Goal: Task Accomplishment & Management: Complete application form

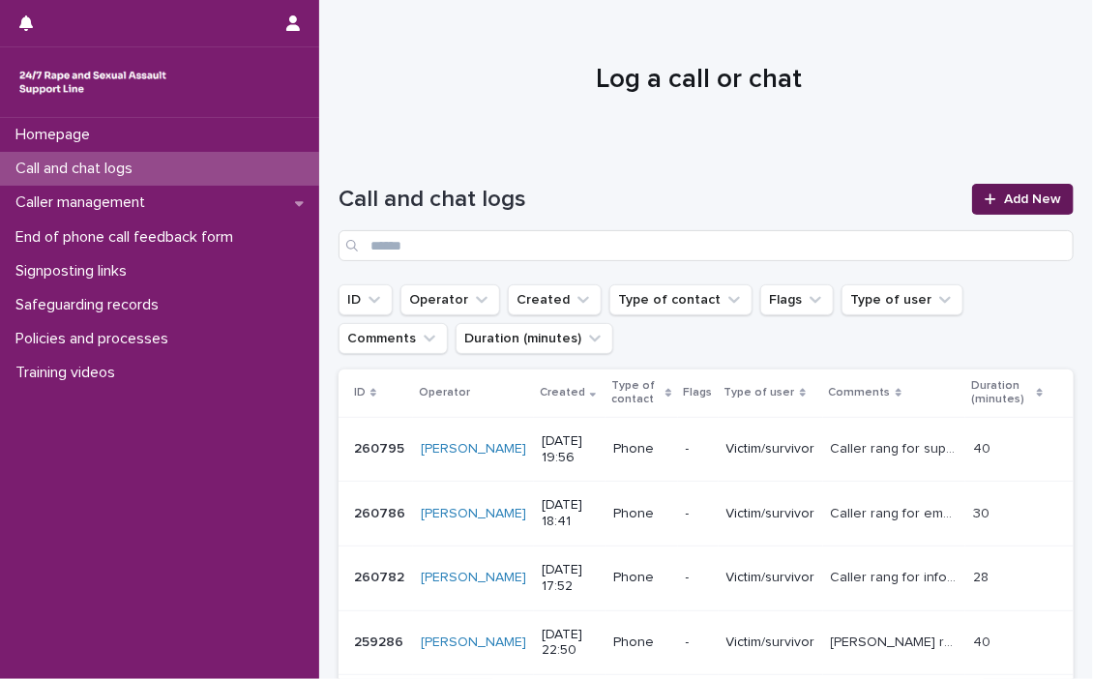
click at [1026, 193] on span "Add New" at bounding box center [1032, 200] width 57 height 14
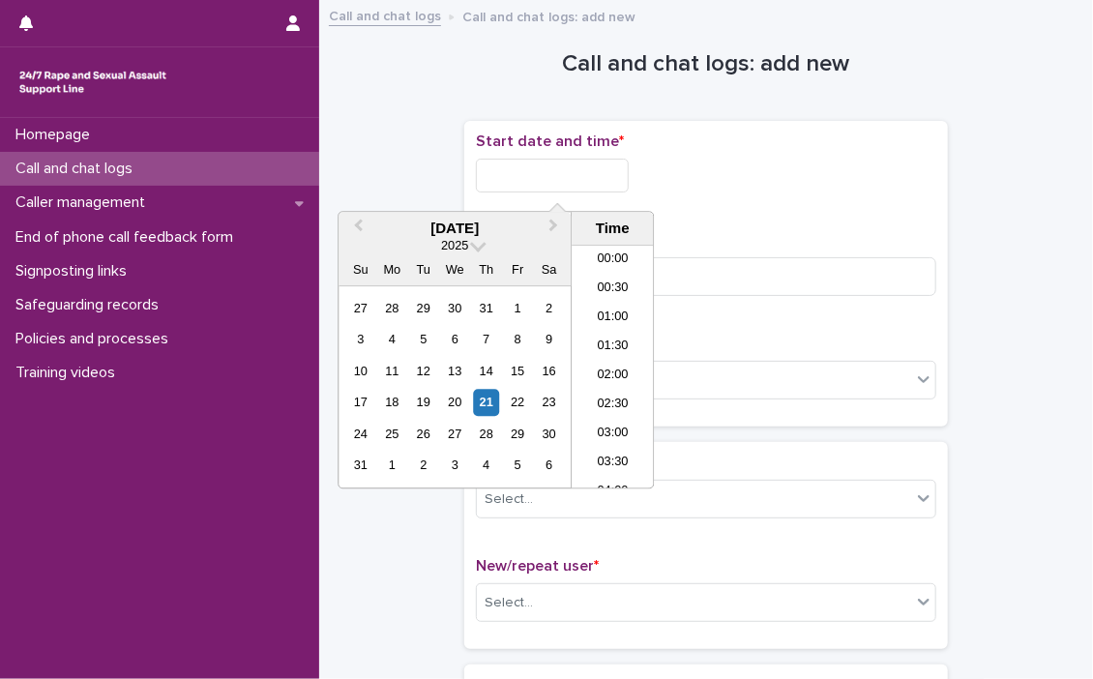
click at [530, 174] on input "text" at bounding box center [552, 176] width 153 height 34
click at [611, 359] on li "21:30" at bounding box center [613, 367] width 82 height 29
click at [611, 359] on div "Call or chat? * Select..." at bounding box center [706, 375] width 461 height 80
drag, startPoint x: 611, startPoint y: 359, endPoint x: 595, endPoint y: 175, distance: 184.6
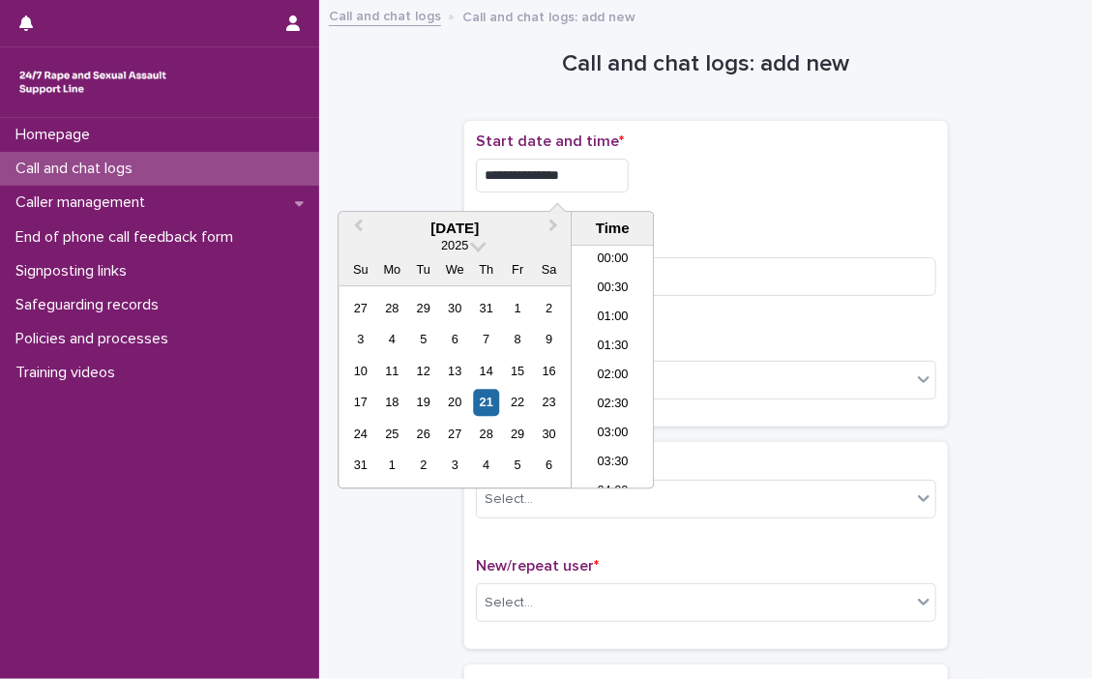
click at [595, 175] on input "**********" at bounding box center [552, 176] width 153 height 34
type input "**********"
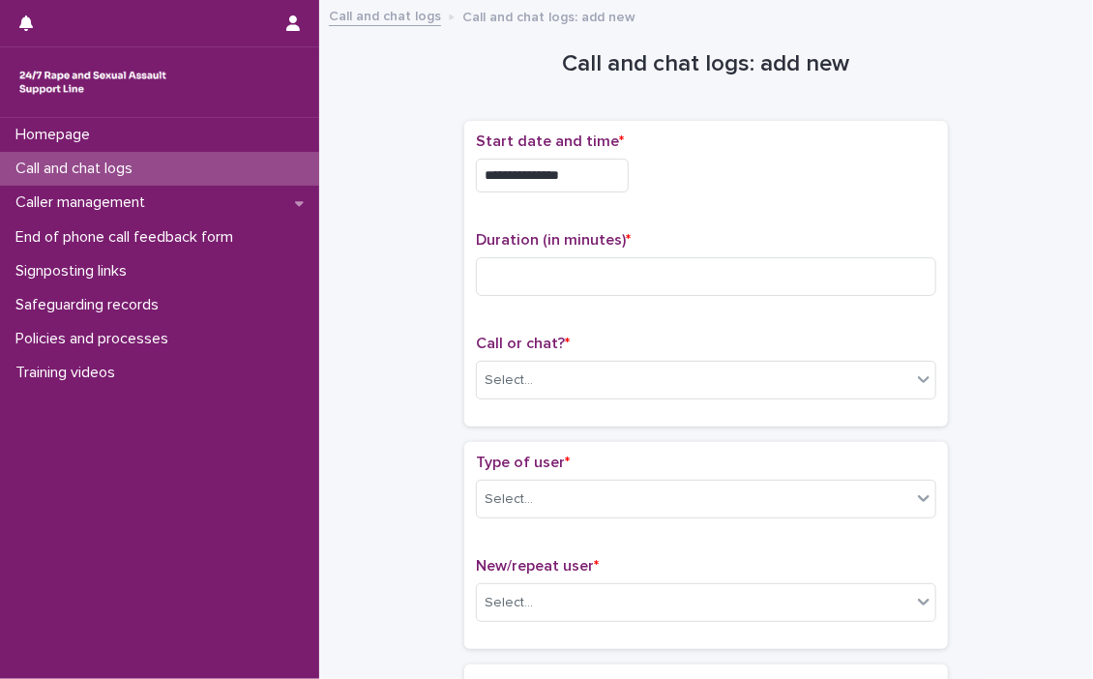
click at [786, 165] on div "**********" at bounding box center [706, 176] width 461 height 34
click at [588, 264] on input at bounding box center [706, 276] width 461 height 39
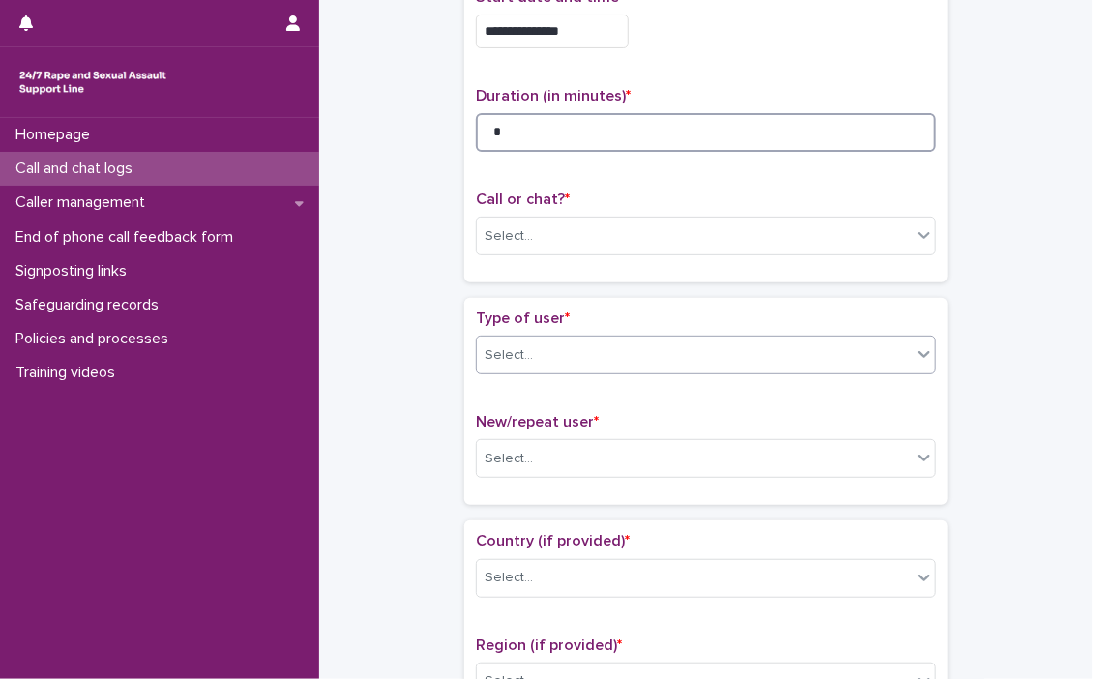
scroll to position [193, 0]
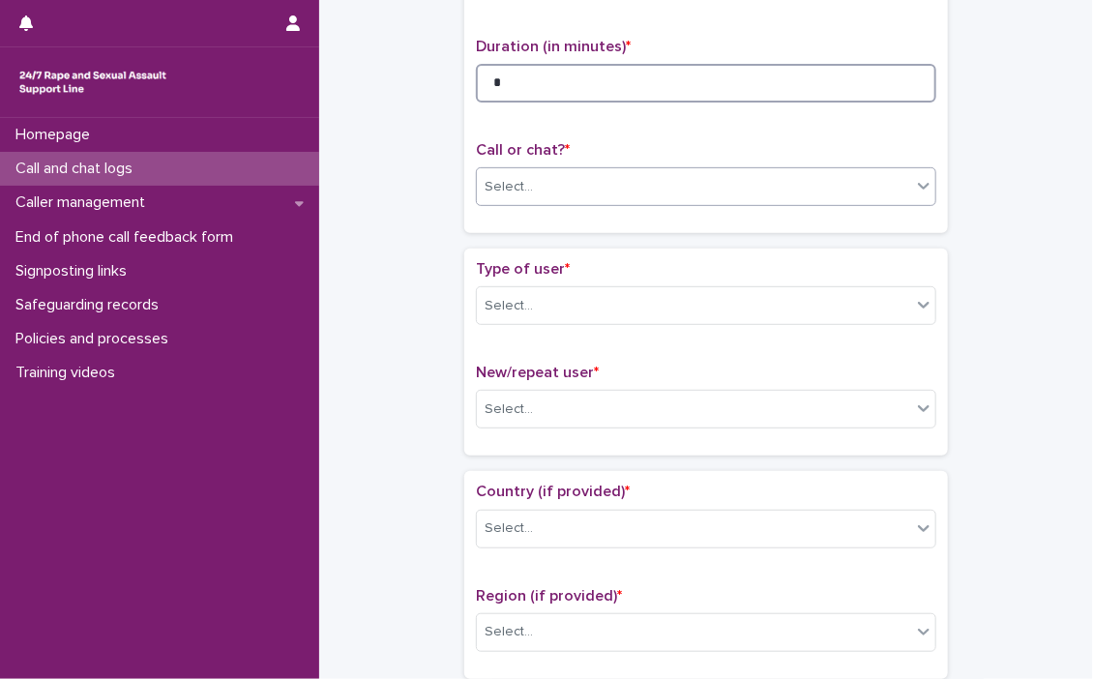
type input "*"
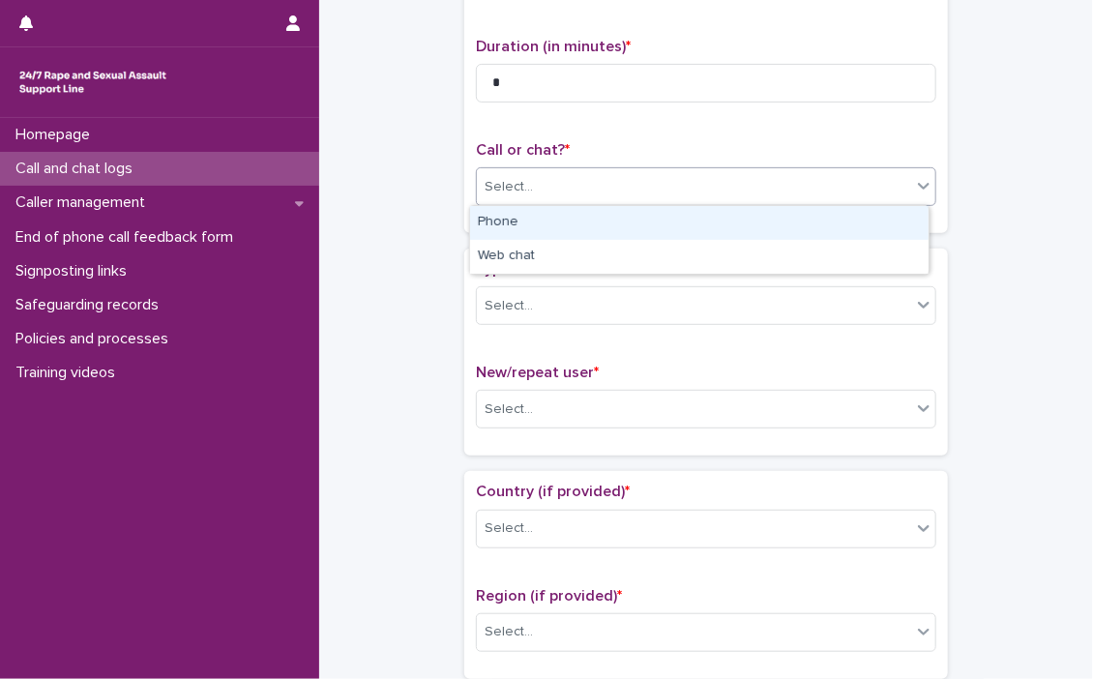
click at [922, 191] on icon at bounding box center [923, 185] width 19 height 19
drag, startPoint x: 557, startPoint y: 225, endPoint x: 596, endPoint y: 225, distance: 38.7
click at [557, 225] on div "Phone" at bounding box center [699, 223] width 459 height 34
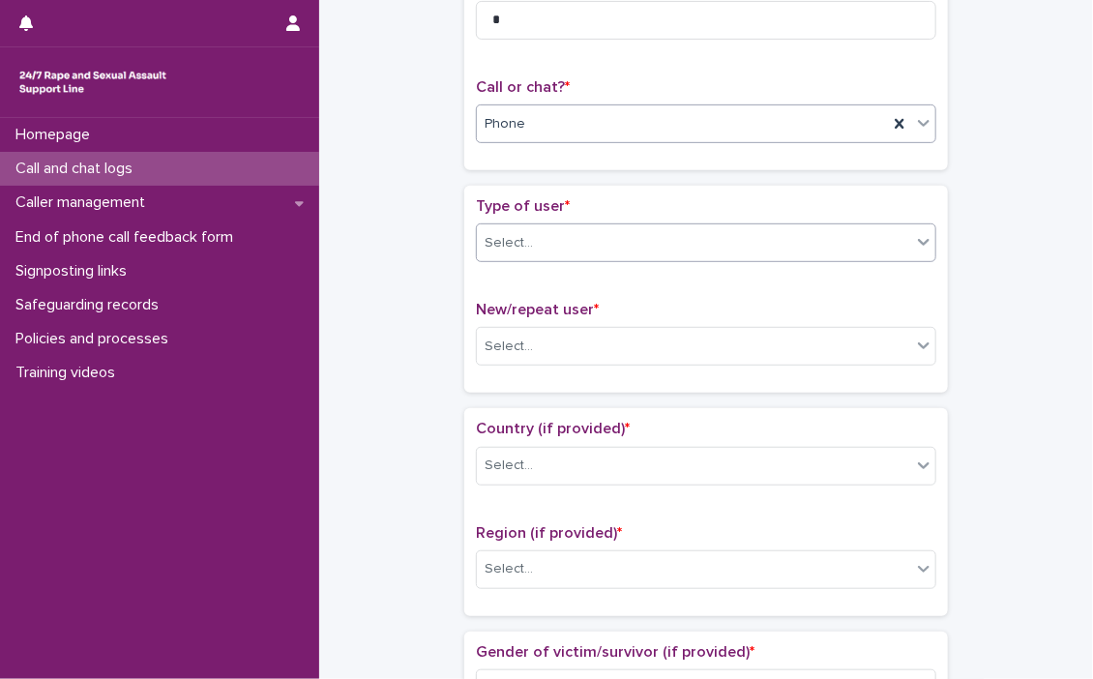
scroll to position [290, 0]
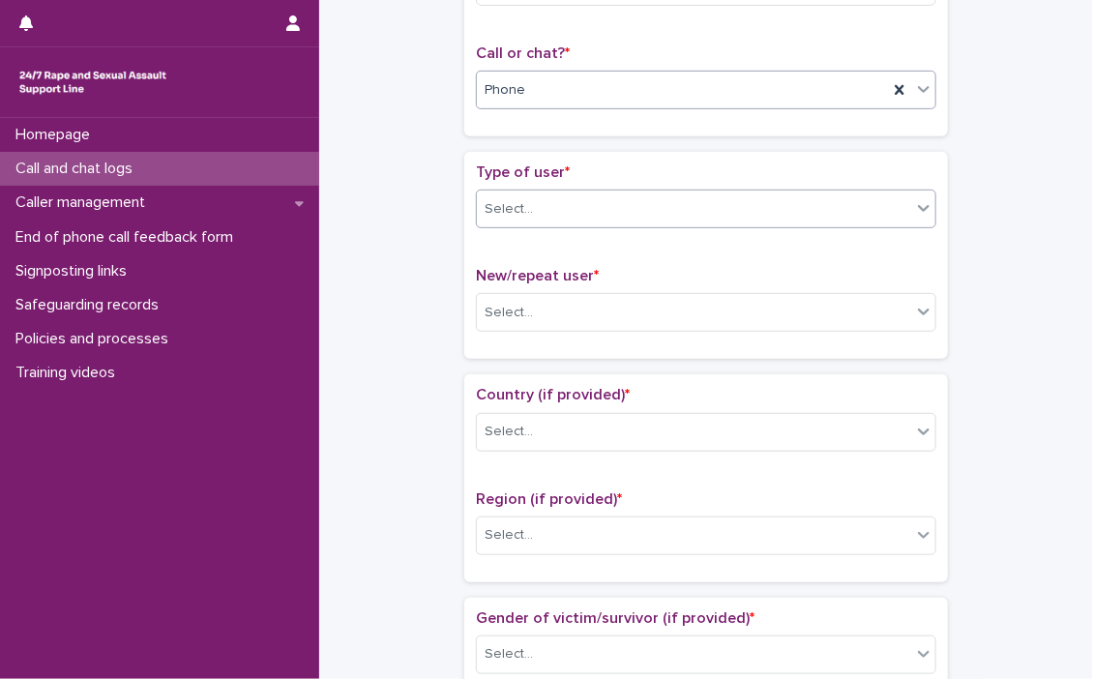
click at [914, 209] on icon at bounding box center [923, 207] width 19 height 19
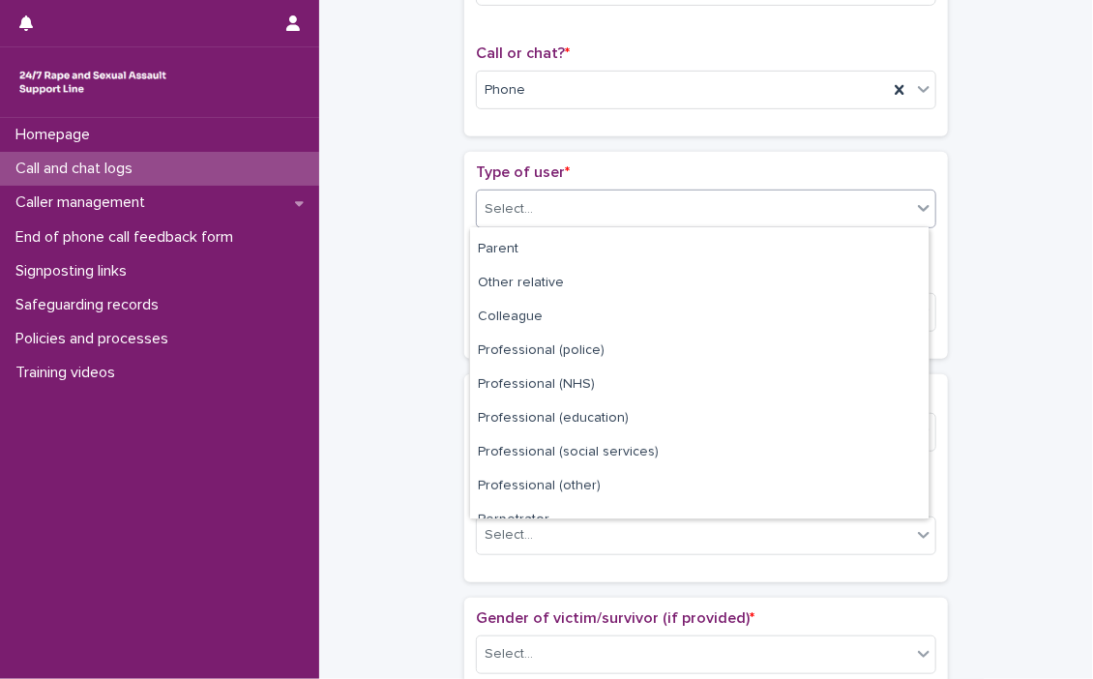
scroll to position [217, 0]
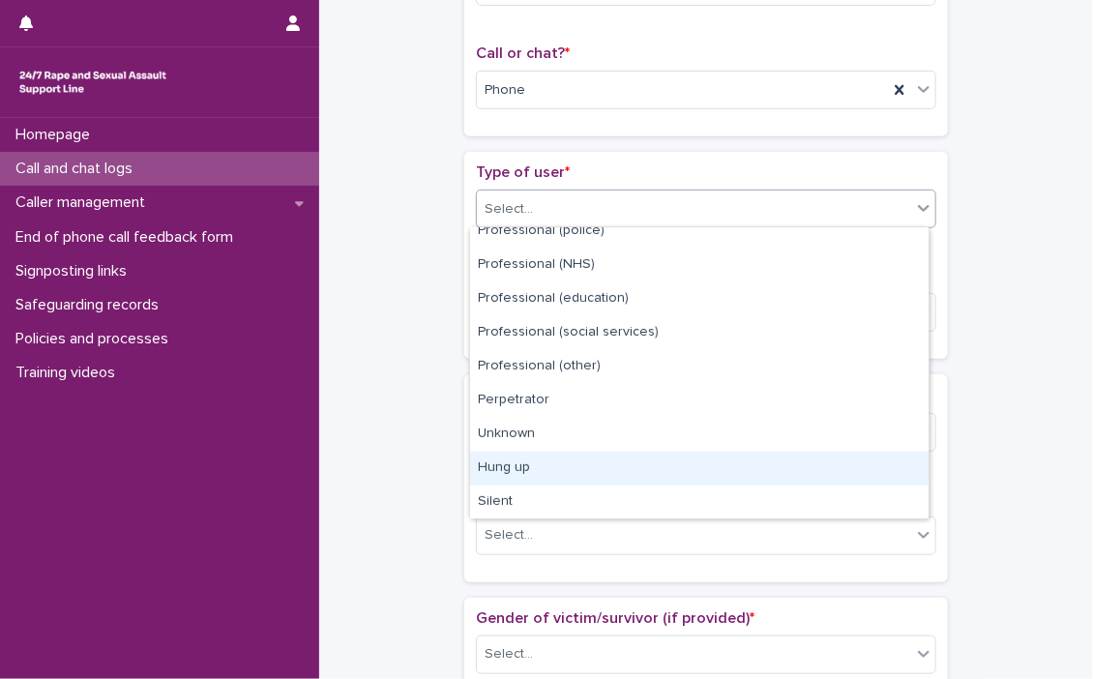
click at [515, 466] on div "Hung up" at bounding box center [699, 469] width 459 height 34
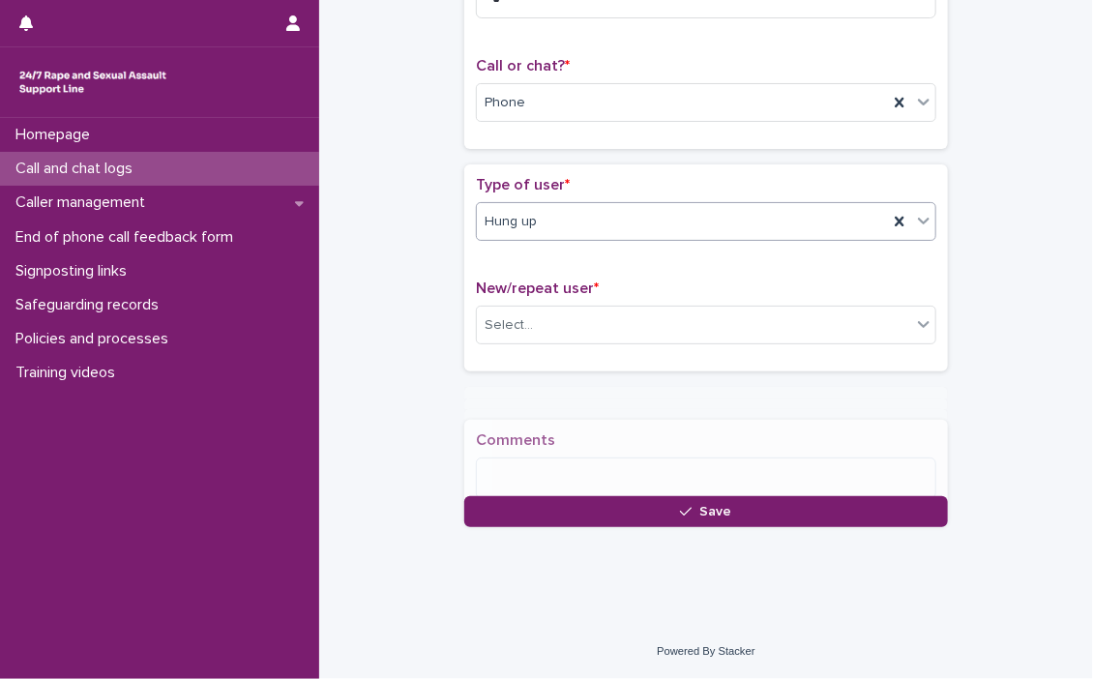
scroll to position [287, 0]
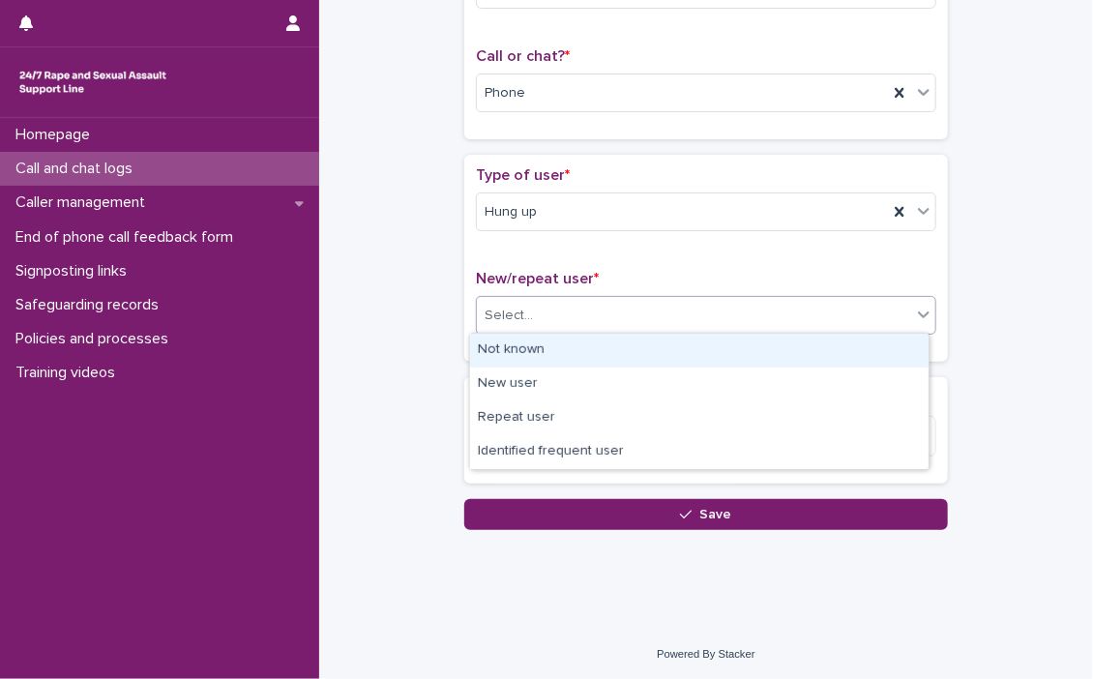
click at [924, 317] on icon at bounding box center [923, 314] width 19 height 19
click at [923, 318] on icon at bounding box center [923, 314] width 19 height 19
click at [580, 344] on div "Not known" at bounding box center [699, 351] width 459 height 34
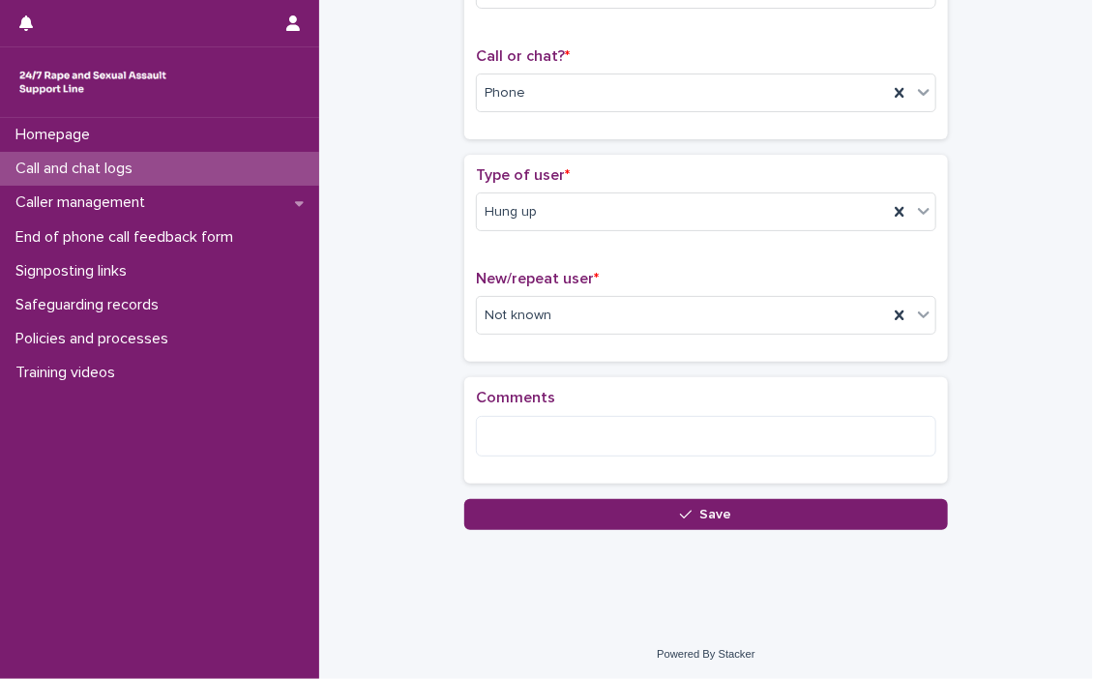
click at [706, 508] on span "Save" at bounding box center [716, 515] width 32 height 14
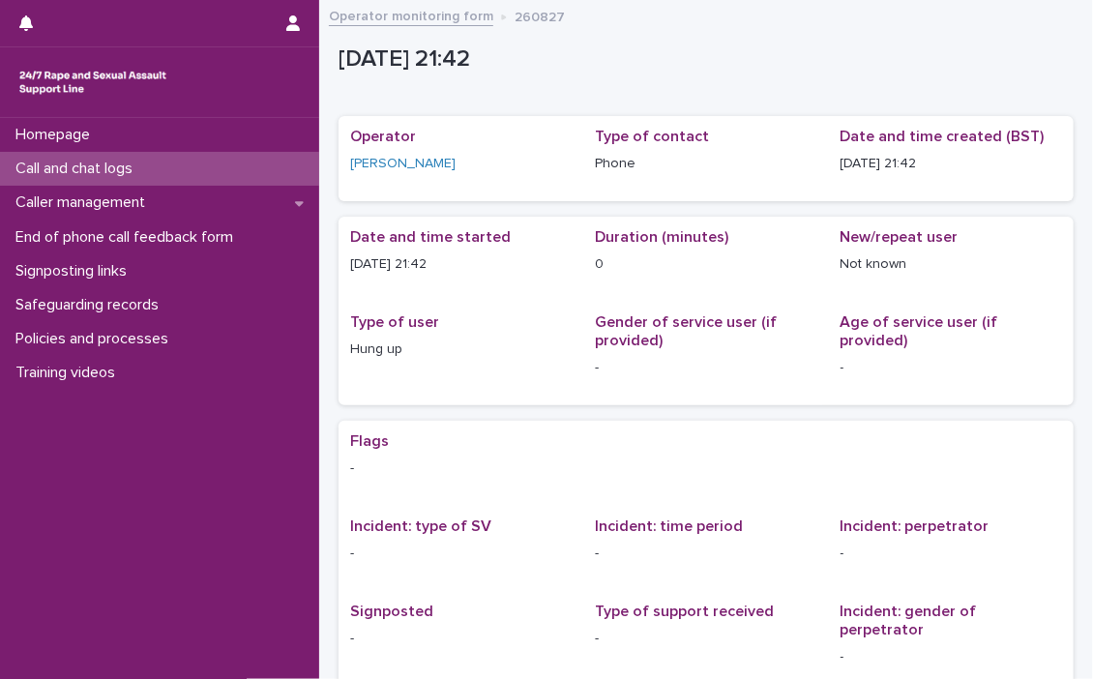
click at [79, 166] on p "Call and chat logs" at bounding box center [78, 169] width 140 height 18
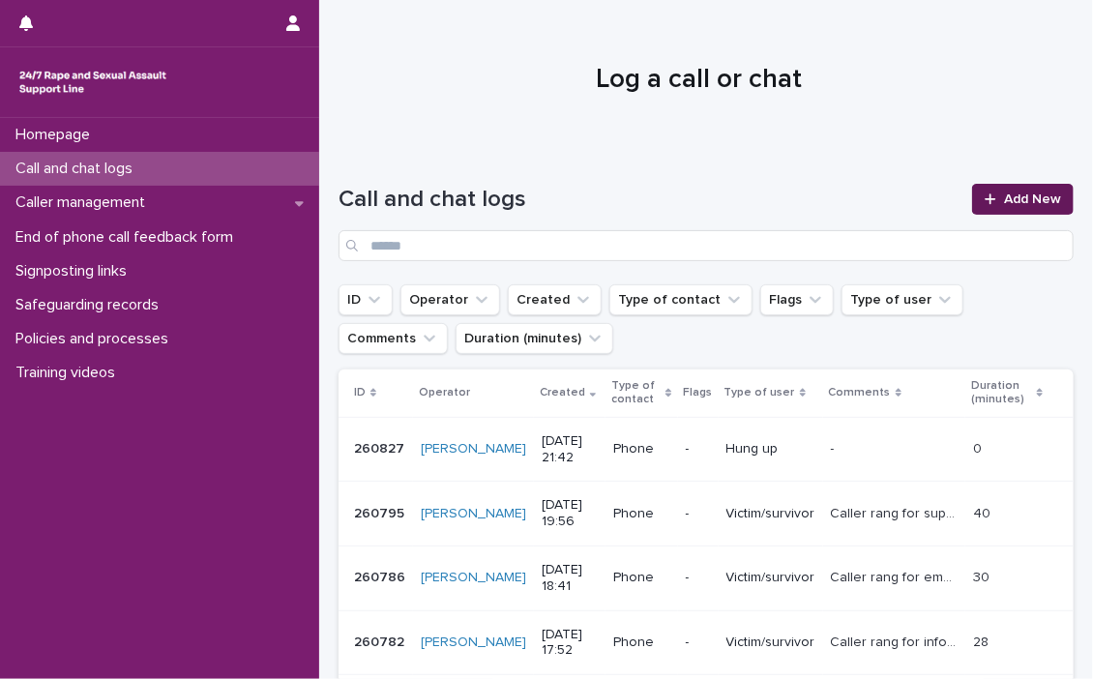
click at [1019, 196] on span "Add New" at bounding box center [1032, 200] width 57 height 14
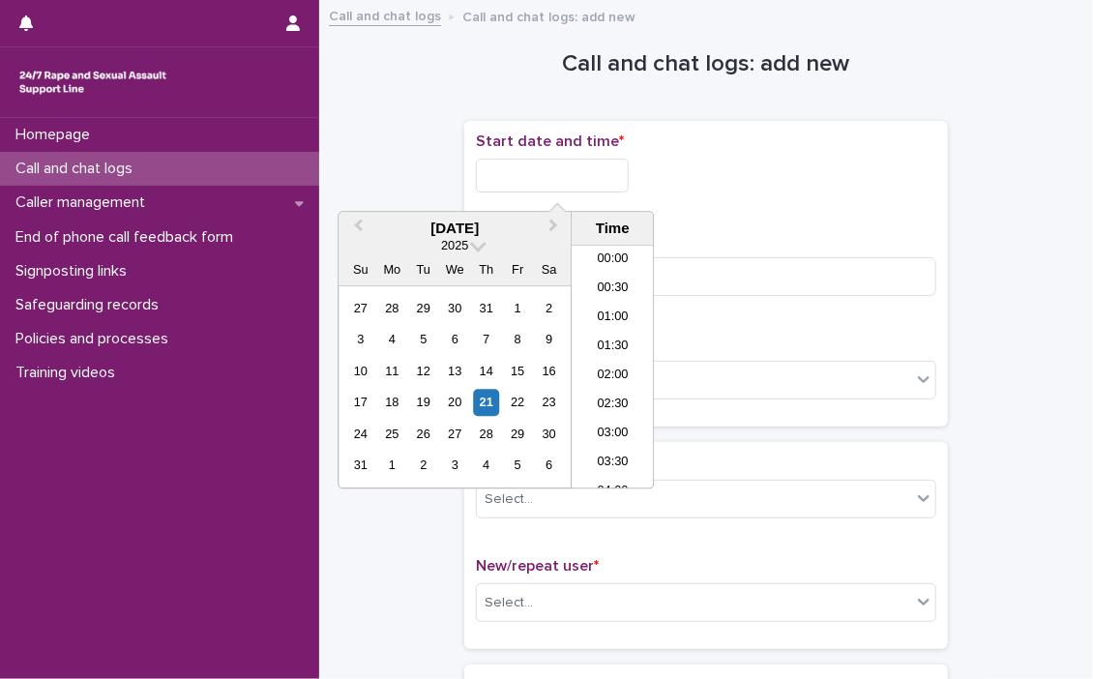
click at [491, 180] on input "text" at bounding box center [552, 176] width 153 height 34
drag, startPoint x: 605, startPoint y: 325, endPoint x: 580, endPoint y: 271, distance: 59.3
click at [601, 318] on li "21:00" at bounding box center [613, 329] width 82 height 29
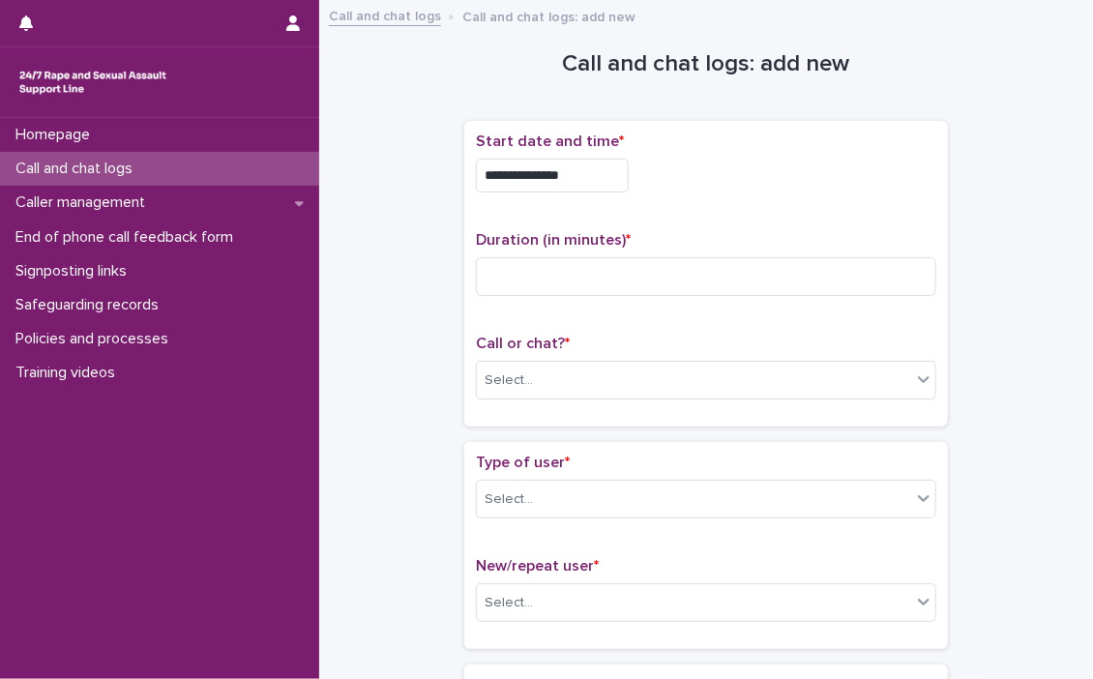
click at [592, 167] on input "**********" at bounding box center [552, 176] width 153 height 34
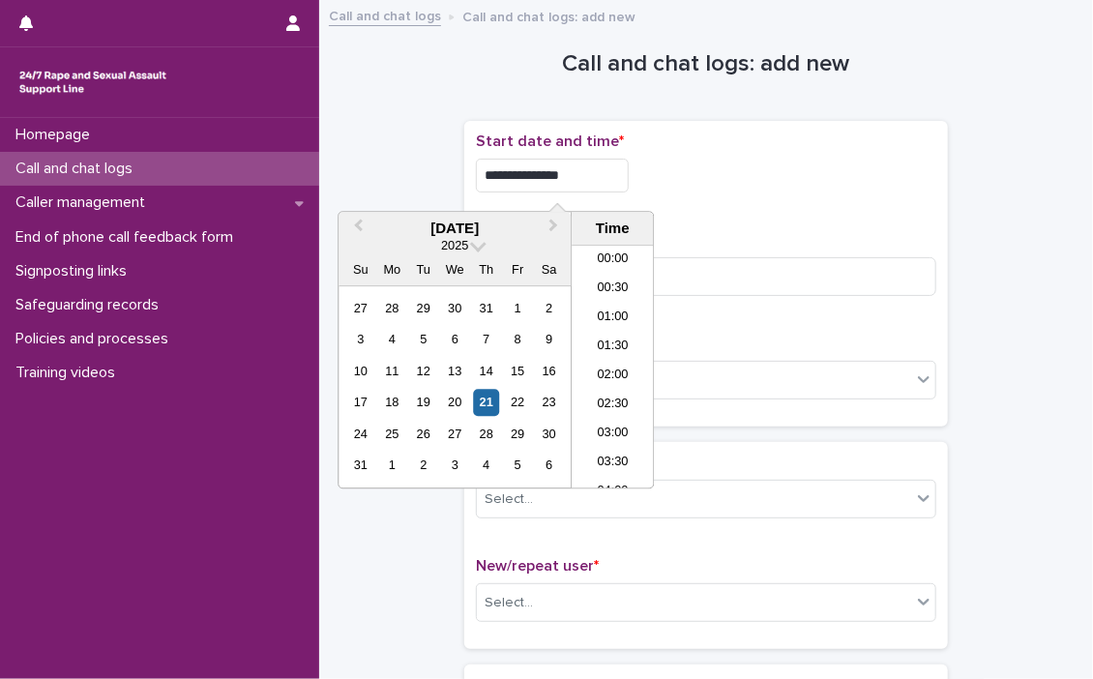
scroll to position [1113, 0]
type input "**********"
drag, startPoint x: 728, startPoint y: 201, endPoint x: 730, endPoint y: 221, distance: 19.6
click at [730, 221] on div "**********" at bounding box center [706, 274] width 461 height 283
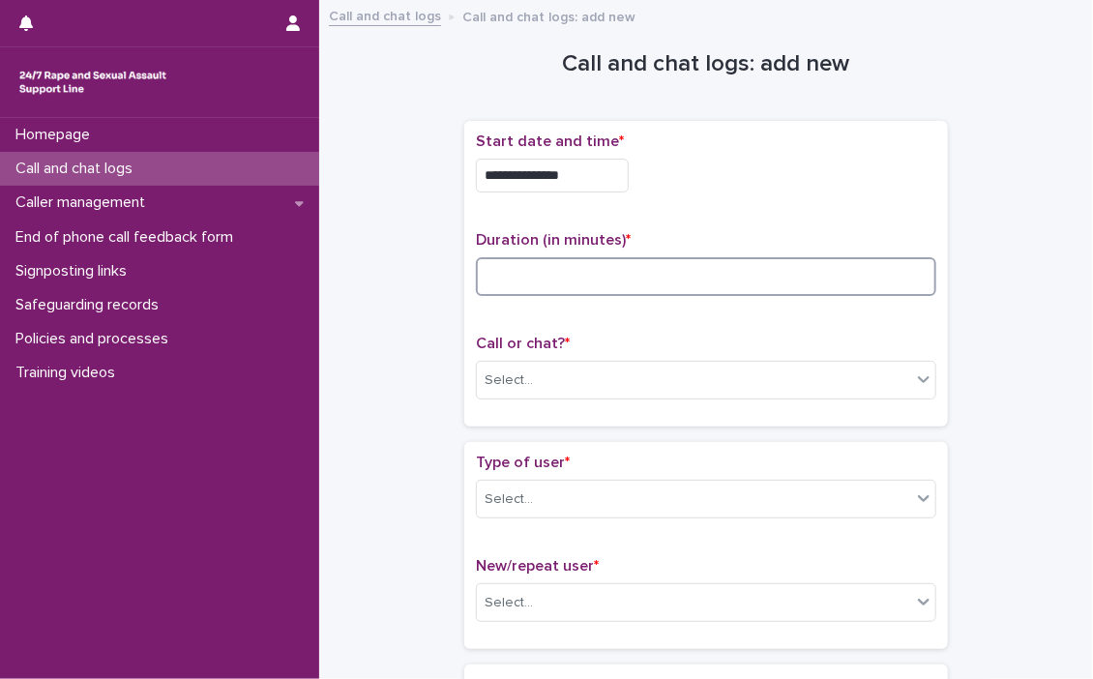
drag, startPoint x: 730, startPoint y: 221, endPoint x: 612, endPoint y: 280, distance: 132.0
click at [612, 280] on input at bounding box center [706, 276] width 461 height 39
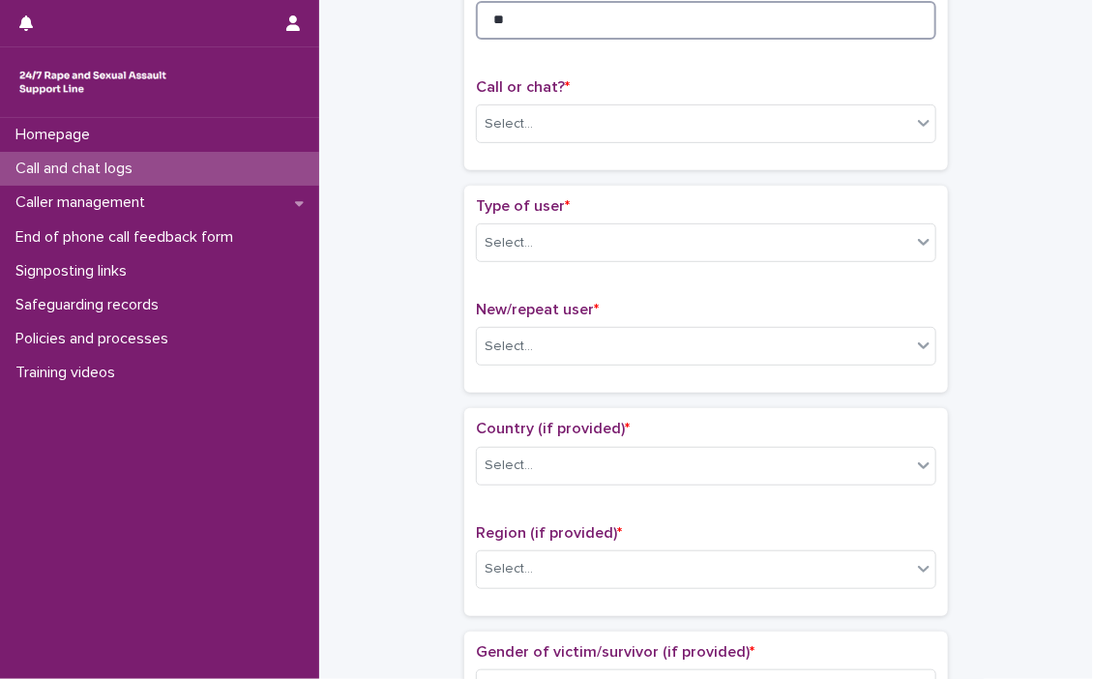
scroll to position [290, 0]
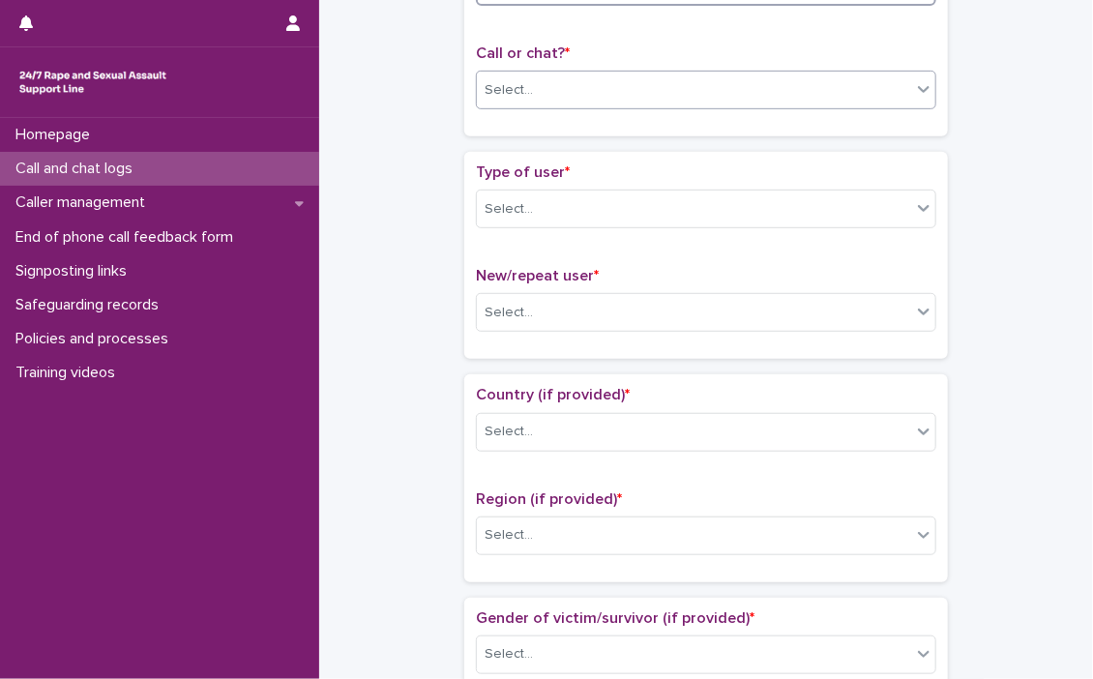
type input "**"
click at [915, 96] on icon at bounding box center [923, 88] width 19 height 19
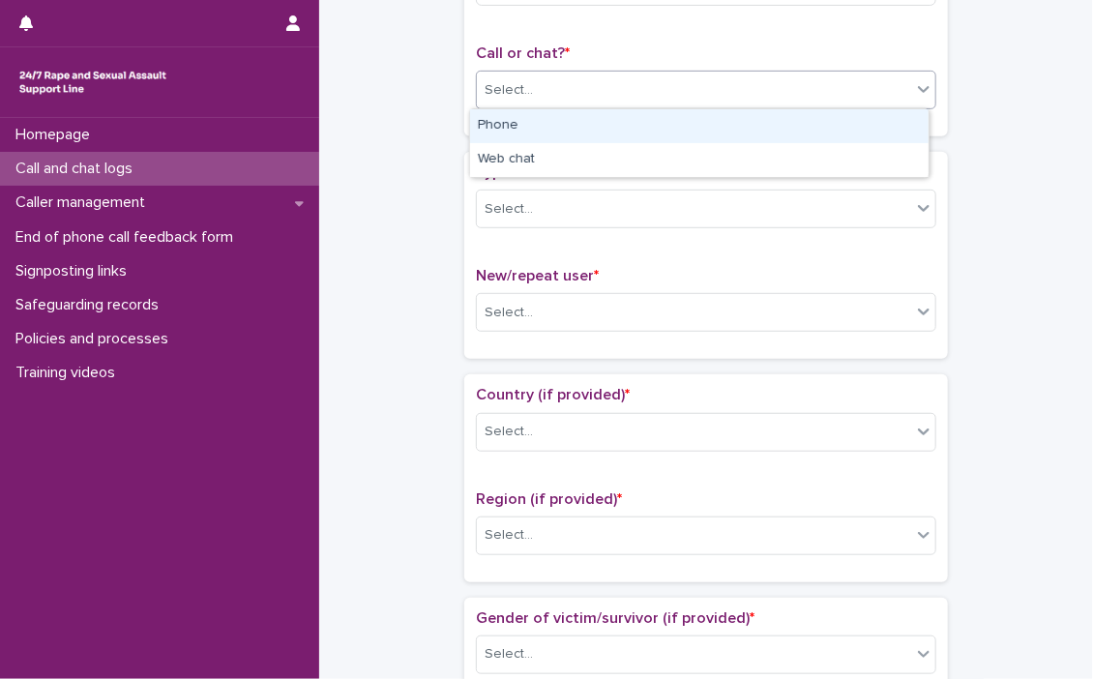
click at [652, 124] on div "Phone" at bounding box center [699, 126] width 459 height 34
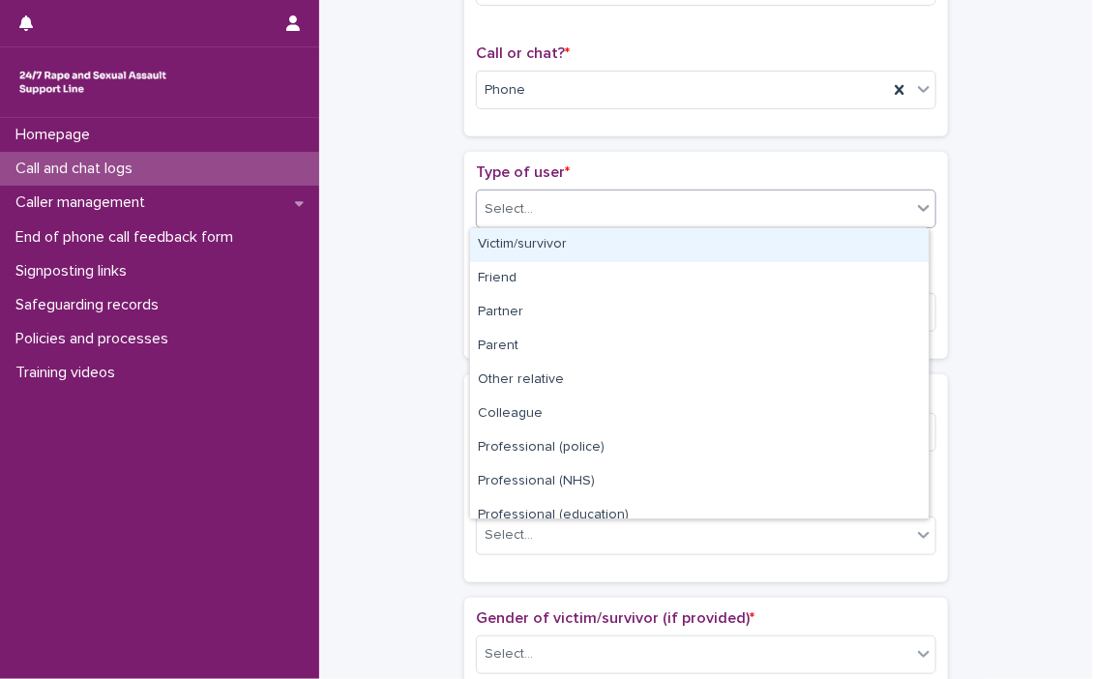
click at [914, 208] on icon at bounding box center [923, 207] width 19 height 19
click at [731, 242] on div "Victim/survivor" at bounding box center [699, 245] width 459 height 34
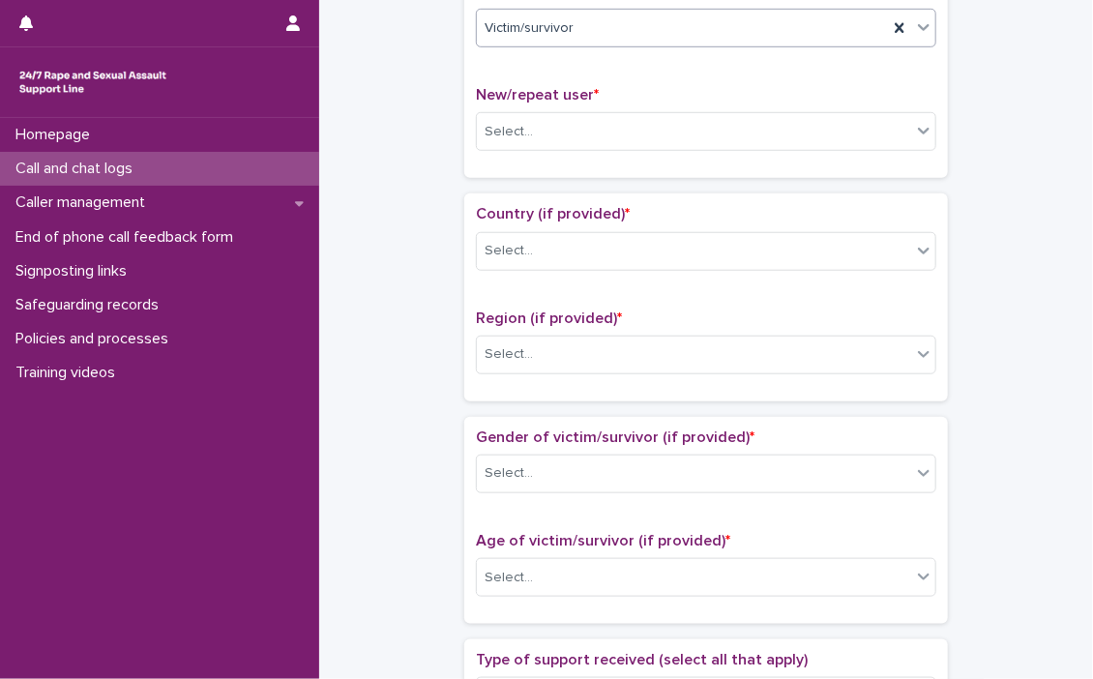
scroll to position [484, 0]
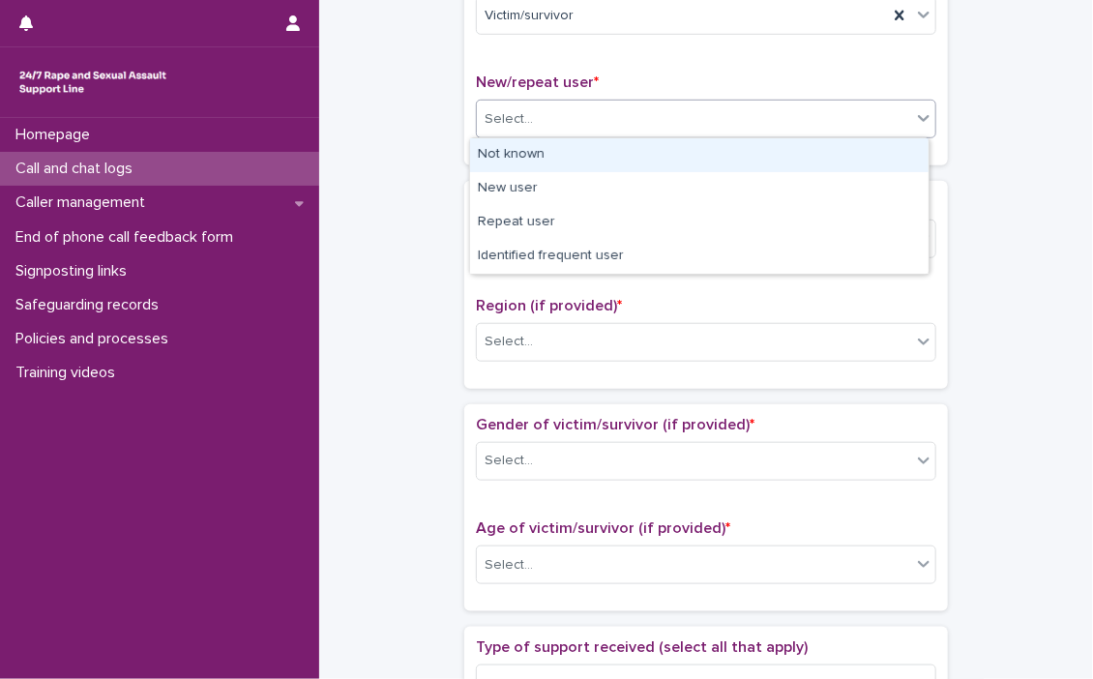
click at [916, 116] on icon at bounding box center [923, 117] width 19 height 19
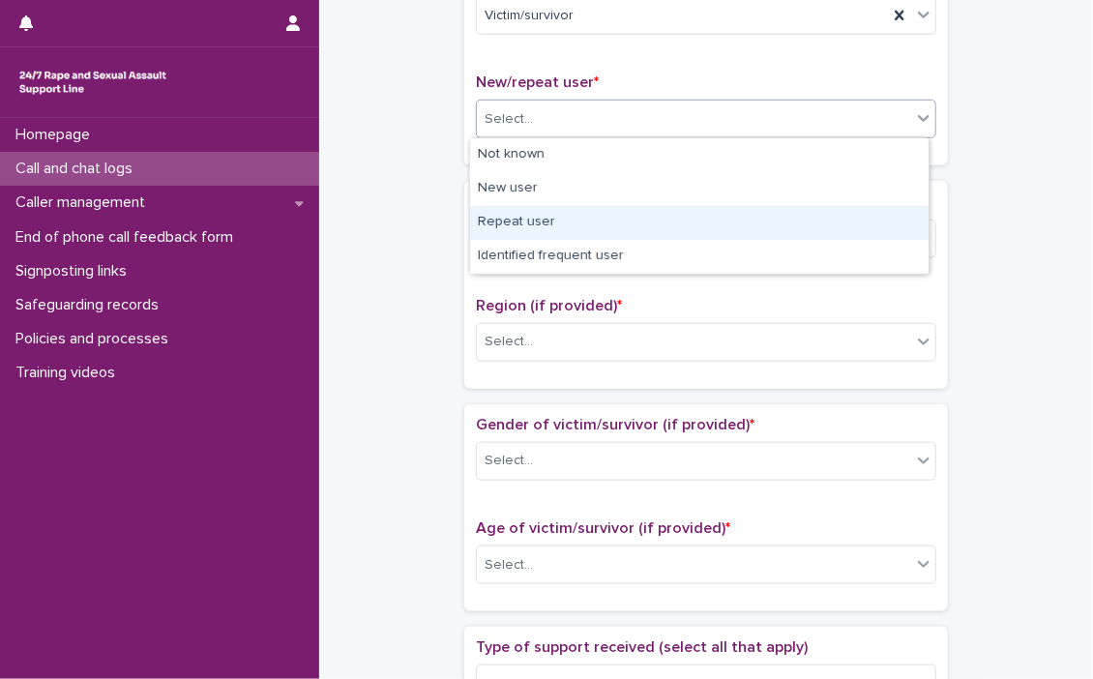
click at [531, 223] on div "Repeat user" at bounding box center [699, 223] width 459 height 34
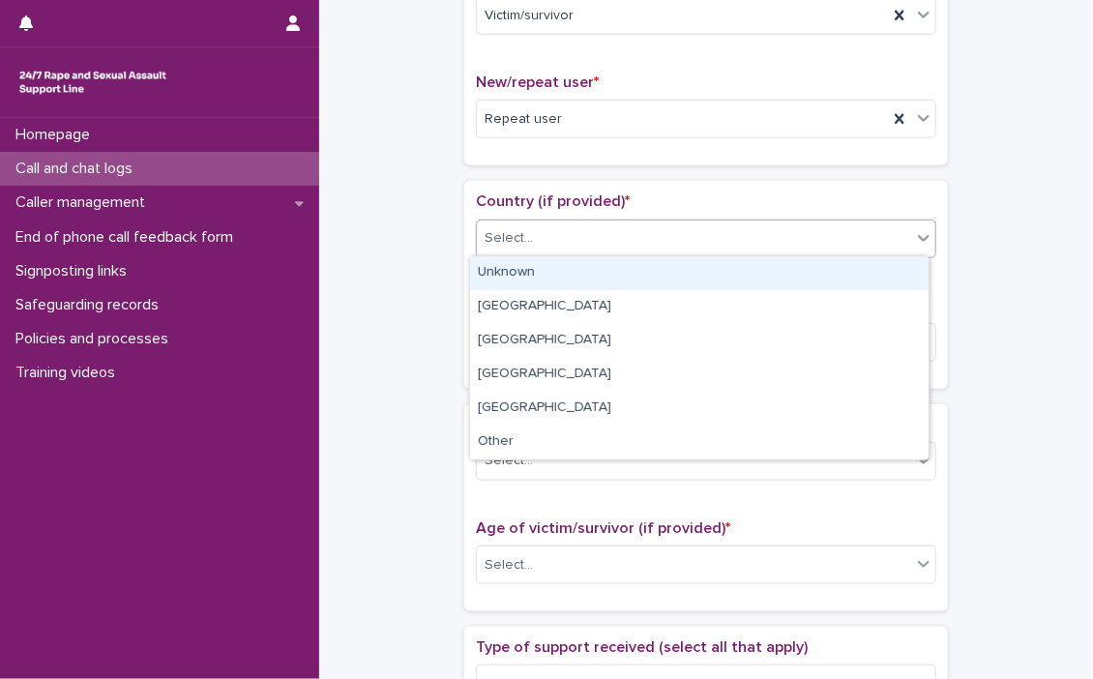
click at [921, 240] on icon at bounding box center [923, 237] width 19 height 19
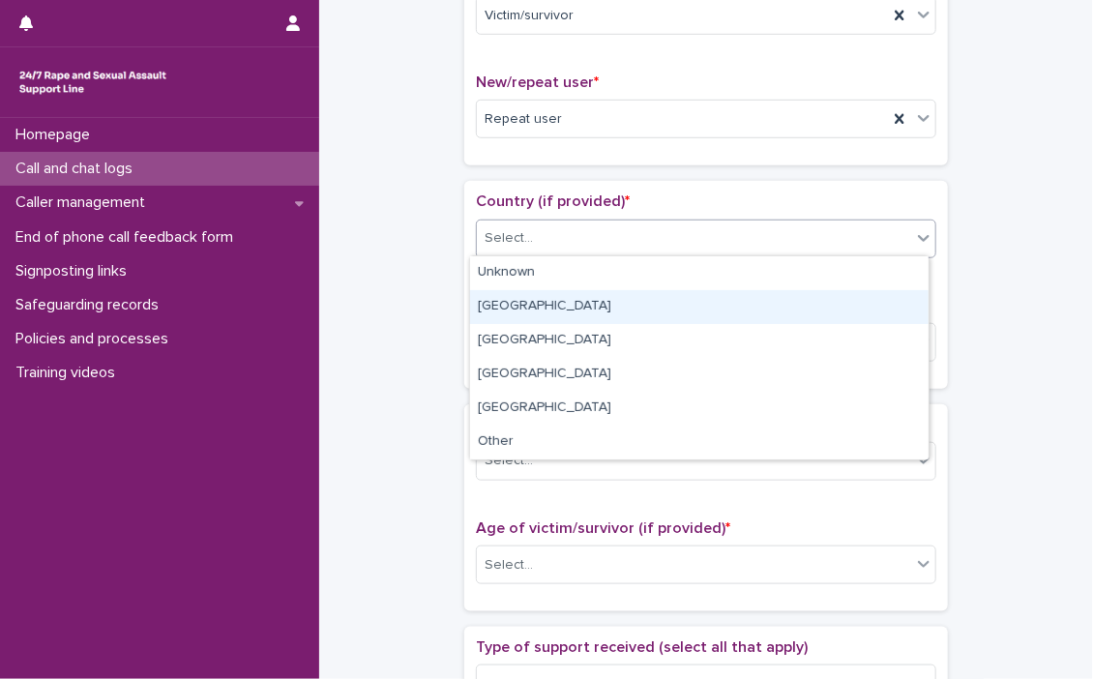
click at [530, 301] on div "[GEOGRAPHIC_DATA]" at bounding box center [699, 307] width 459 height 34
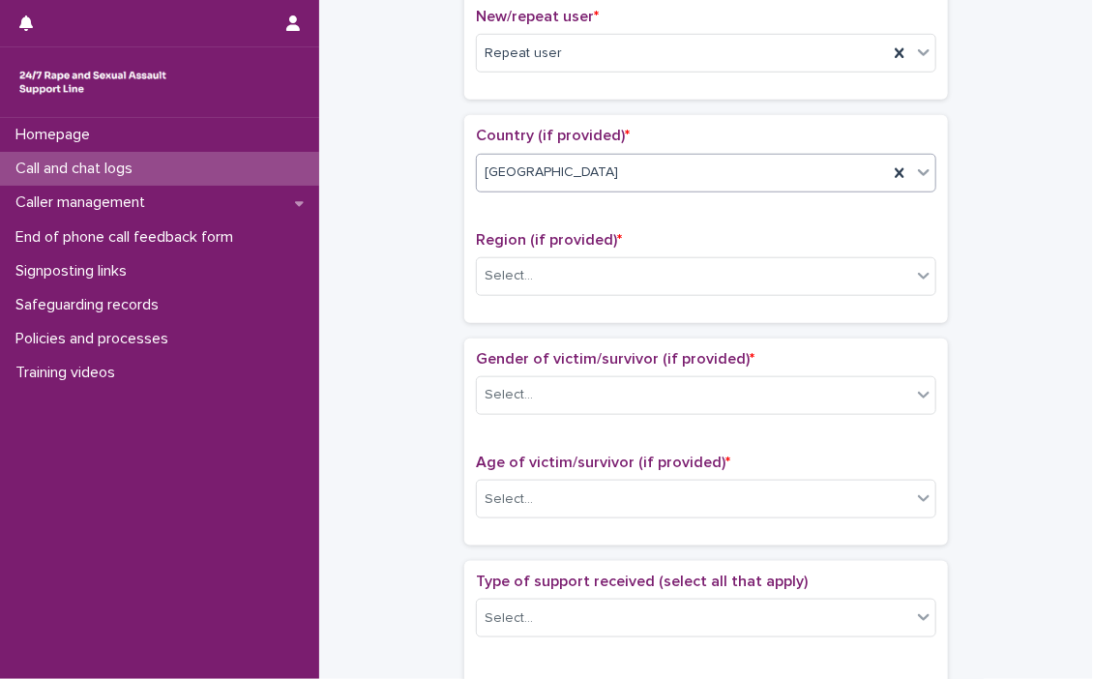
scroll to position [677, 0]
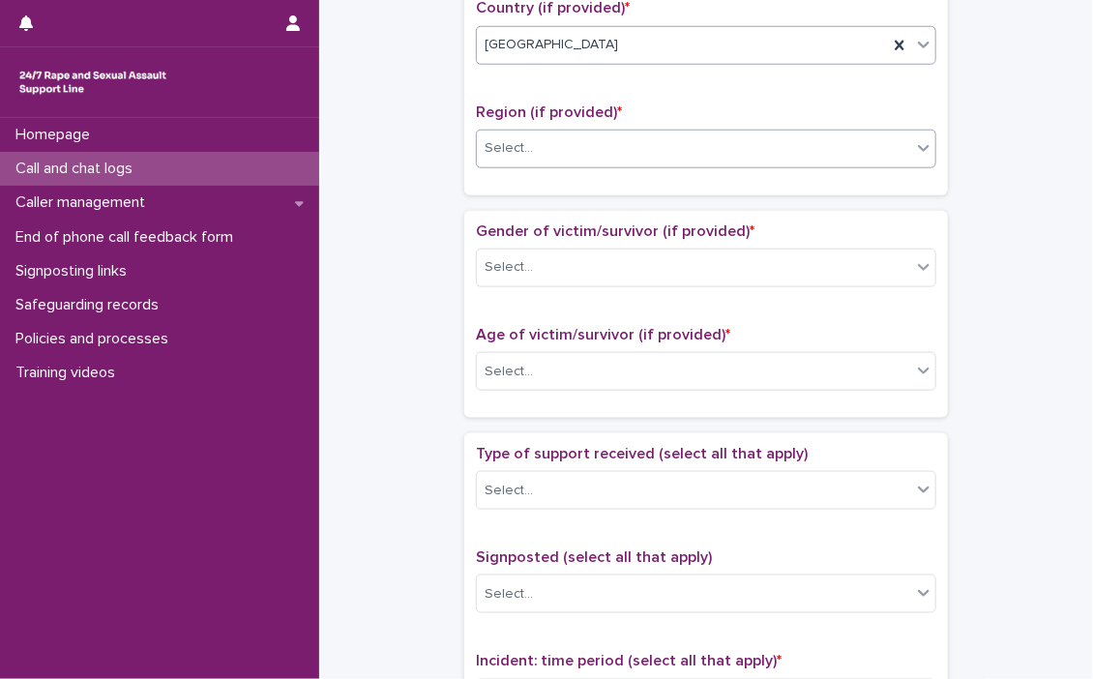
click at [914, 149] on icon at bounding box center [923, 147] width 19 height 19
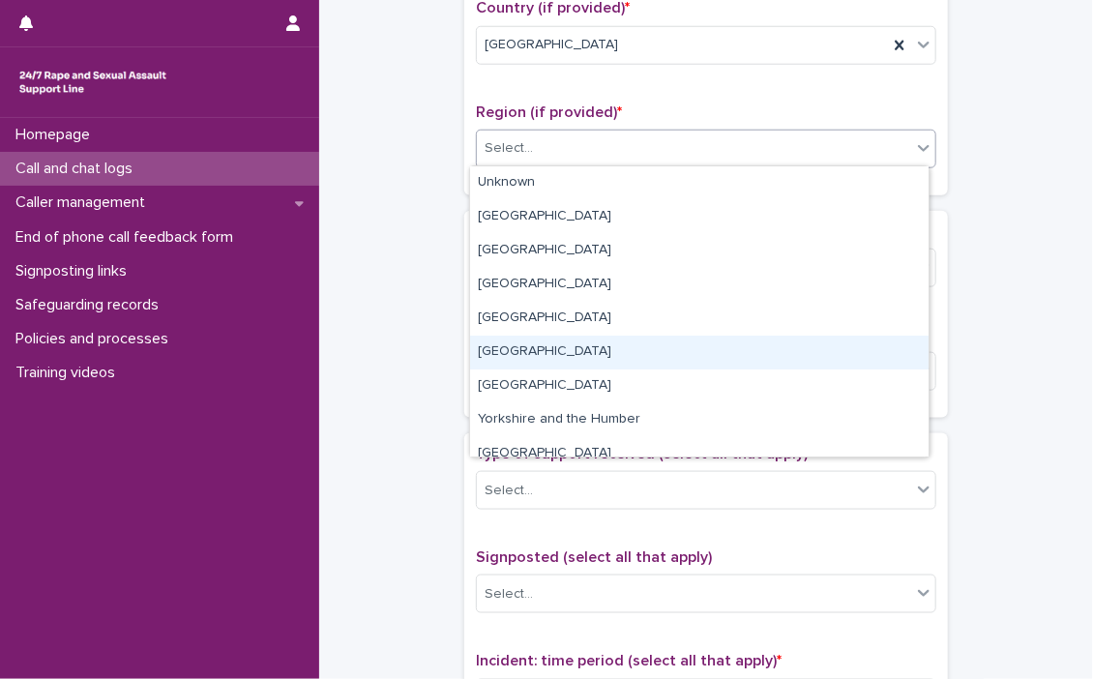
click at [514, 345] on div "[GEOGRAPHIC_DATA]" at bounding box center [699, 353] width 459 height 34
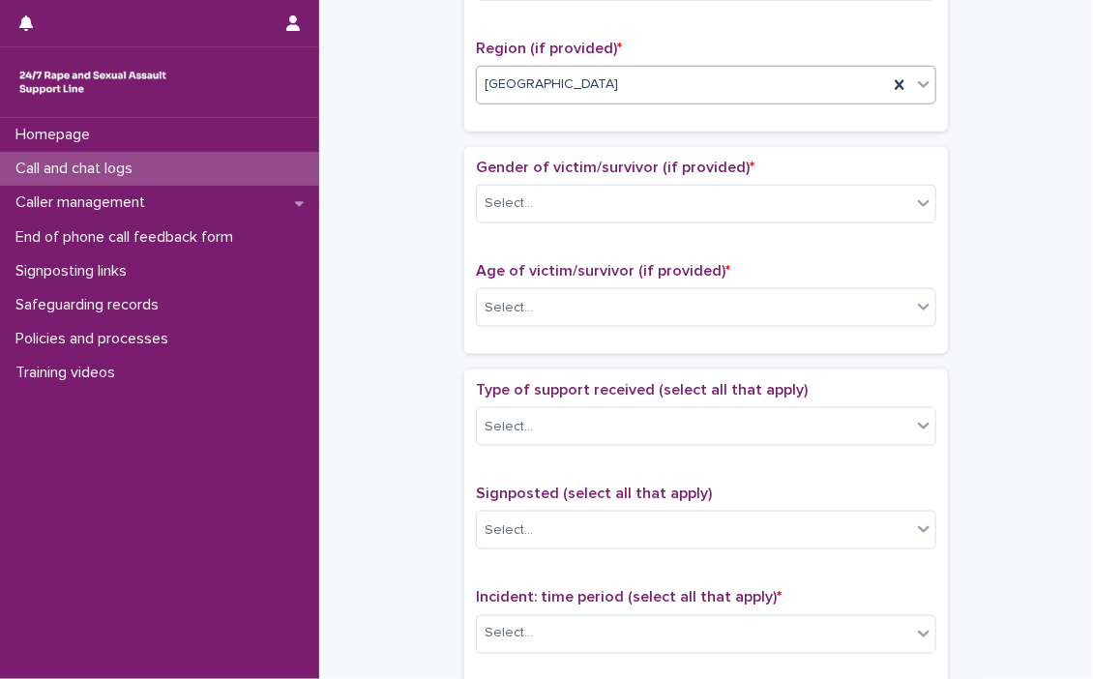
scroll to position [774, 0]
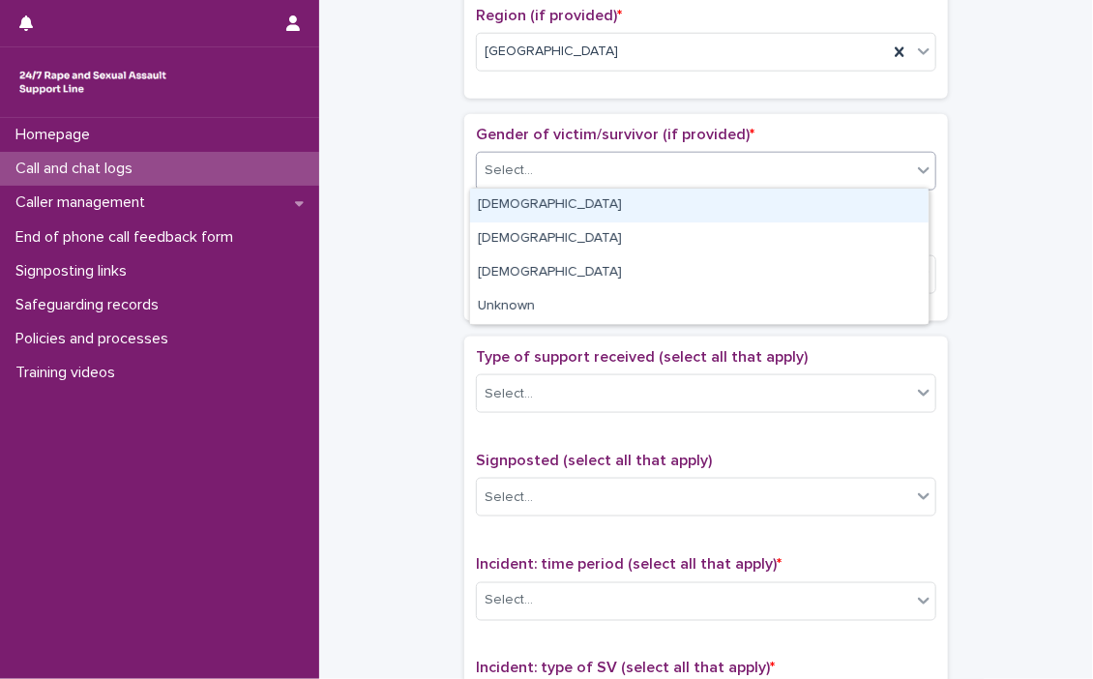
click at [916, 174] on icon at bounding box center [923, 170] width 19 height 19
click at [580, 205] on div "[DEMOGRAPHIC_DATA]" at bounding box center [699, 206] width 459 height 34
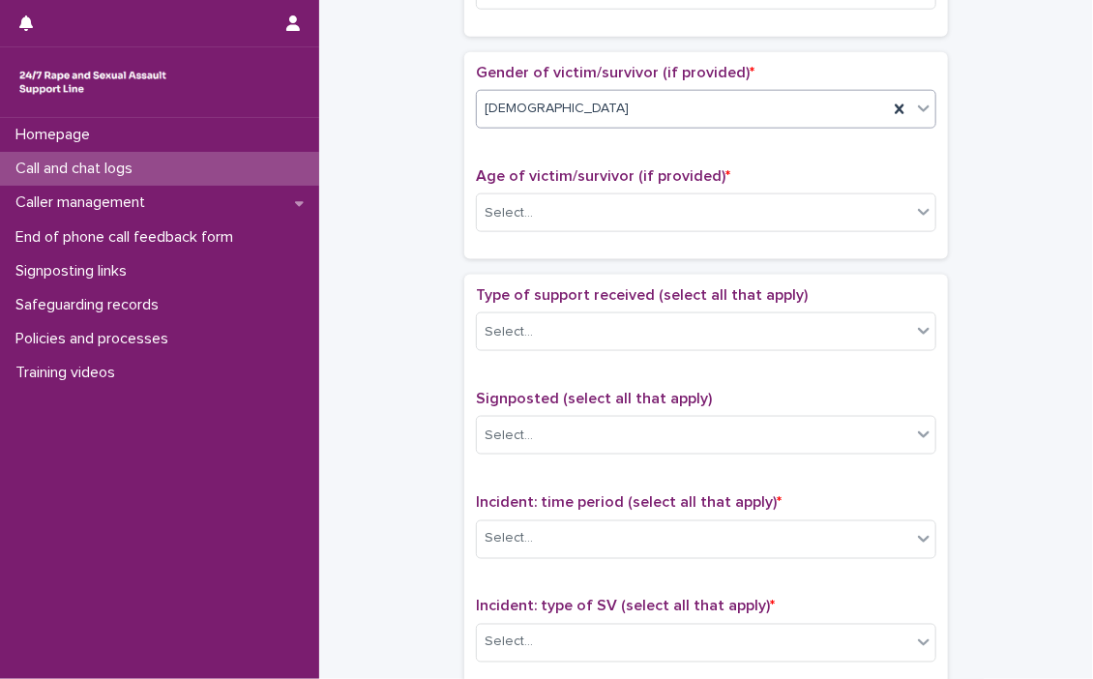
scroll to position [871, 0]
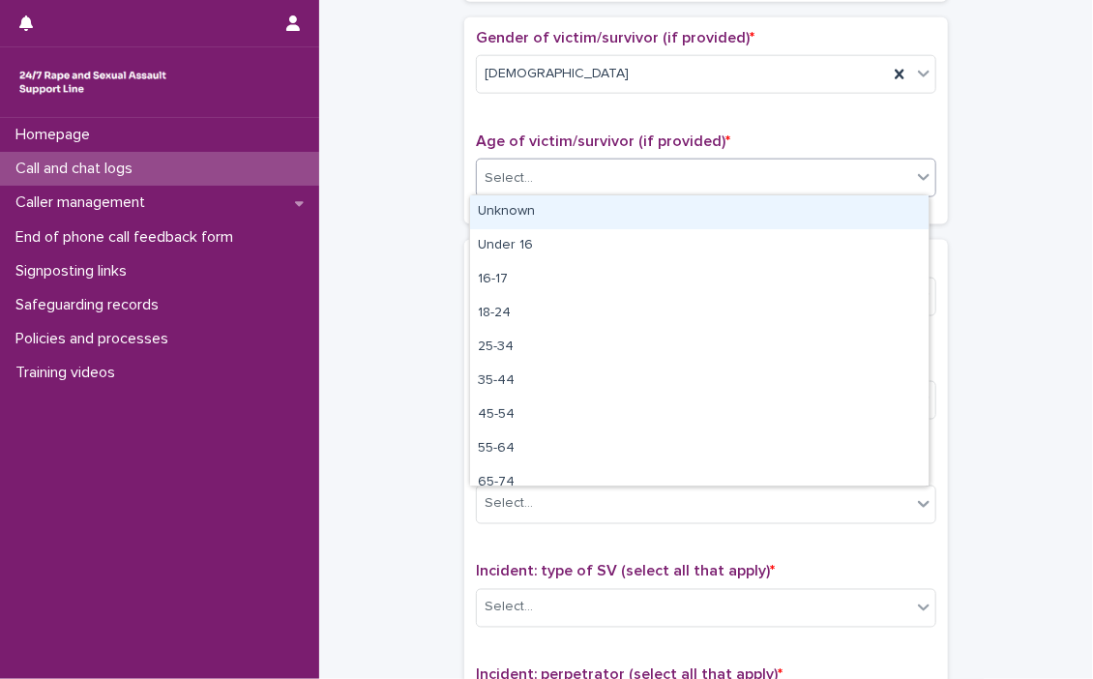
click at [917, 179] on icon at bounding box center [923, 176] width 19 height 19
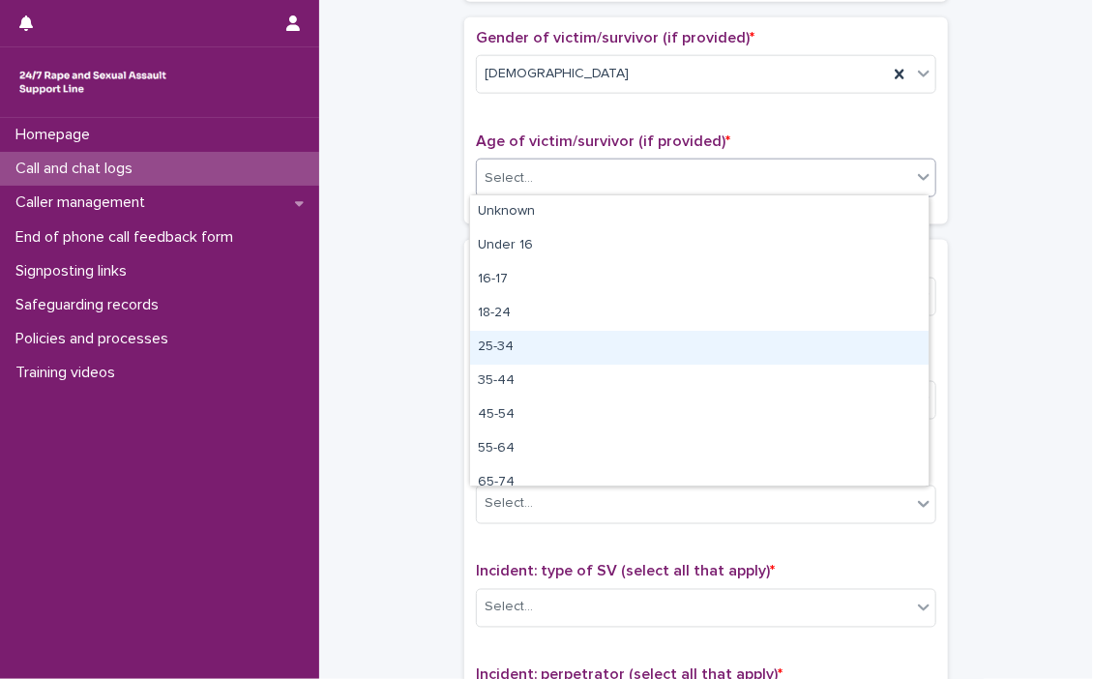
click at [503, 345] on div "25-34" at bounding box center [699, 348] width 459 height 34
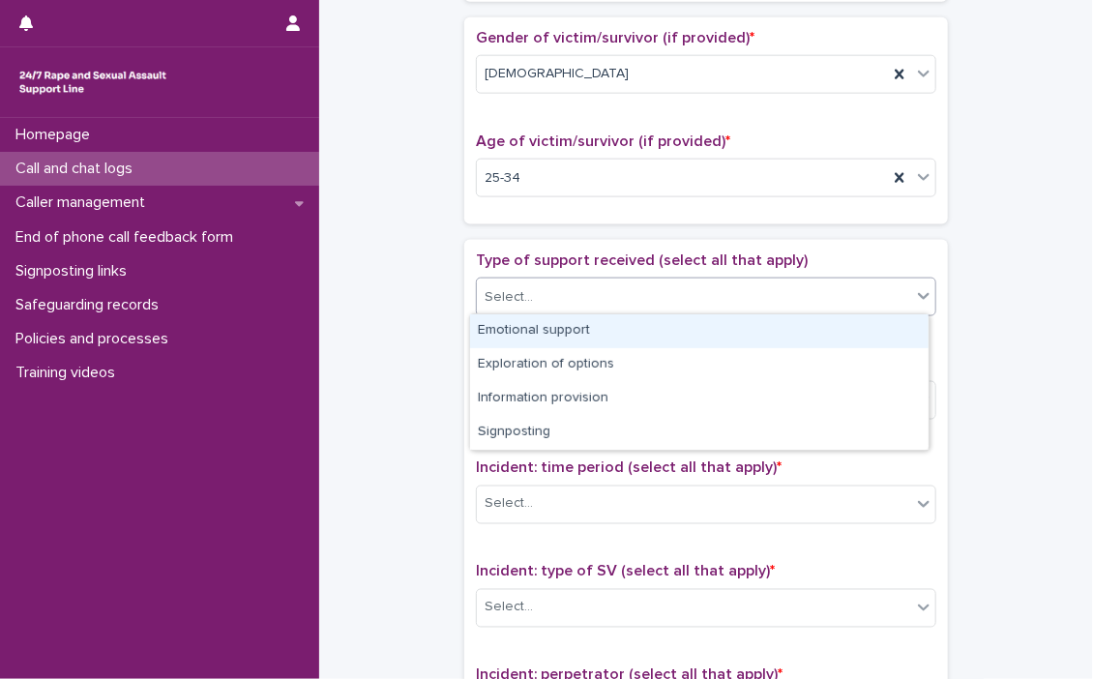
click at [924, 301] on icon at bounding box center [923, 295] width 19 height 19
click at [560, 327] on div "Emotional support" at bounding box center [699, 331] width 459 height 34
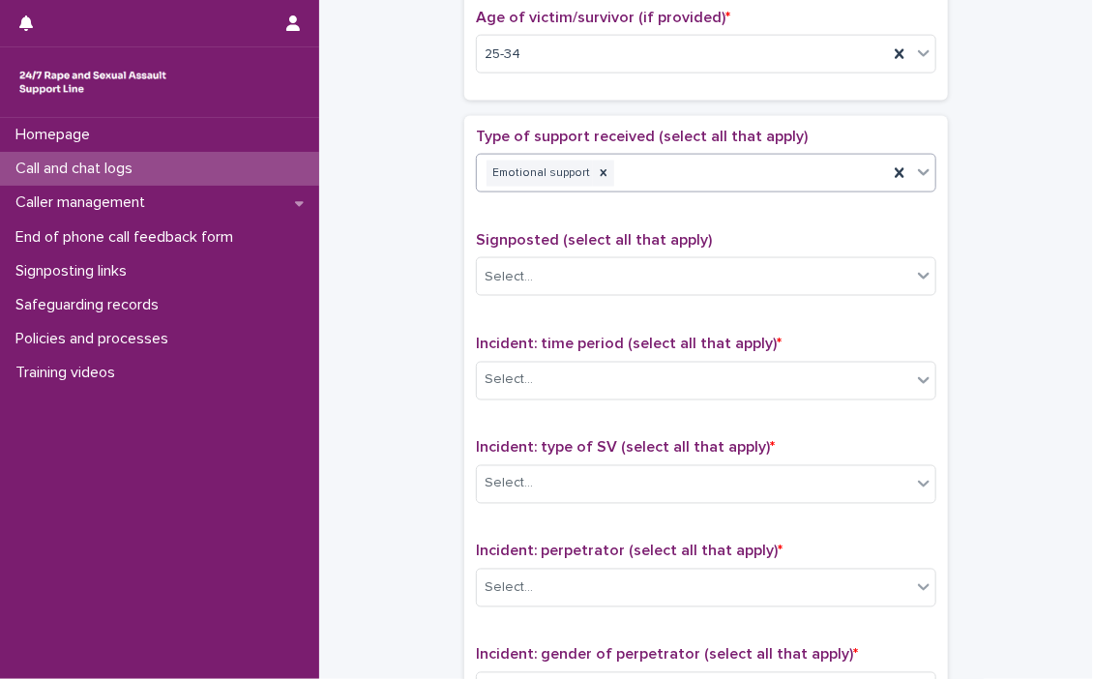
scroll to position [1064, 0]
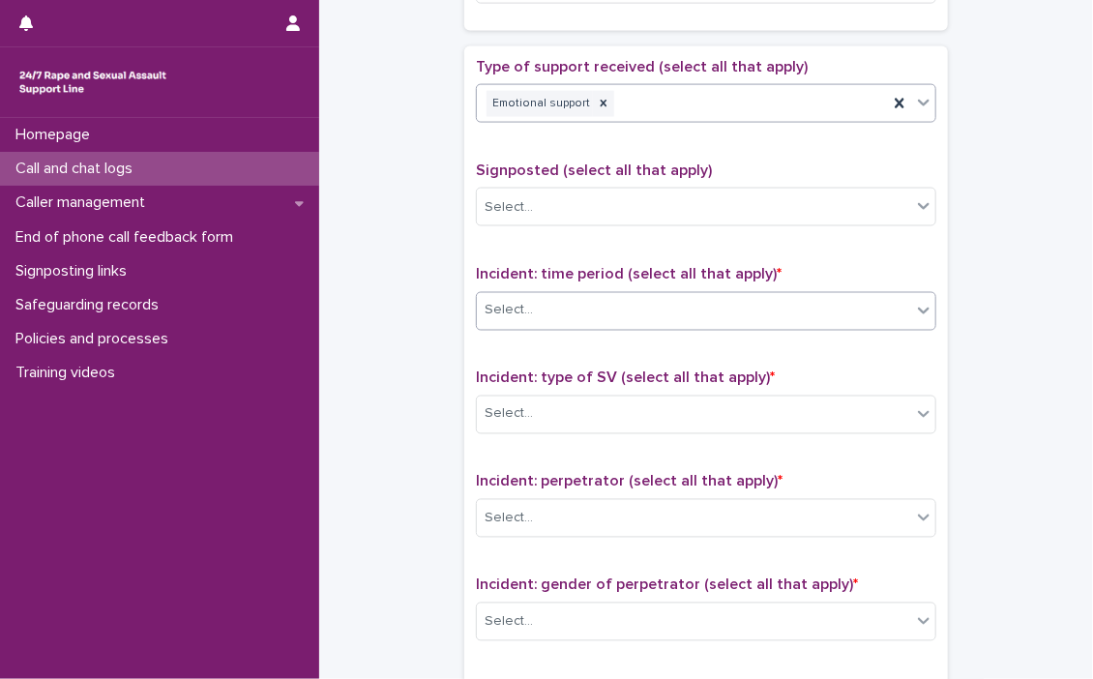
click at [923, 309] on icon at bounding box center [923, 310] width 19 height 19
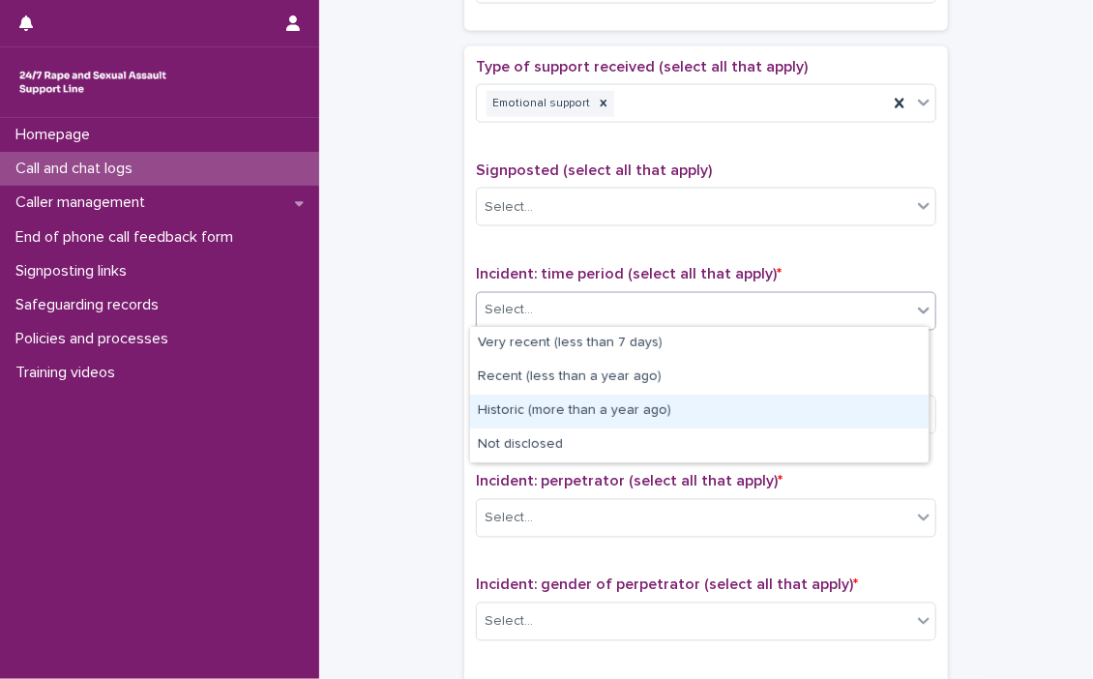
drag, startPoint x: 546, startPoint y: 411, endPoint x: 550, endPoint y: 398, distance: 14.1
click at [545, 411] on div "Historic (more than a year ago)" at bounding box center [699, 412] width 459 height 34
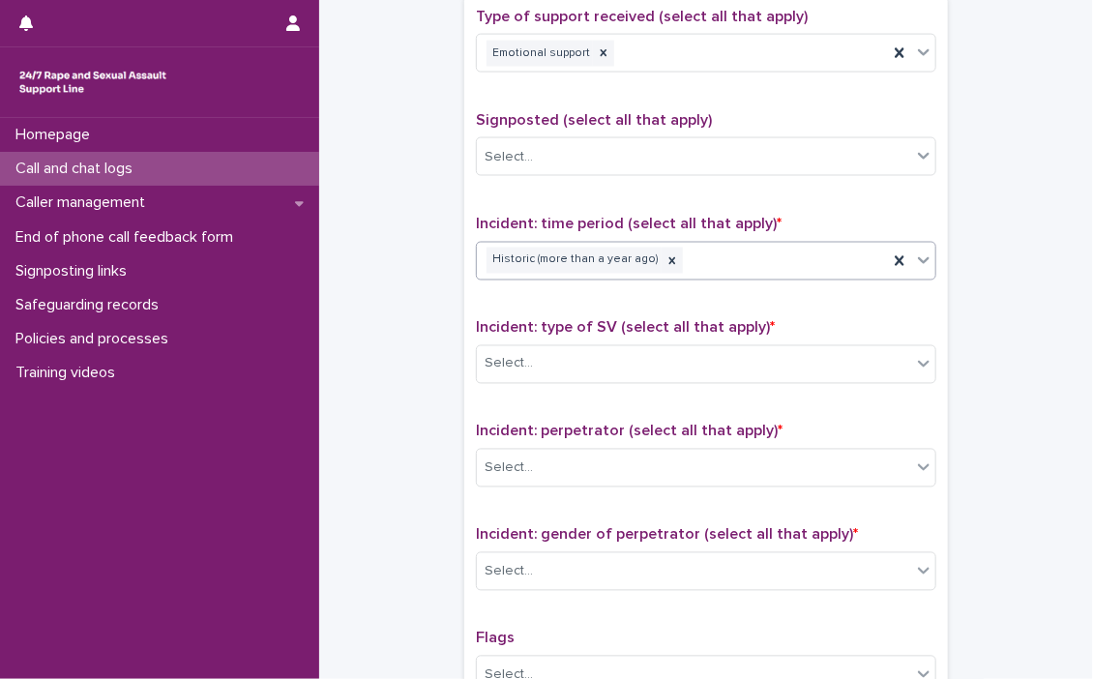
scroll to position [1161, 0]
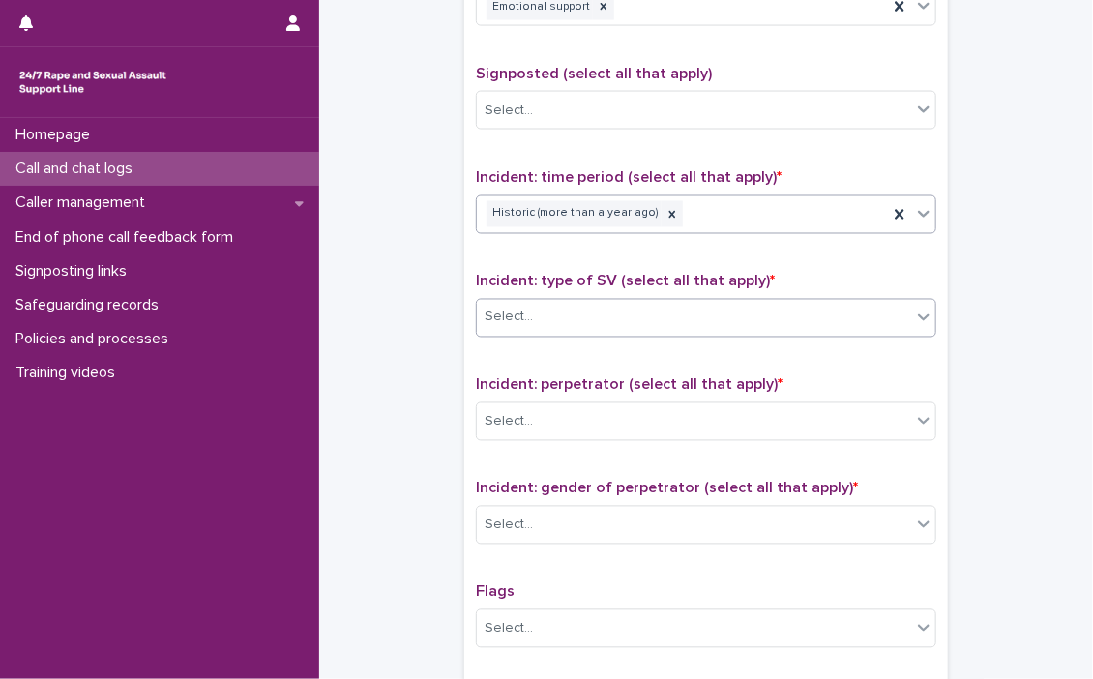
click at [917, 310] on icon at bounding box center [923, 317] width 19 height 19
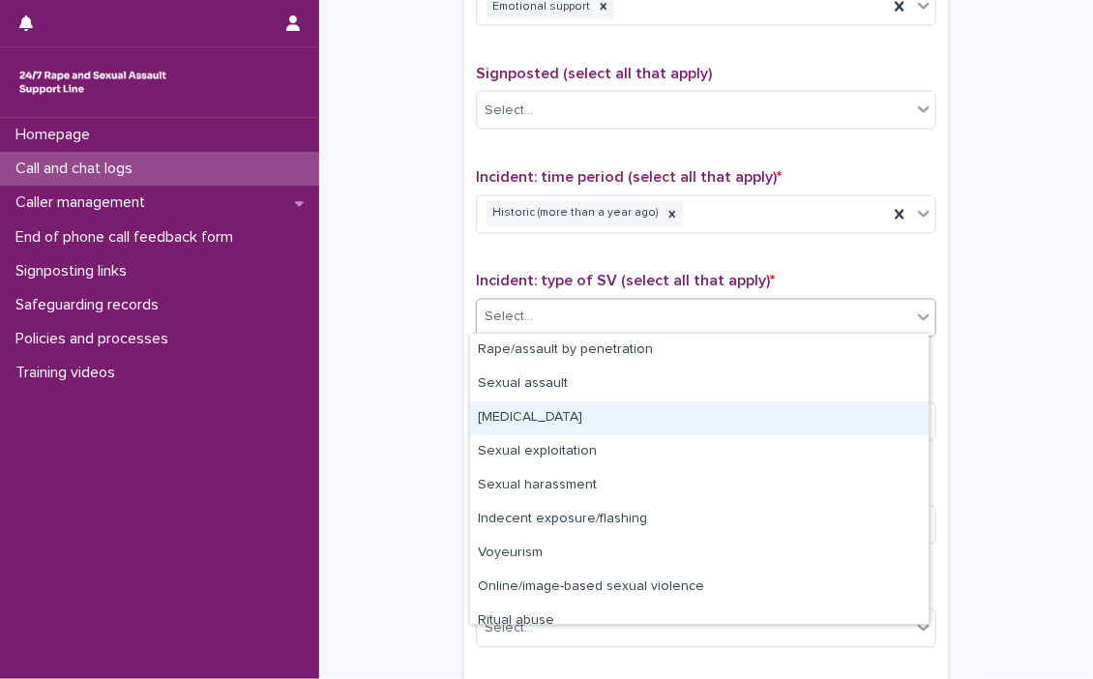
click at [517, 417] on div "[MEDICAL_DATA]" at bounding box center [699, 419] width 459 height 34
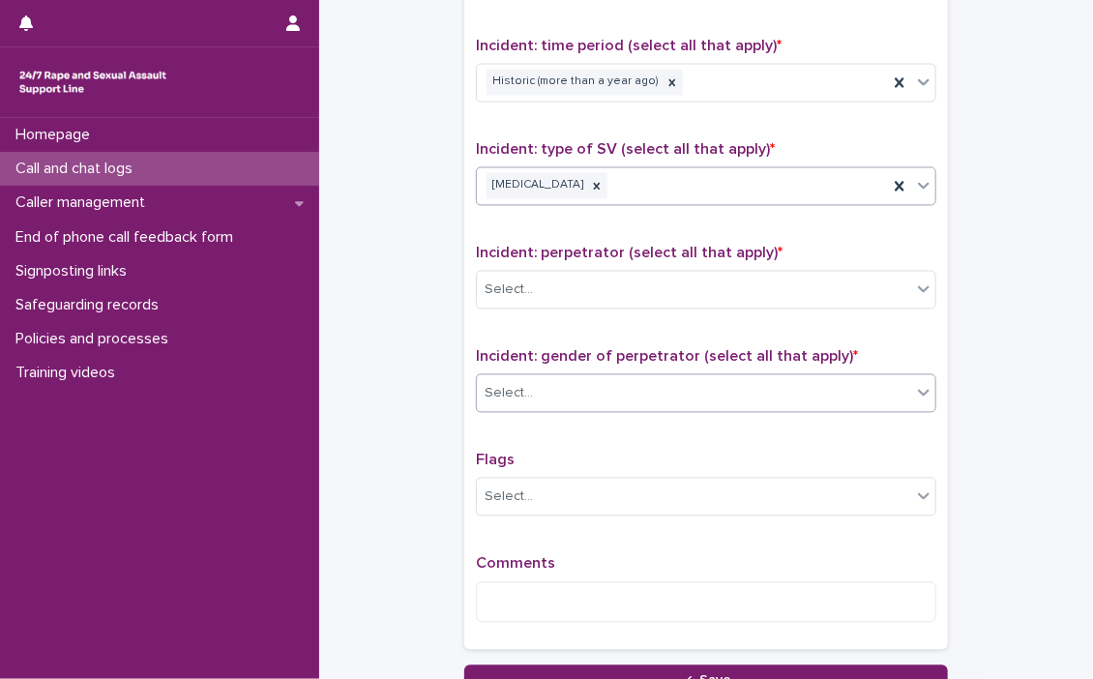
scroll to position [1354, 0]
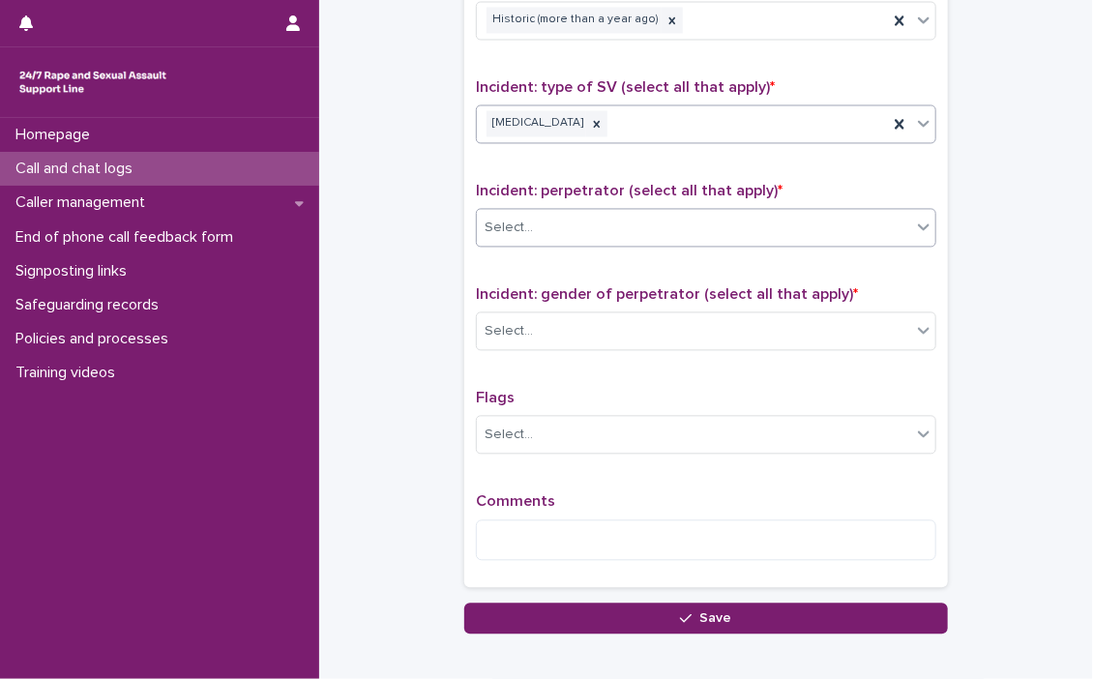
click at [915, 226] on icon at bounding box center [923, 227] width 19 height 19
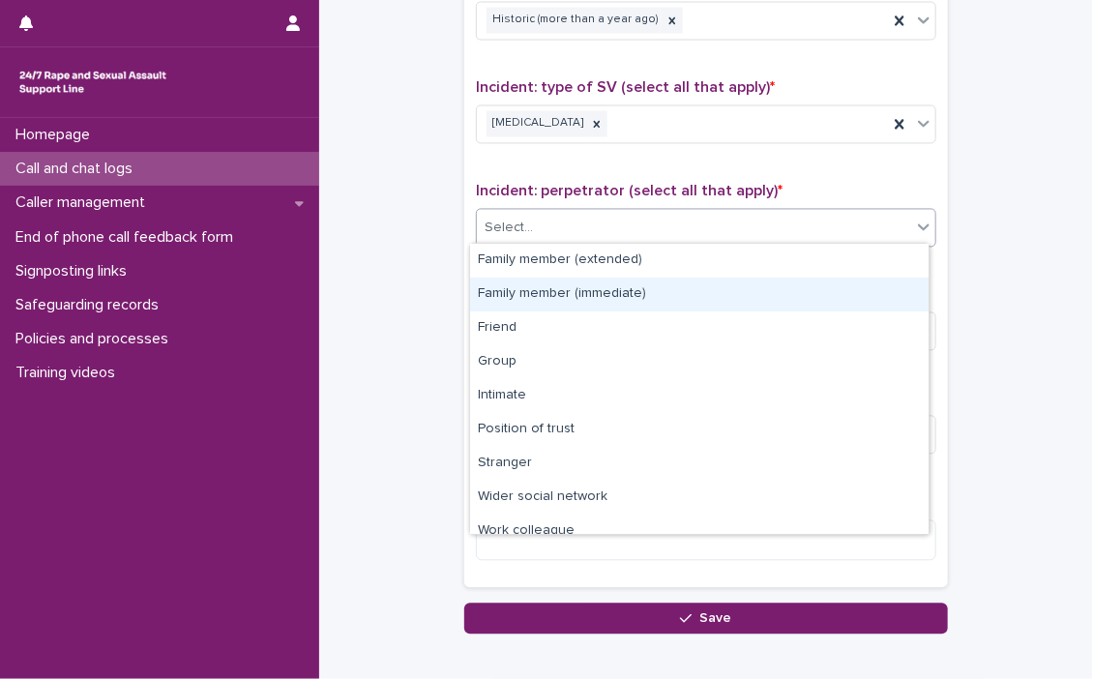
click at [534, 289] on div "Family member (immediate)" at bounding box center [699, 295] width 459 height 34
click at [534, 289] on span "Incident: gender of perpetrator (select all that apply) *" at bounding box center [667, 294] width 382 height 15
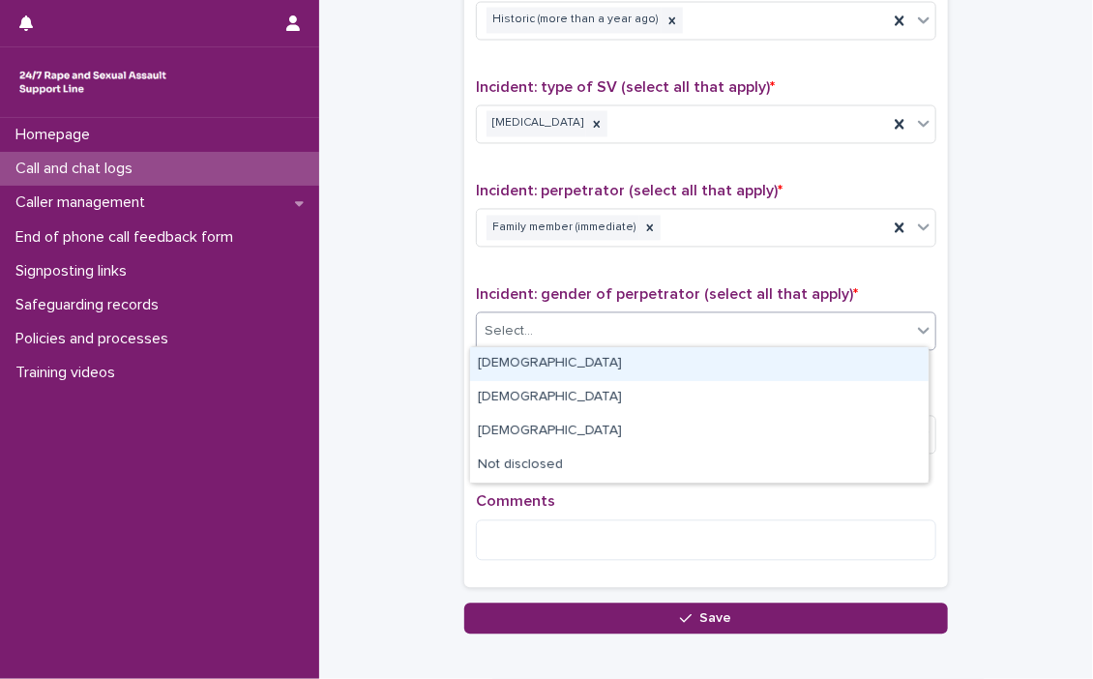
click at [918, 324] on icon at bounding box center [923, 330] width 19 height 19
click at [521, 364] on div "[DEMOGRAPHIC_DATA]" at bounding box center [699, 364] width 459 height 34
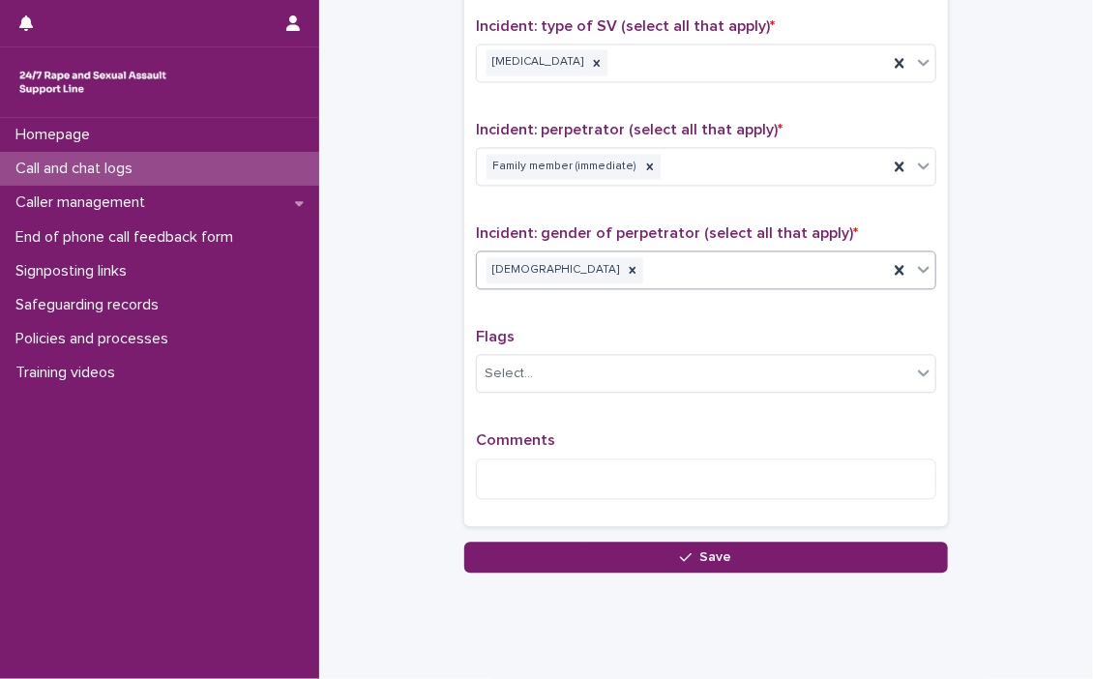
scroll to position [1451, 0]
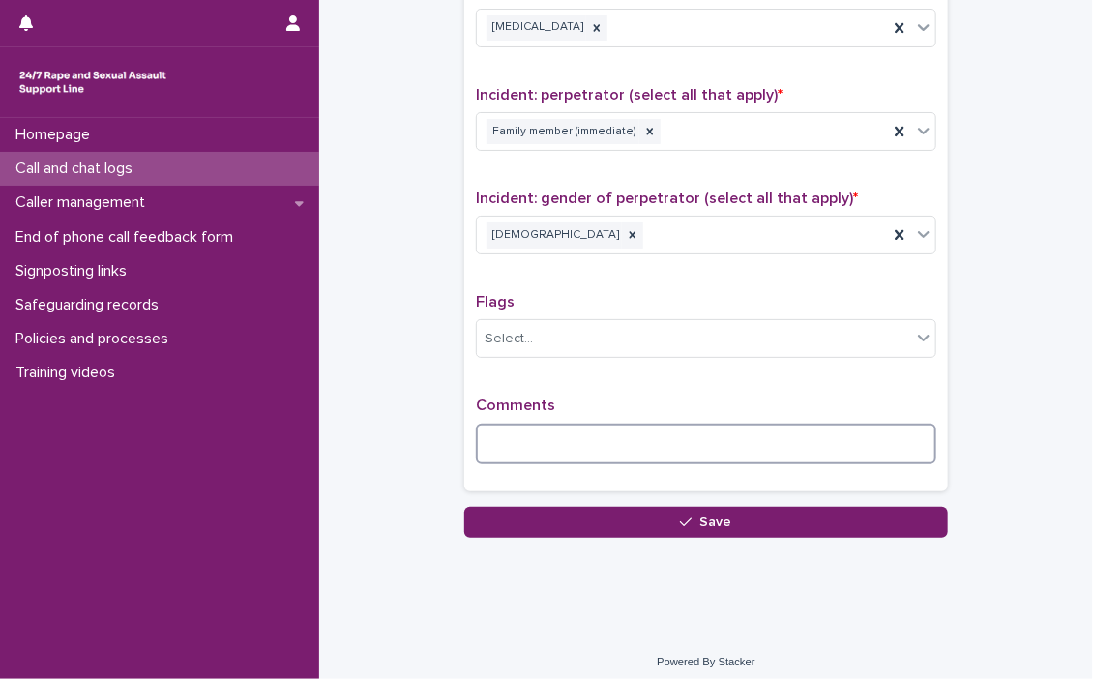
click at [553, 439] on textarea at bounding box center [706, 445] width 461 height 42
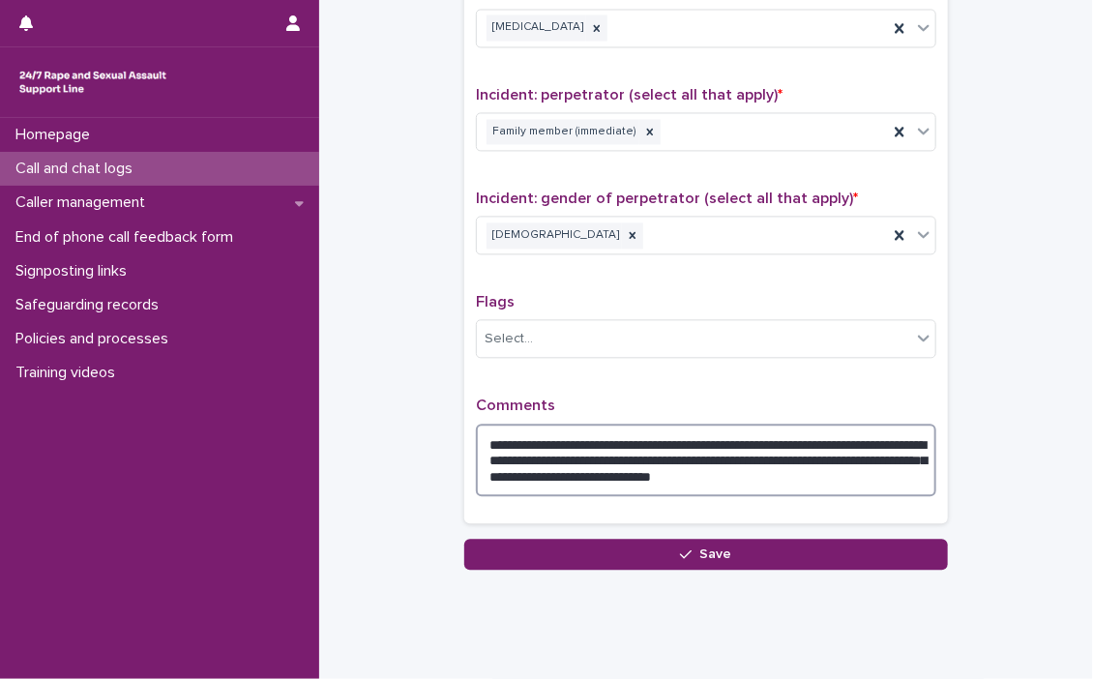
click at [891, 480] on textarea "**********" at bounding box center [706, 461] width 461 height 74
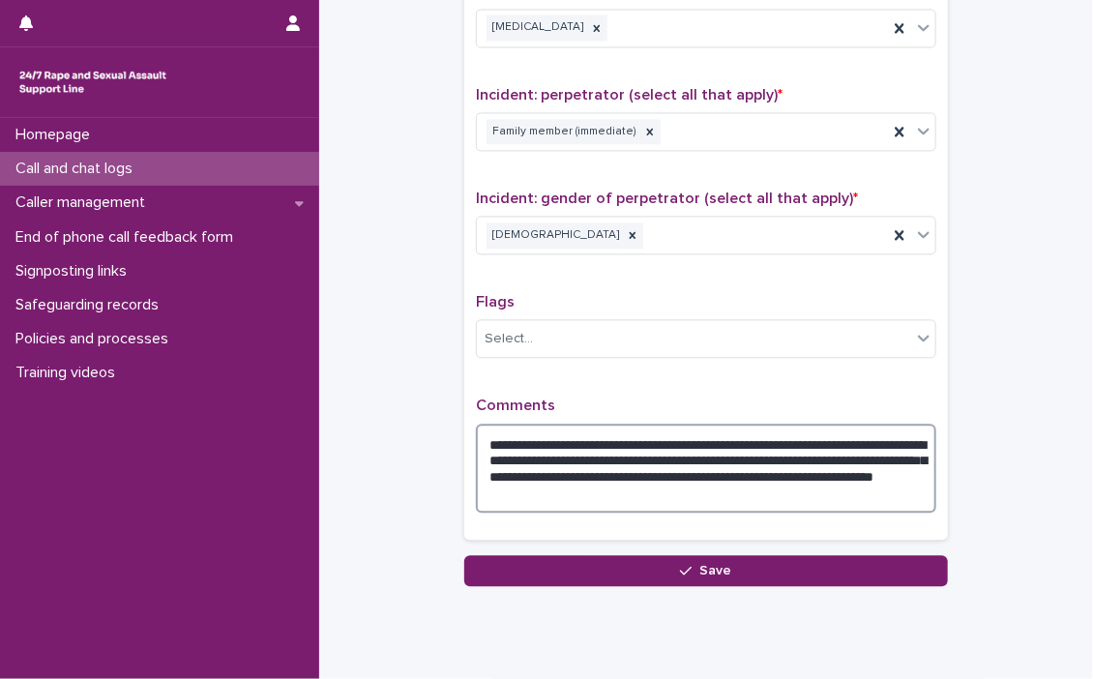
drag, startPoint x: 554, startPoint y: 434, endPoint x: 670, endPoint y: 436, distance: 115.1
click at [553, 434] on textarea "**********" at bounding box center [706, 469] width 461 height 90
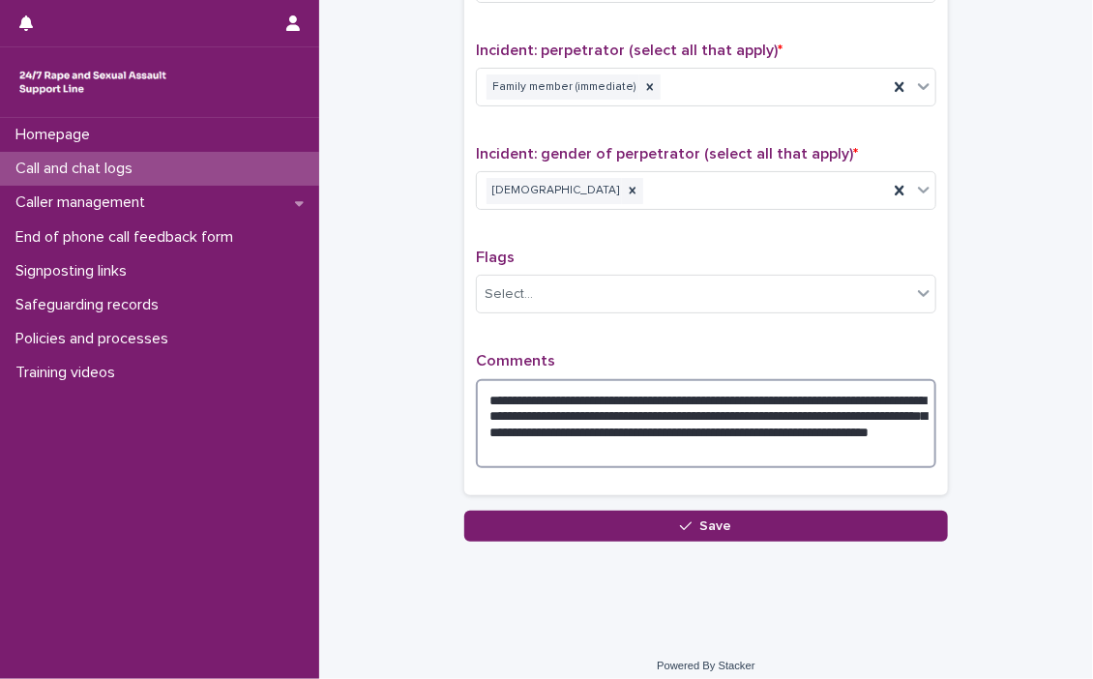
scroll to position [1503, 0]
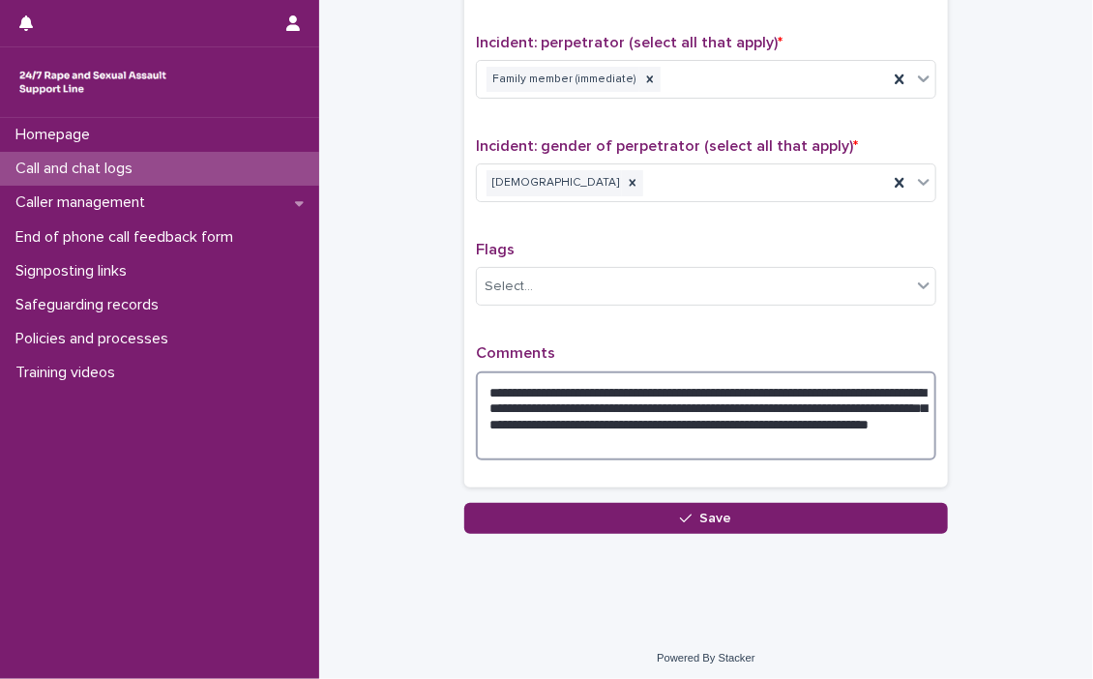
click at [744, 432] on textarea "**********" at bounding box center [706, 417] width 461 height 90
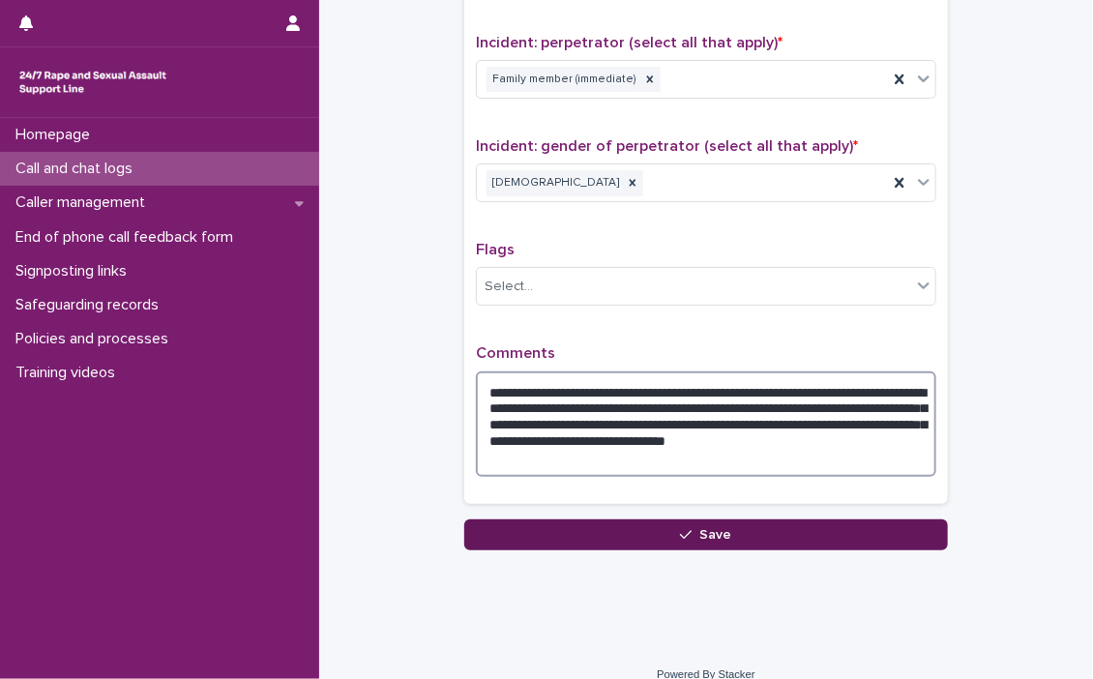
type textarea "**********"
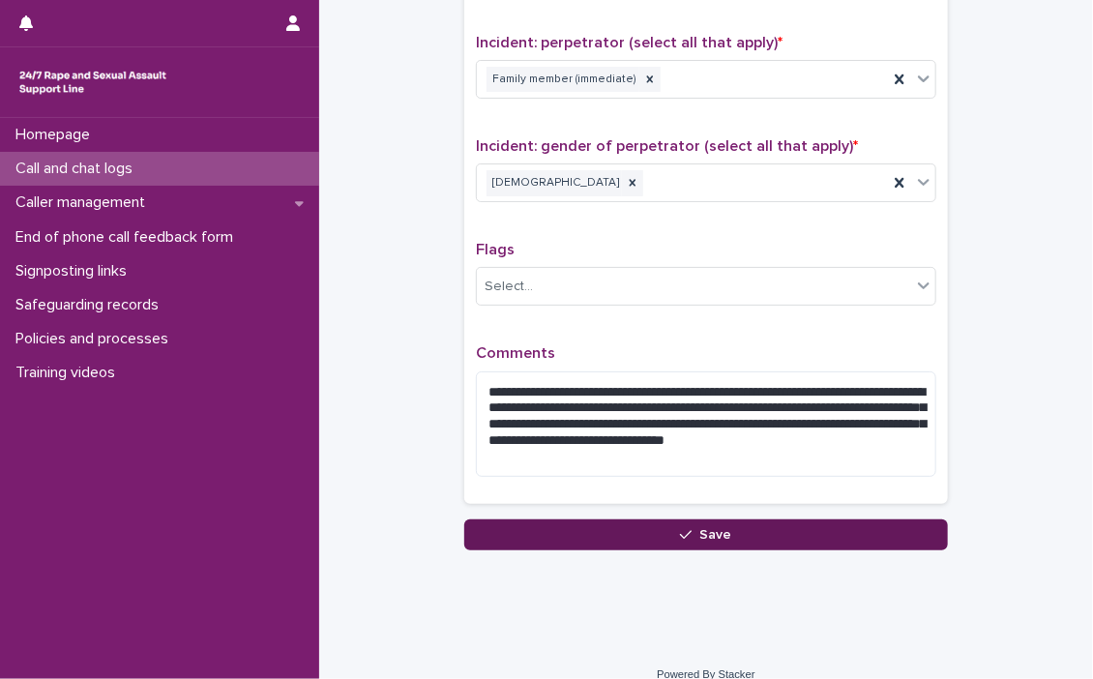
click at [731, 520] on button "Save" at bounding box center [706, 535] width 484 height 31
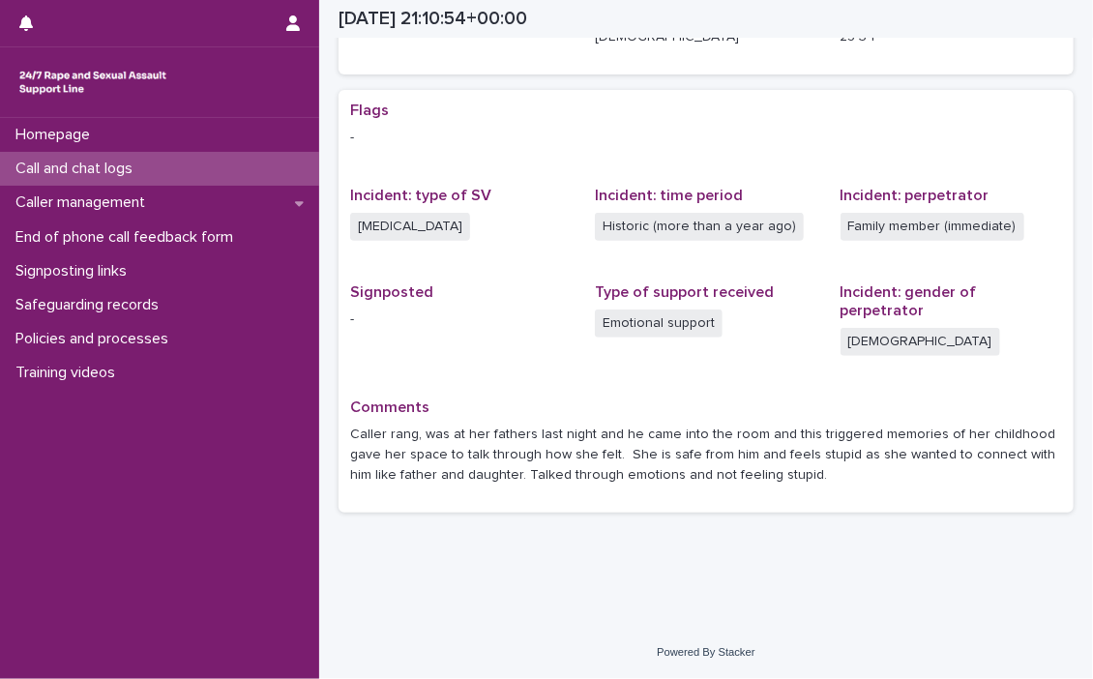
scroll to position [312, 0]
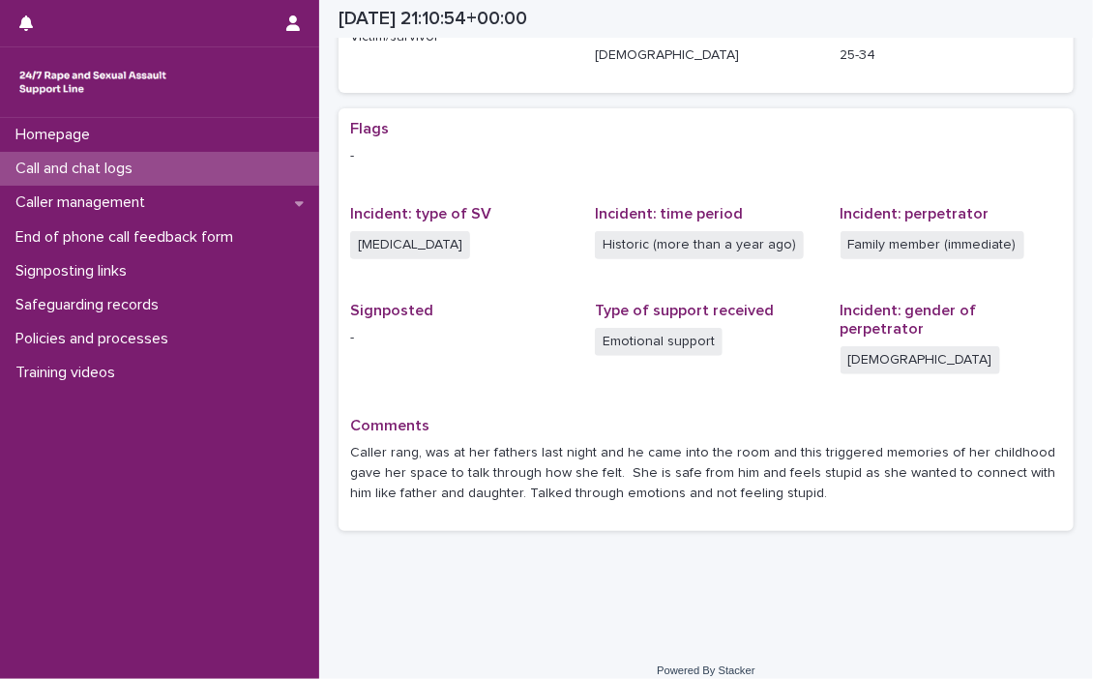
click at [60, 164] on p "Call and chat logs" at bounding box center [78, 169] width 140 height 18
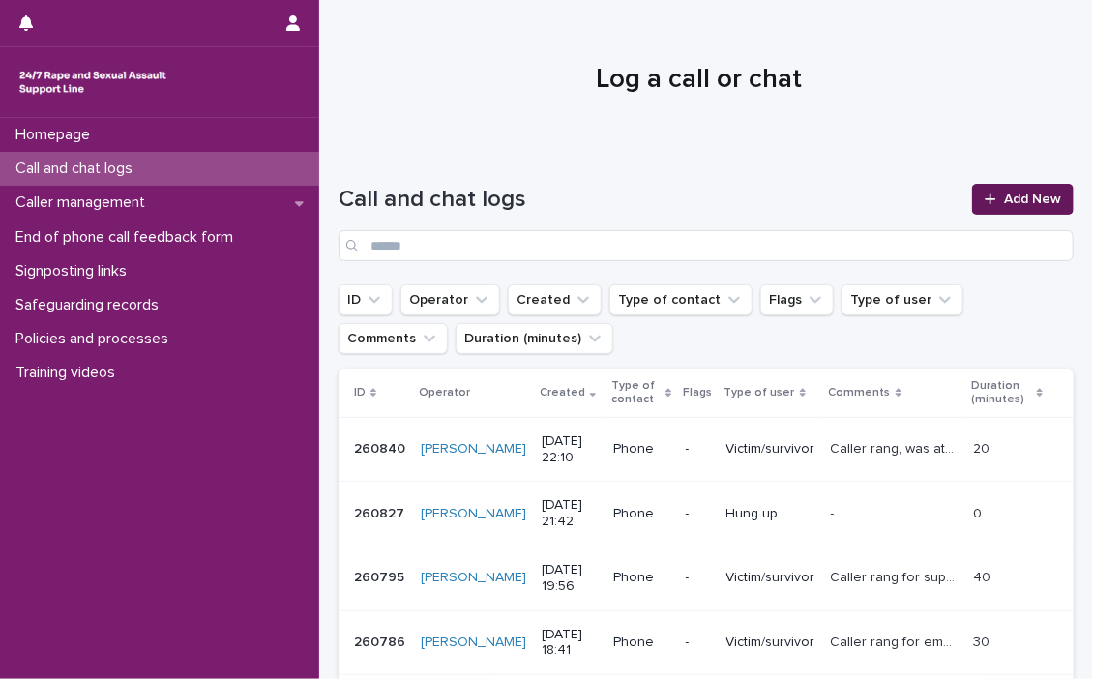
click at [1019, 196] on span "Add New" at bounding box center [1032, 200] width 57 height 14
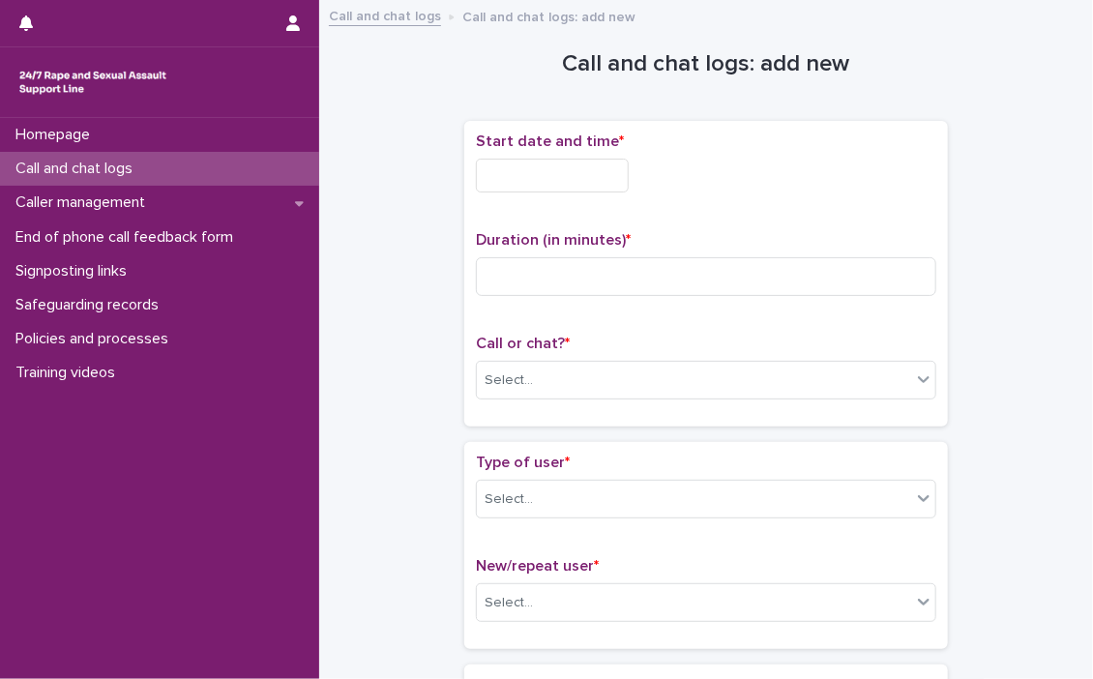
click at [553, 175] on input "text" at bounding box center [552, 176] width 153 height 34
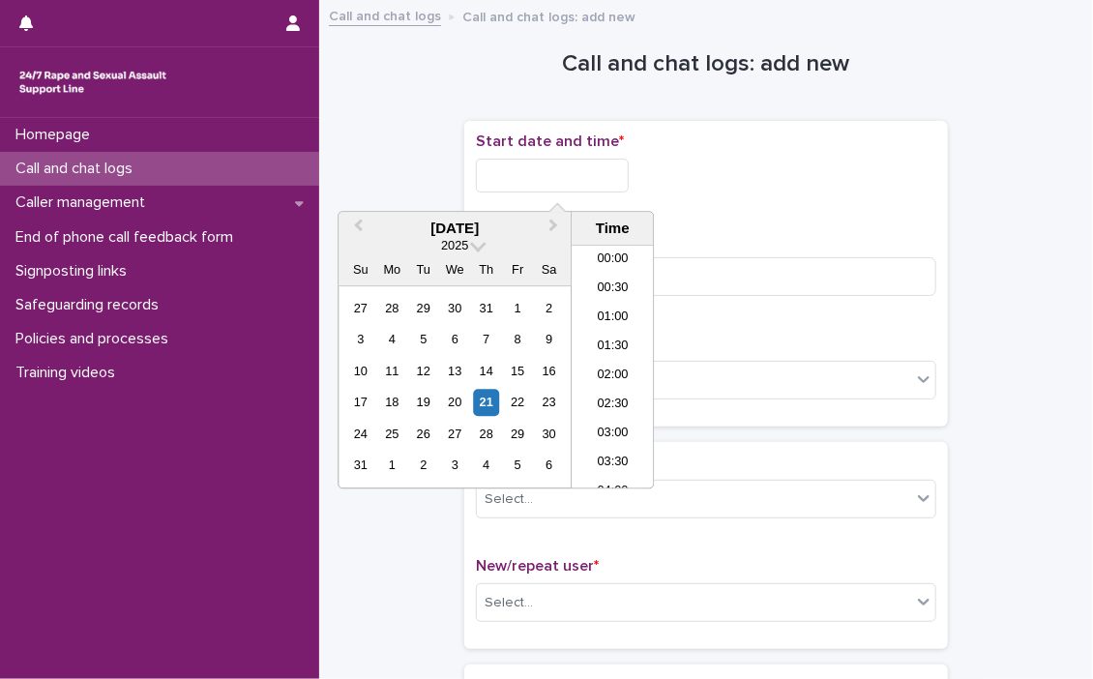
scroll to position [1150, 0]
drag, startPoint x: 604, startPoint y: 381, endPoint x: 595, endPoint y: 245, distance: 136.7
click at [604, 382] on li "22:00" at bounding box center [613, 387] width 82 height 29
click at [596, 178] on input "**********" at bounding box center [552, 176] width 153 height 34
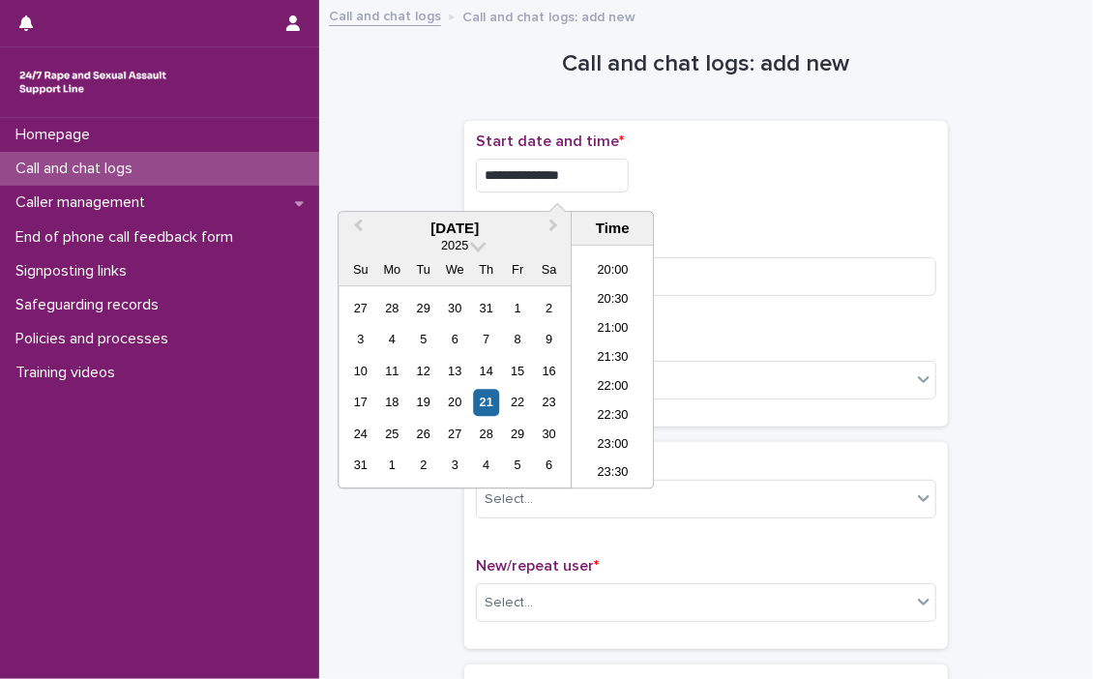
type input "**********"
click at [723, 186] on div "**********" at bounding box center [706, 176] width 461 height 34
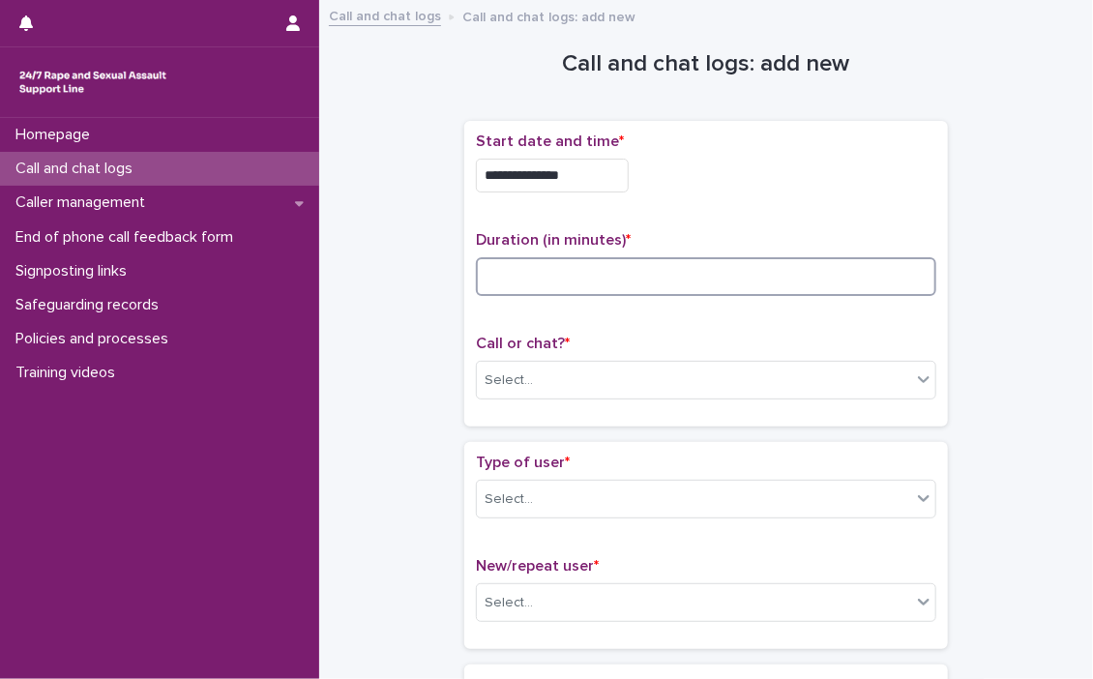
click at [580, 272] on input at bounding box center [706, 276] width 461 height 39
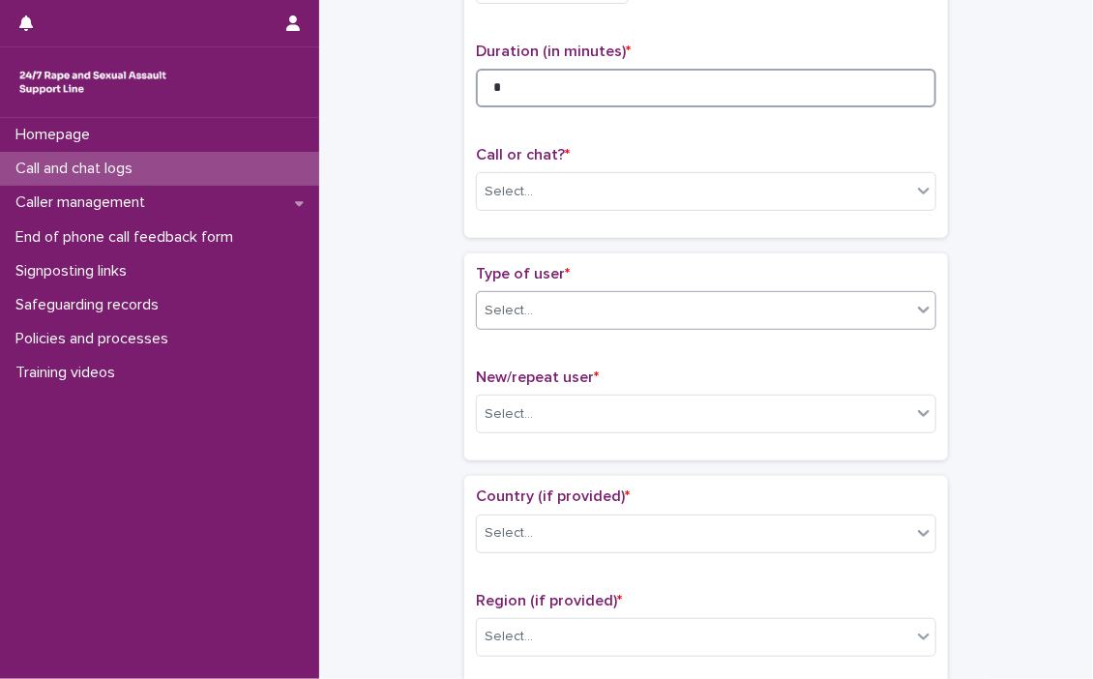
scroll to position [193, 0]
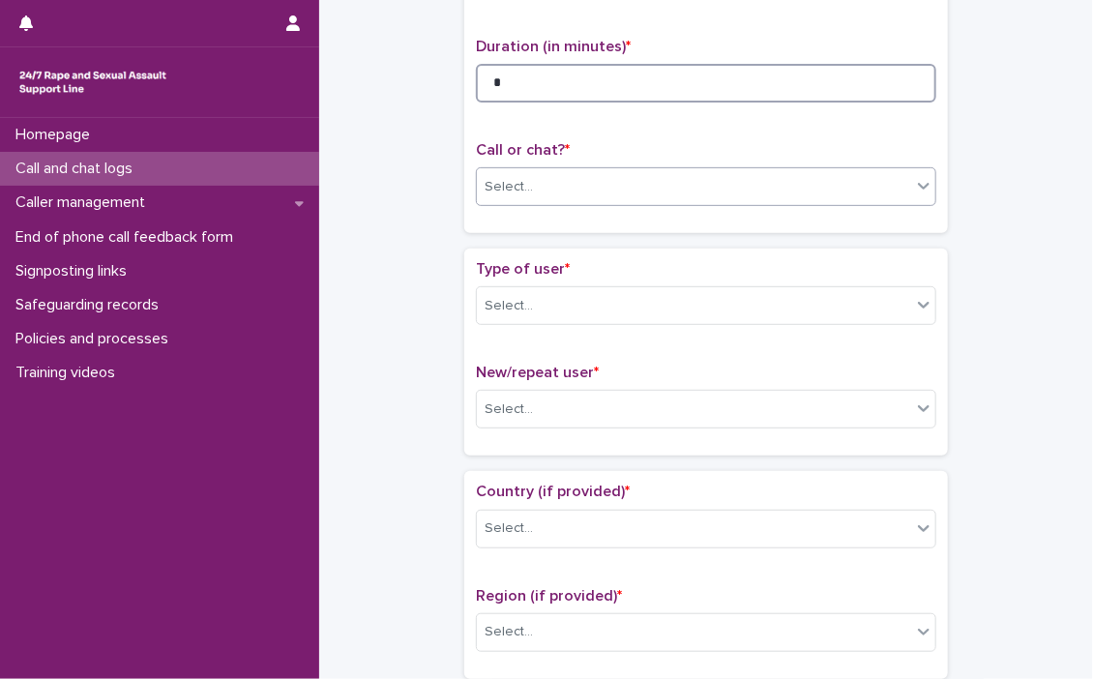
type input "*"
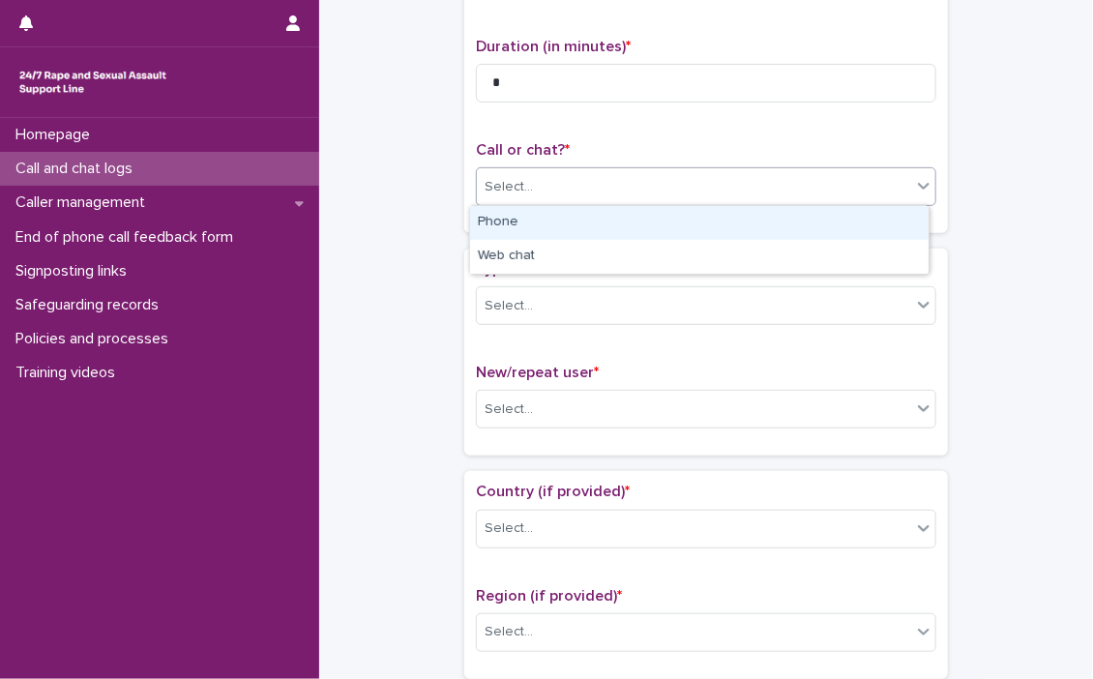
click at [922, 191] on icon at bounding box center [923, 185] width 19 height 19
click at [606, 229] on div "Phone" at bounding box center [699, 223] width 459 height 34
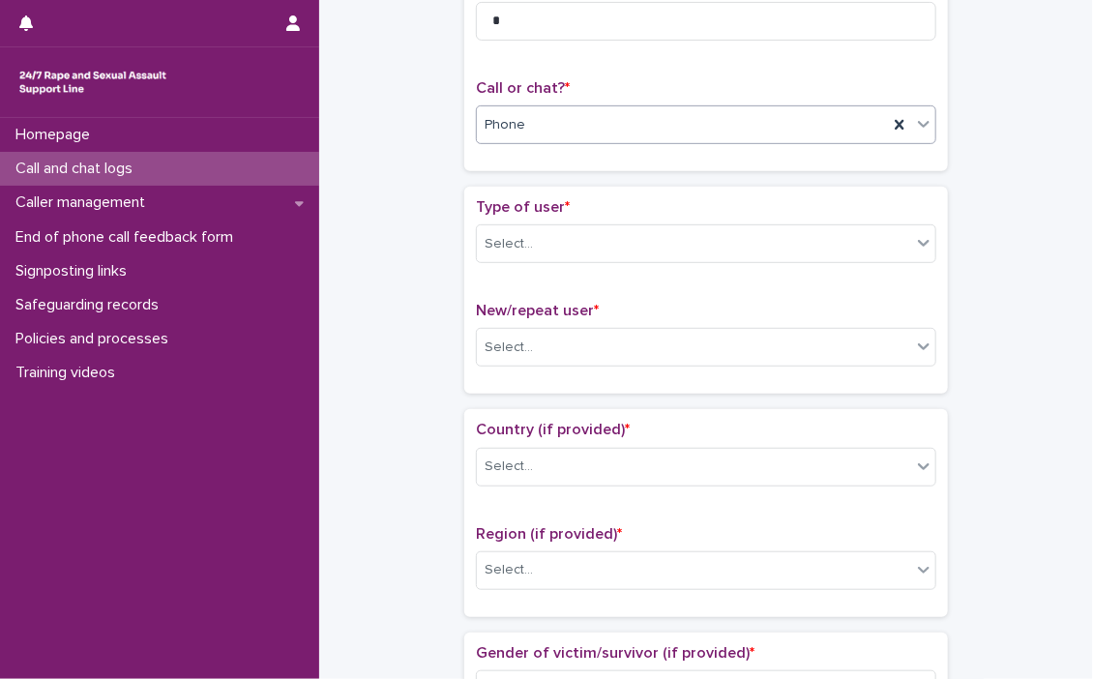
scroll to position [290, 0]
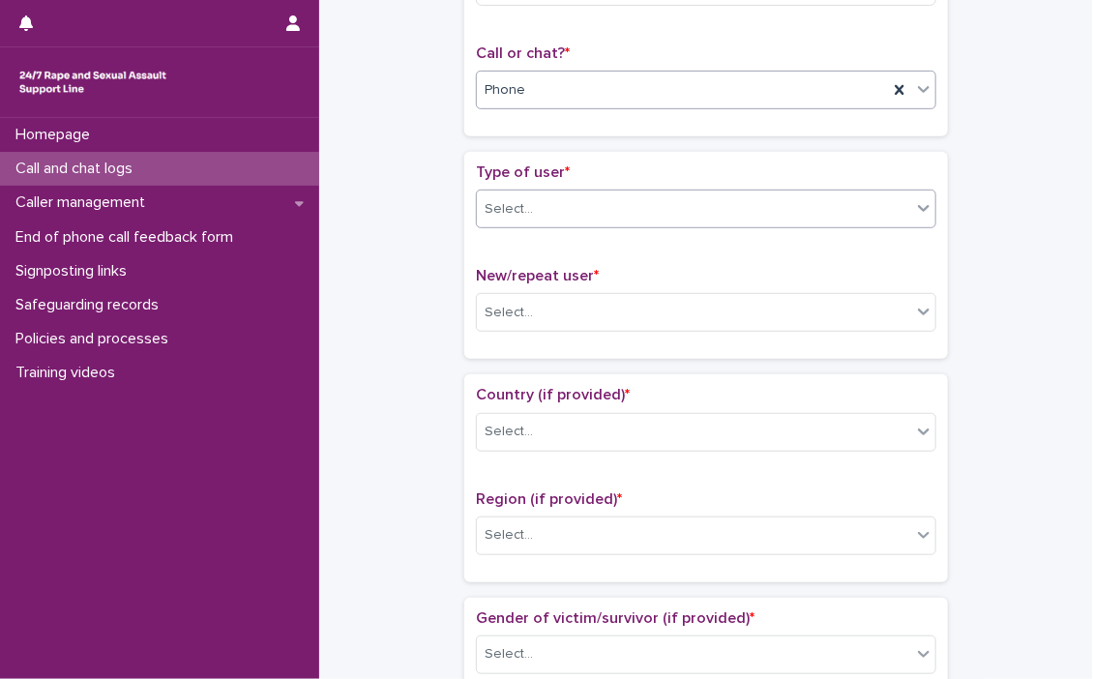
click at [919, 209] on icon at bounding box center [923, 207] width 19 height 19
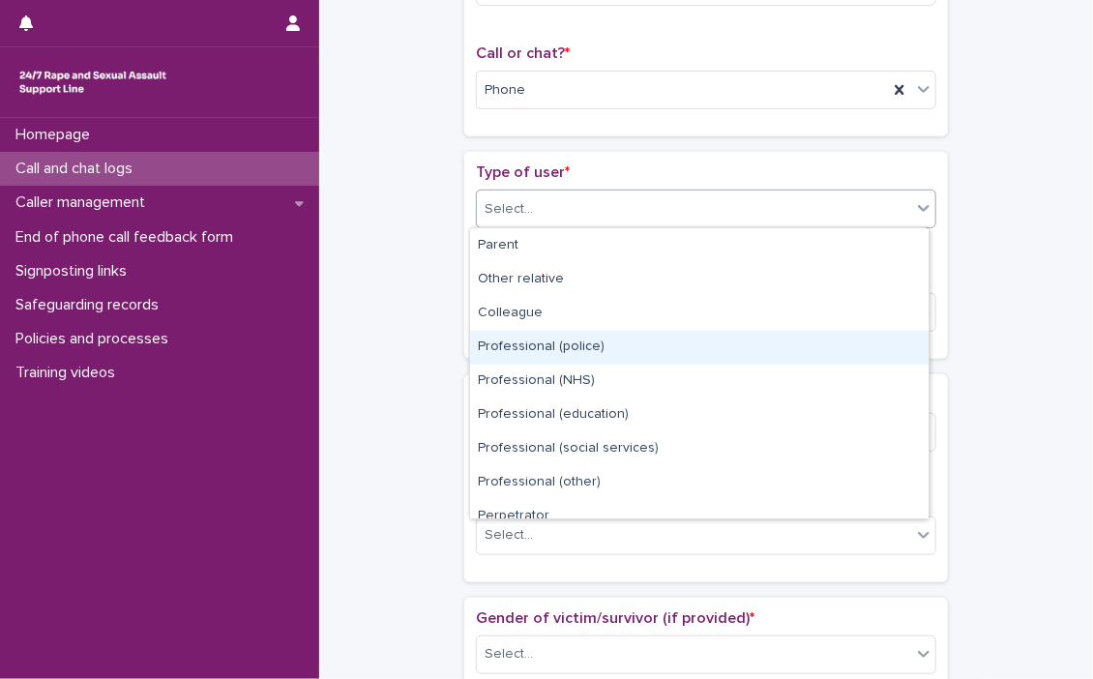
scroll to position [217, 0]
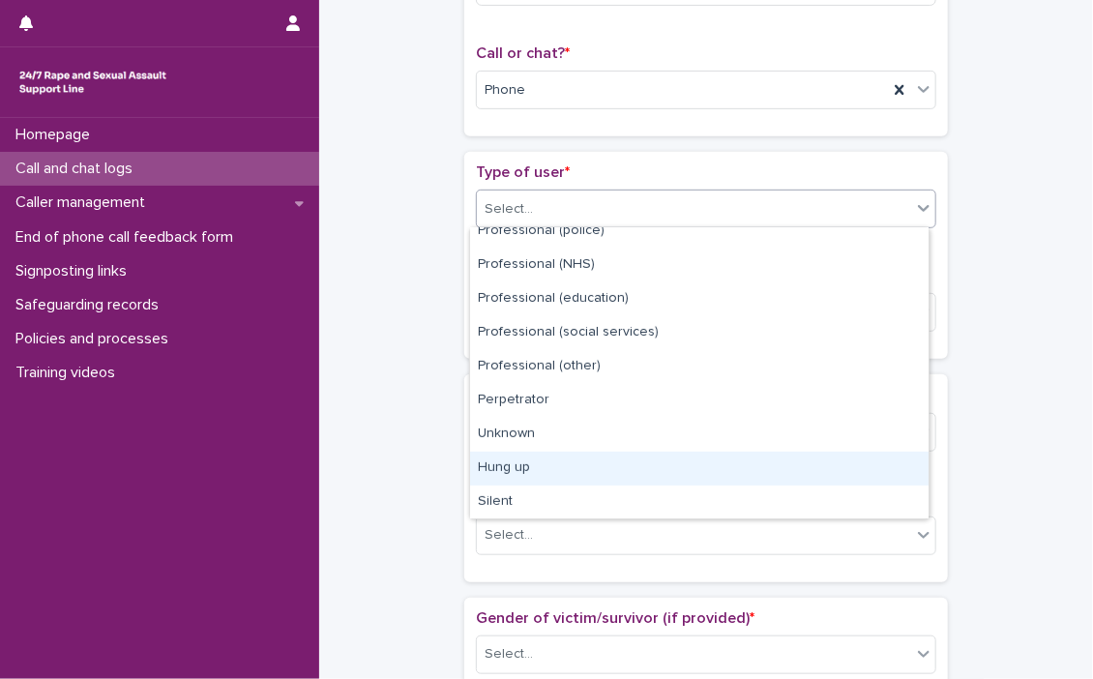
click at [526, 469] on div "Hung up" at bounding box center [699, 469] width 459 height 34
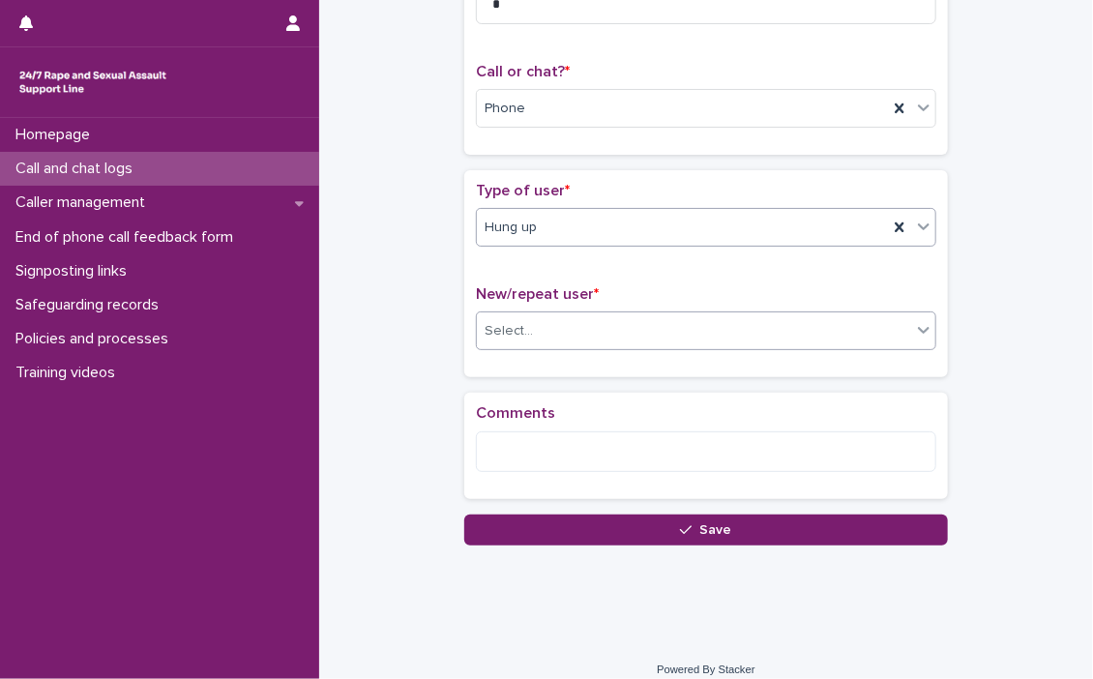
scroll to position [287, 0]
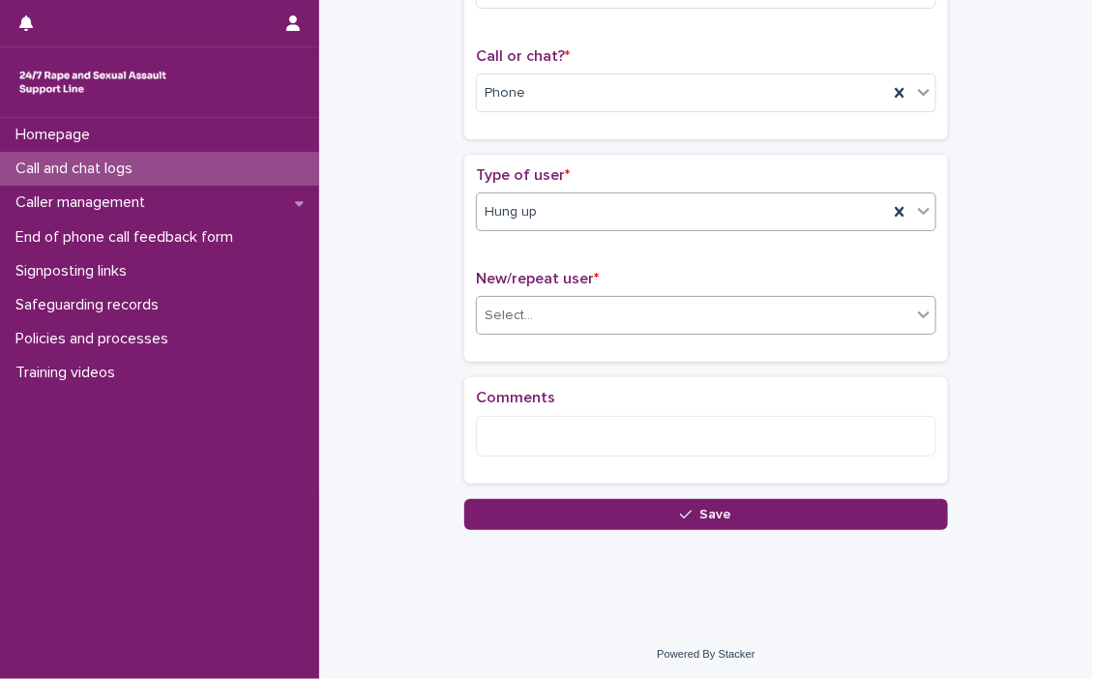
click at [914, 315] on icon at bounding box center [923, 314] width 19 height 19
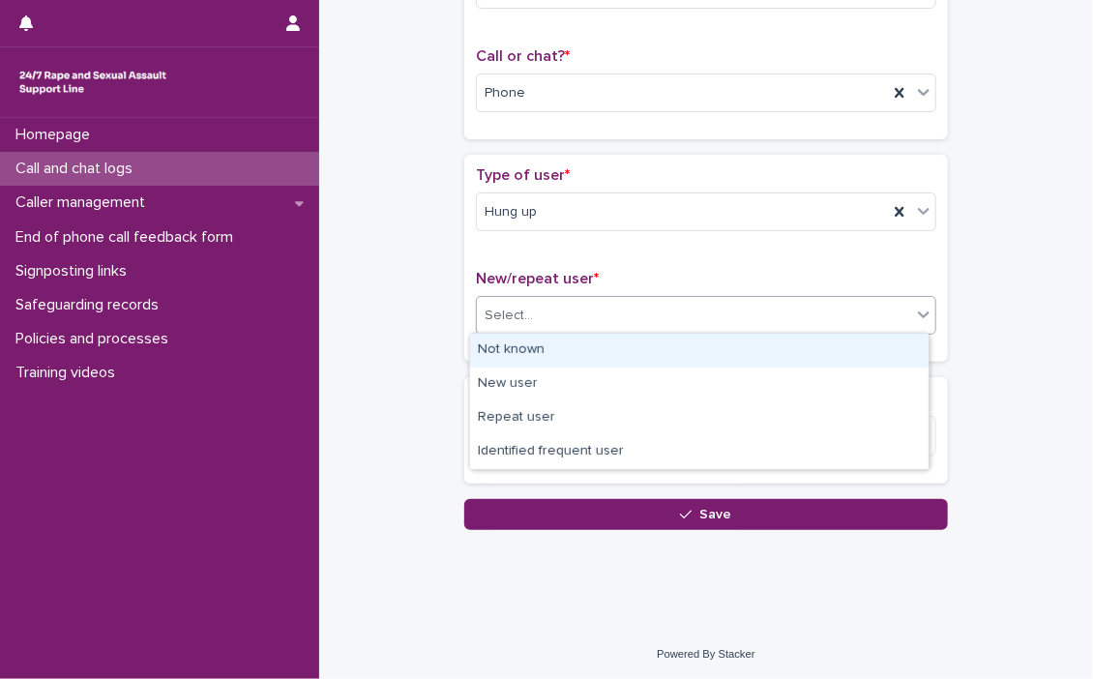
click at [505, 348] on div "Not known" at bounding box center [699, 351] width 459 height 34
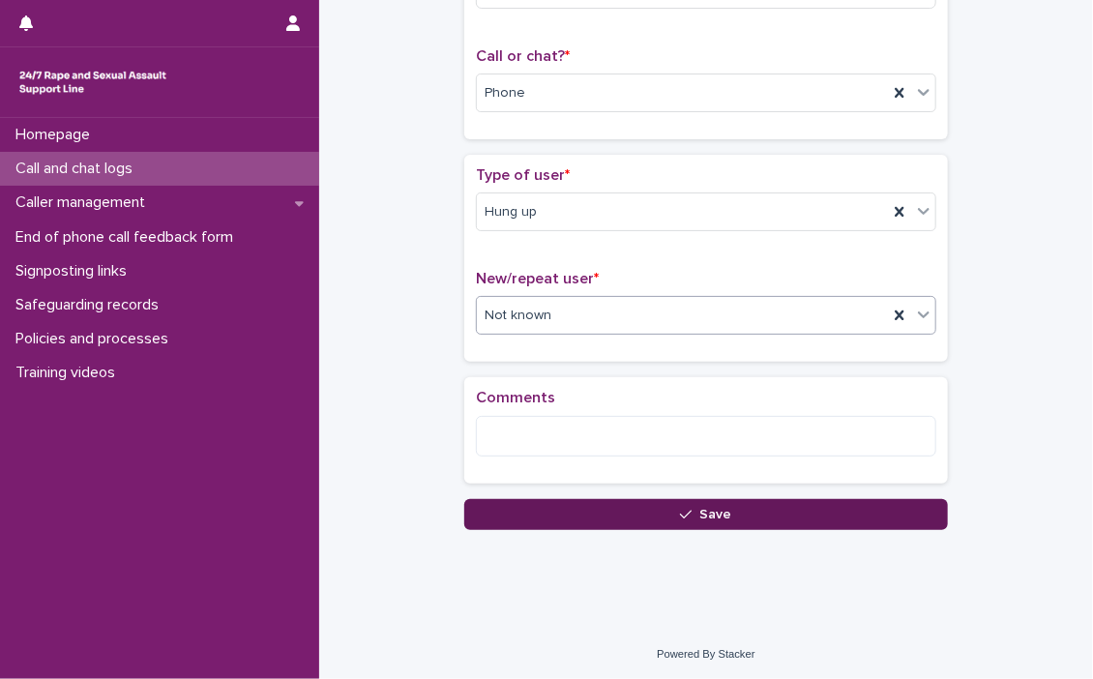
click at [715, 508] on span "Save" at bounding box center [716, 515] width 32 height 14
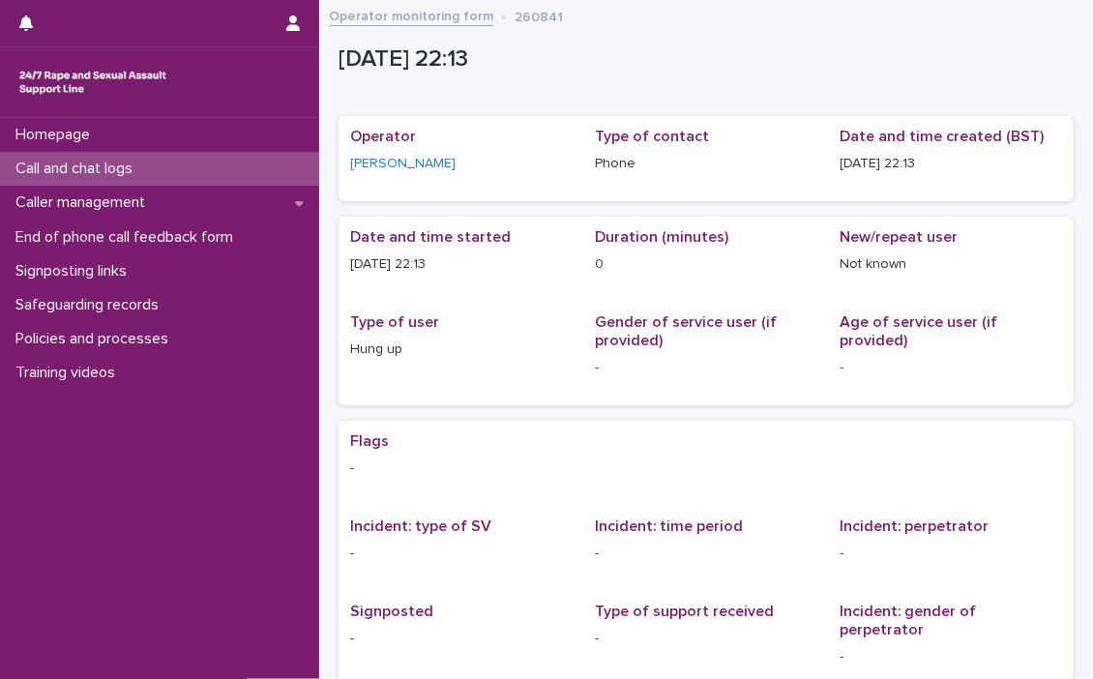
click at [103, 159] on div "Call and chat logs" at bounding box center [159, 169] width 319 height 34
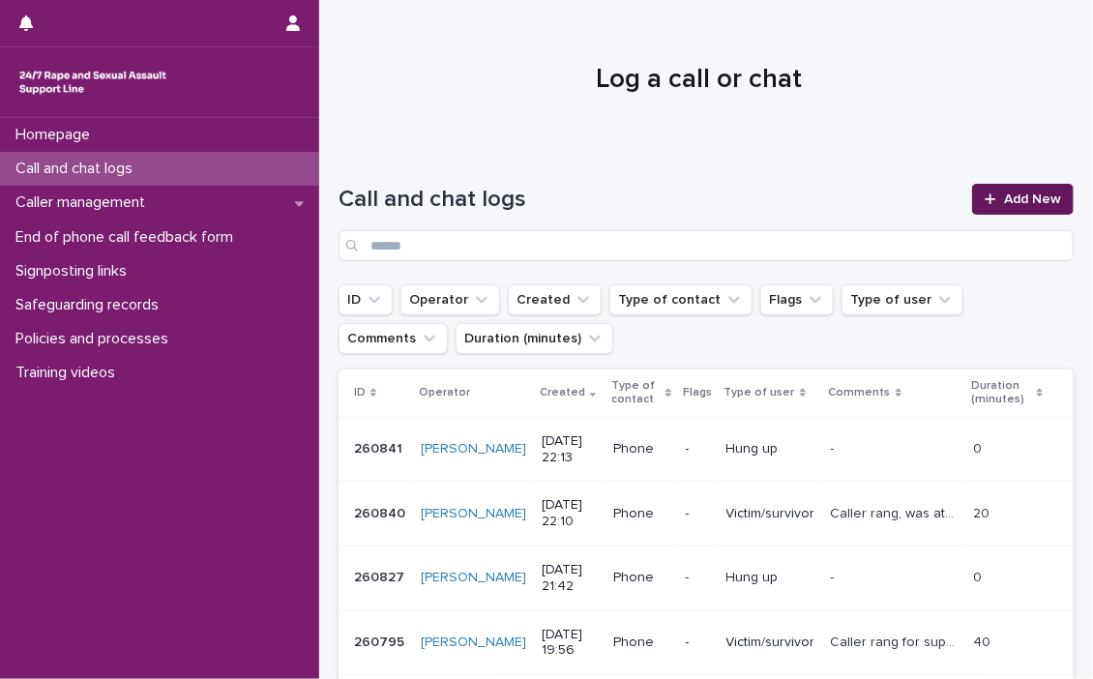
click at [1004, 194] on span "Add New" at bounding box center [1032, 200] width 57 height 14
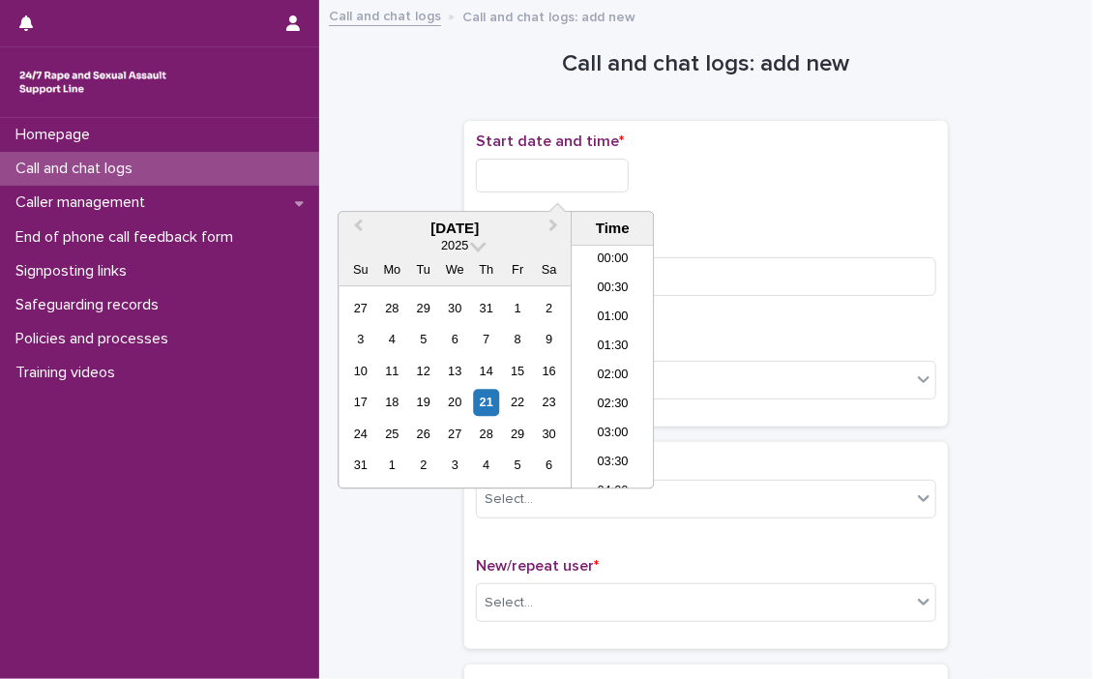
click at [491, 173] on input "text" at bounding box center [552, 176] width 153 height 34
click at [600, 412] on li "22:30" at bounding box center [613, 416] width 82 height 29
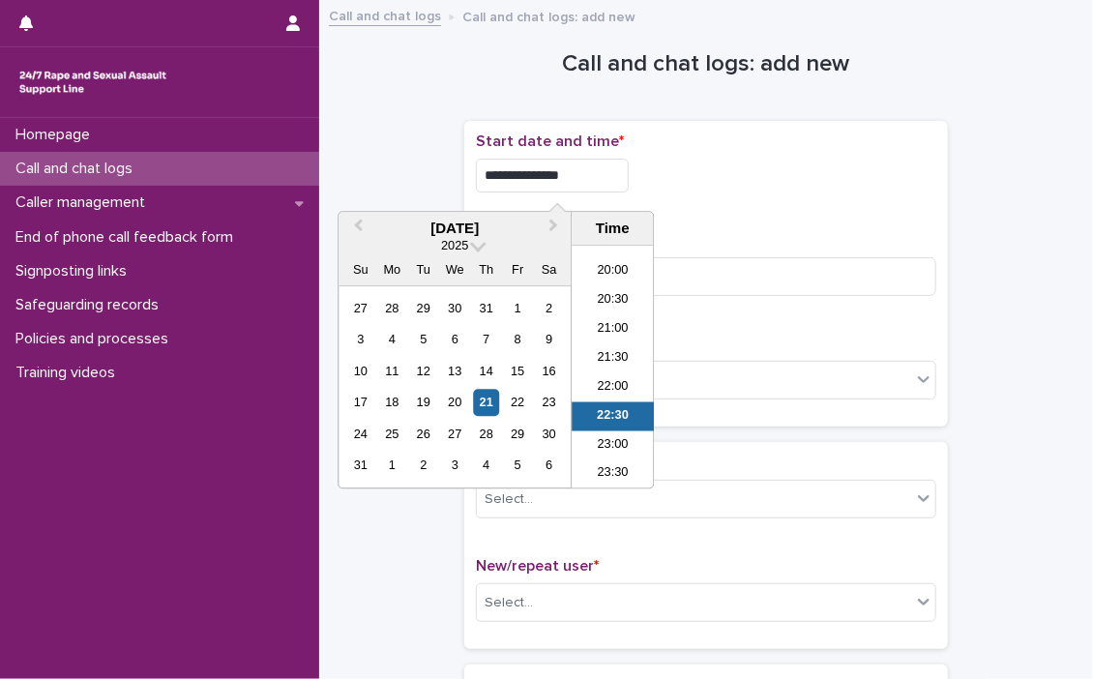
click at [593, 179] on input "**********" at bounding box center [552, 176] width 153 height 34
click at [629, 171] on input "**********" at bounding box center [552, 176] width 153 height 34
type input "**********"
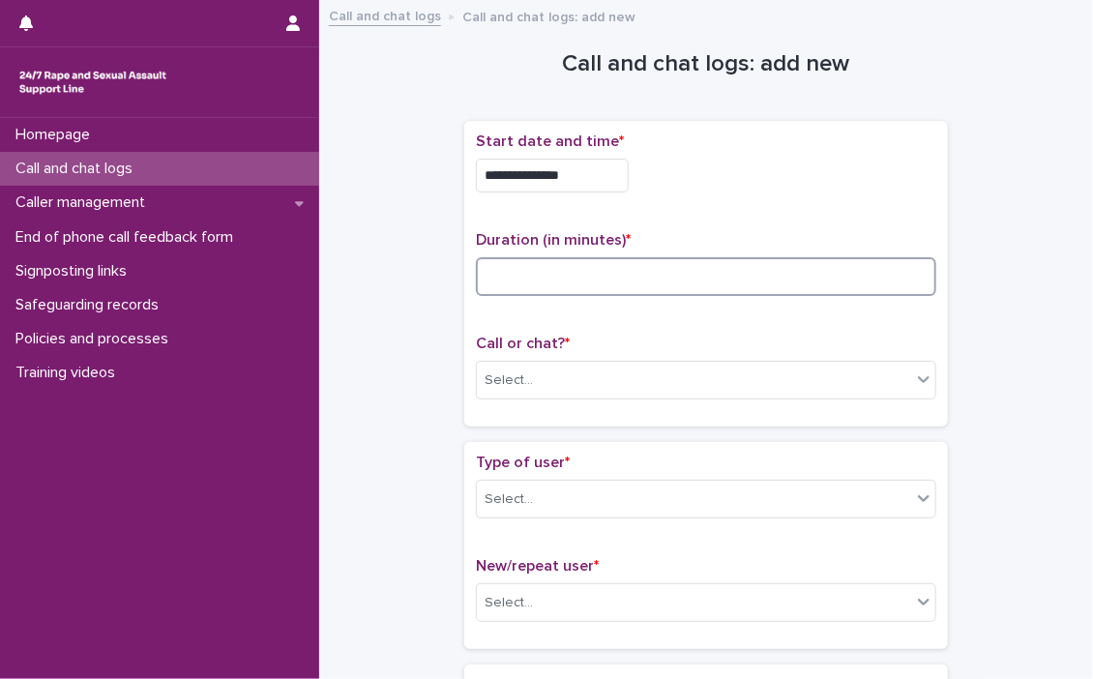
click at [666, 276] on input at bounding box center [706, 276] width 461 height 39
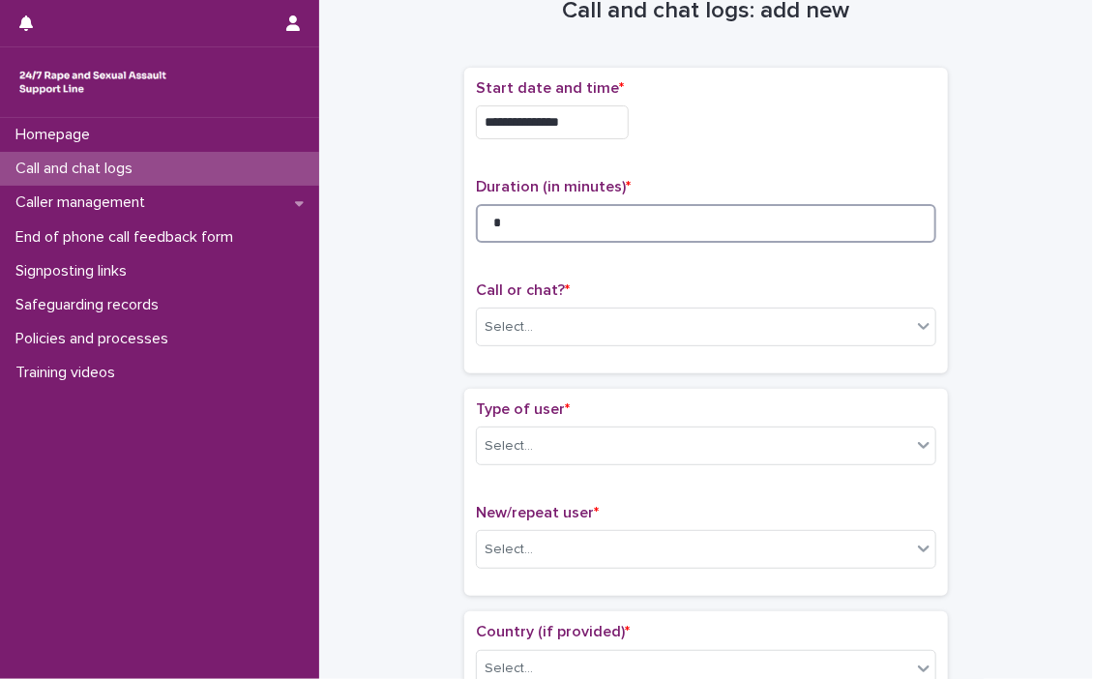
scroll to position [97, 0]
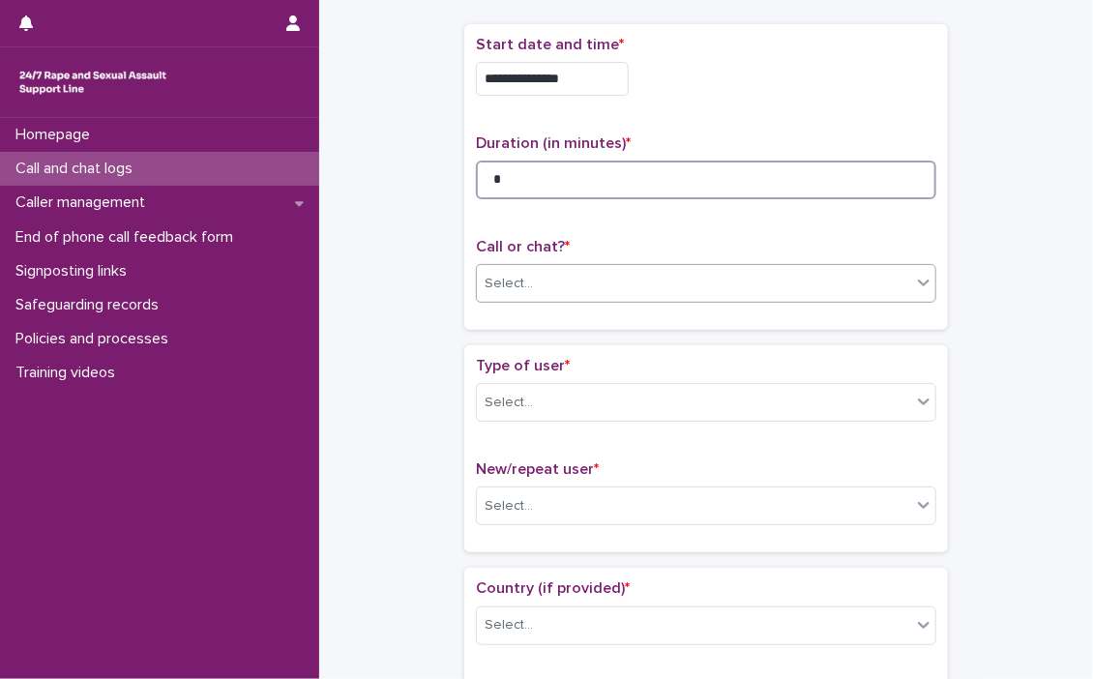
type input "*"
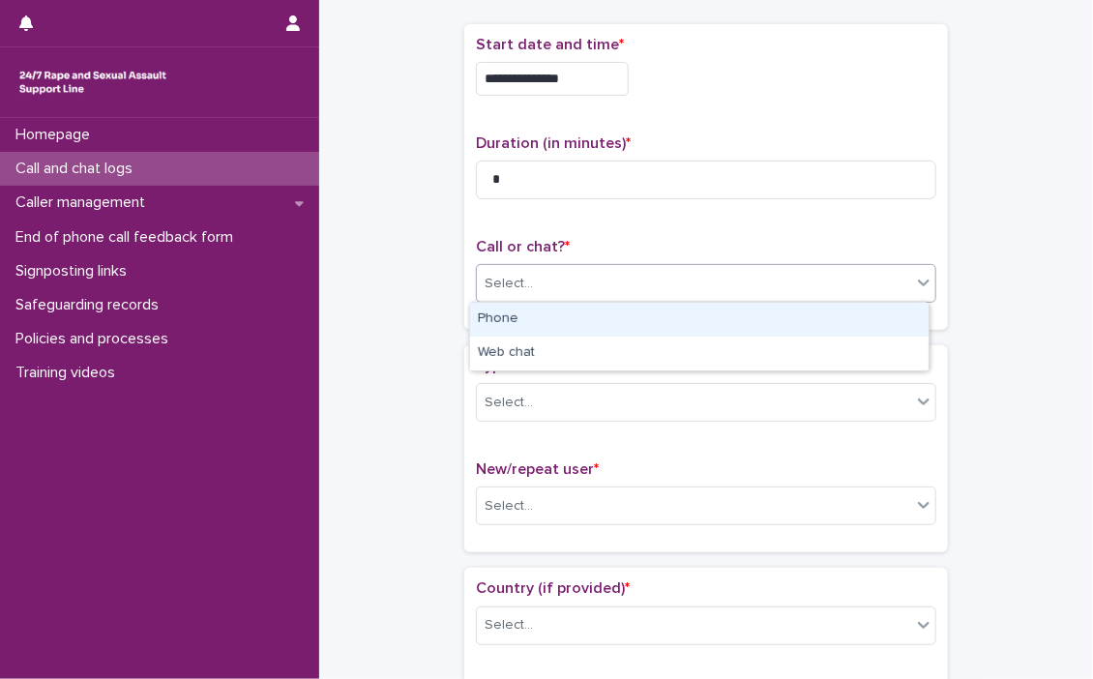
click at [918, 280] on icon at bounding box center [924, 283] width 12 height 7
click at [615, 322] on div "Phone" at bounding box center [699, 320] width 459 height 34
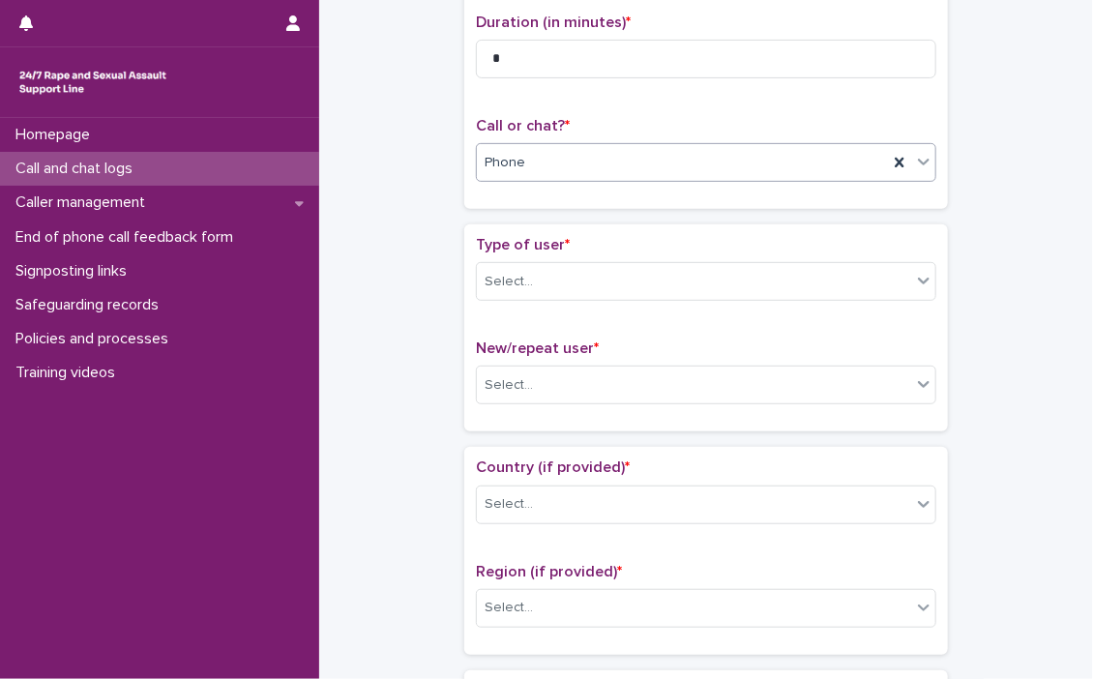
scroll to position [290, 0]
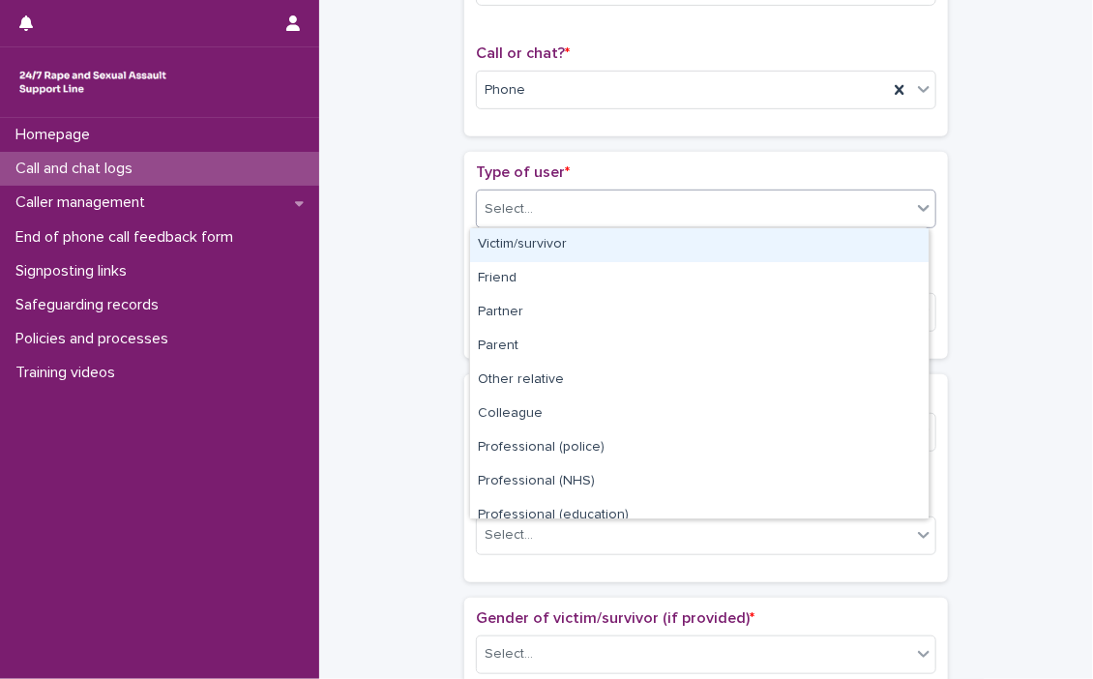
click at [914, 213] on icon at bounding box center [923, 207] width 19 height 19
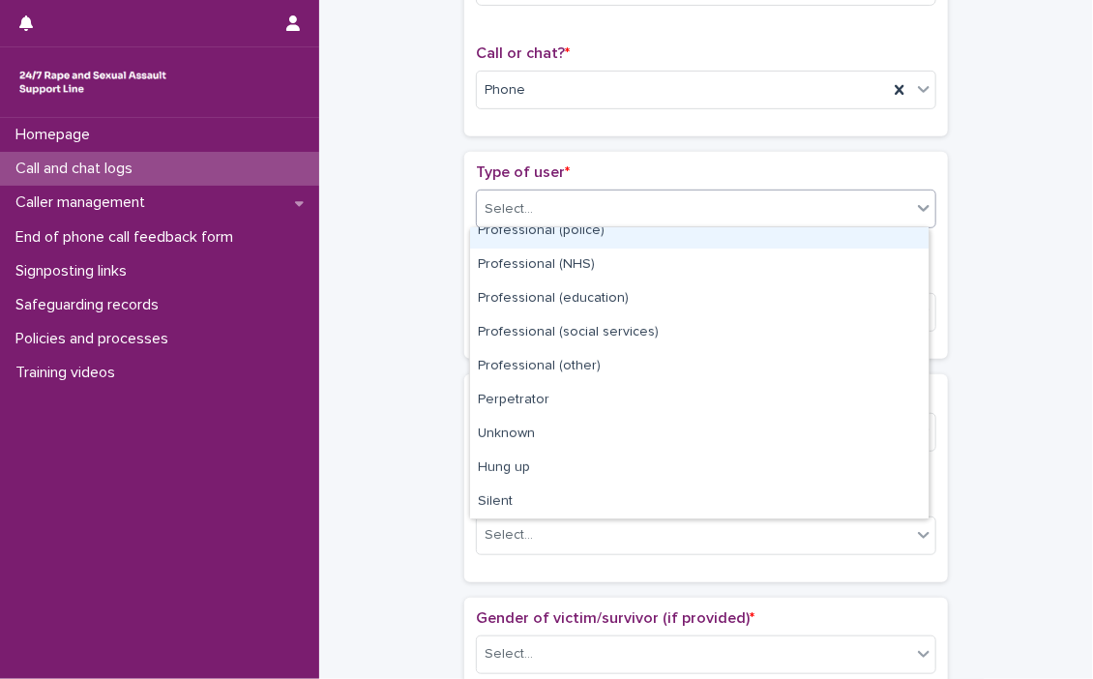
scroll to position [217, 0]
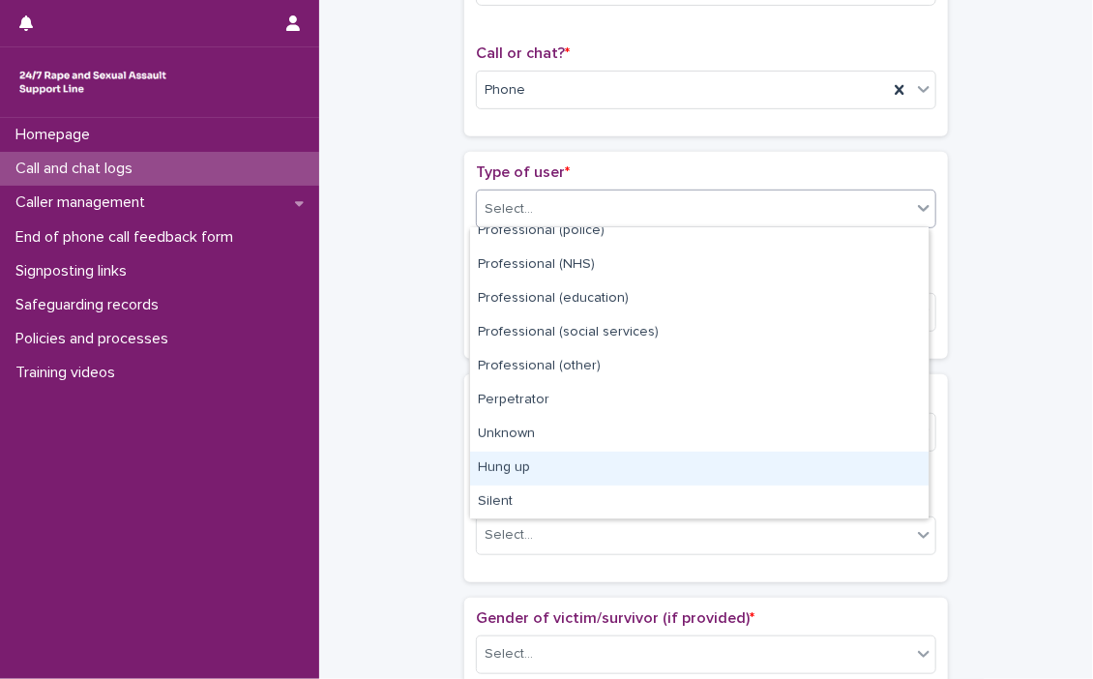
click at [515, 469] on div "Hung up" at bounding box center [699, 469] width 459 height 34
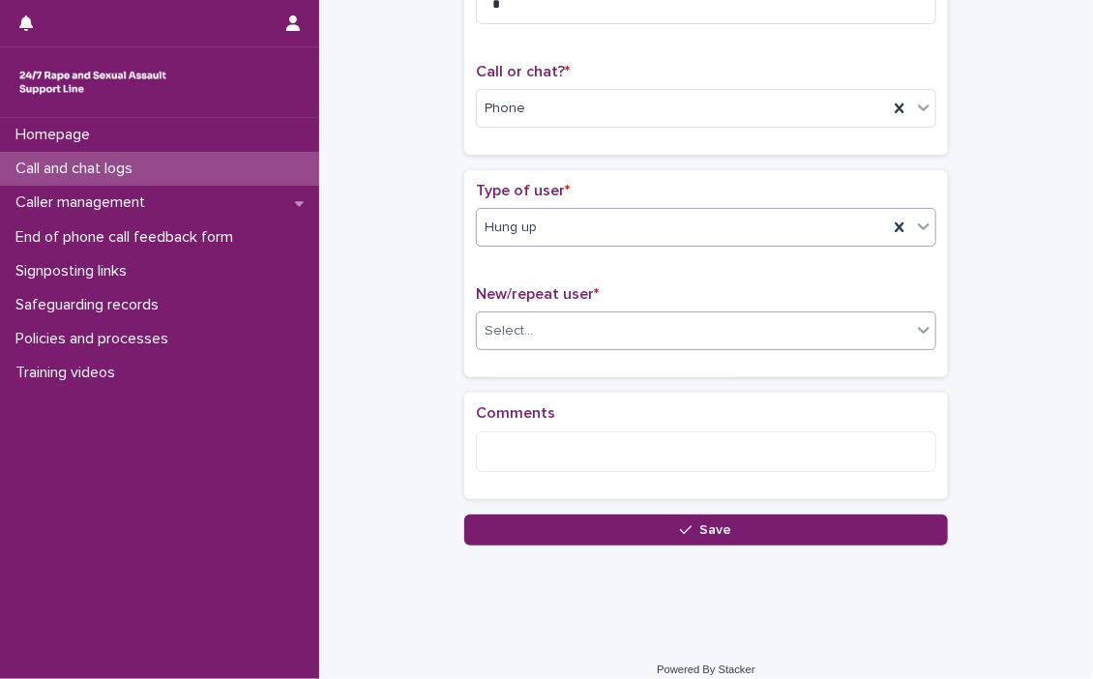
scroll to position [287, 0]
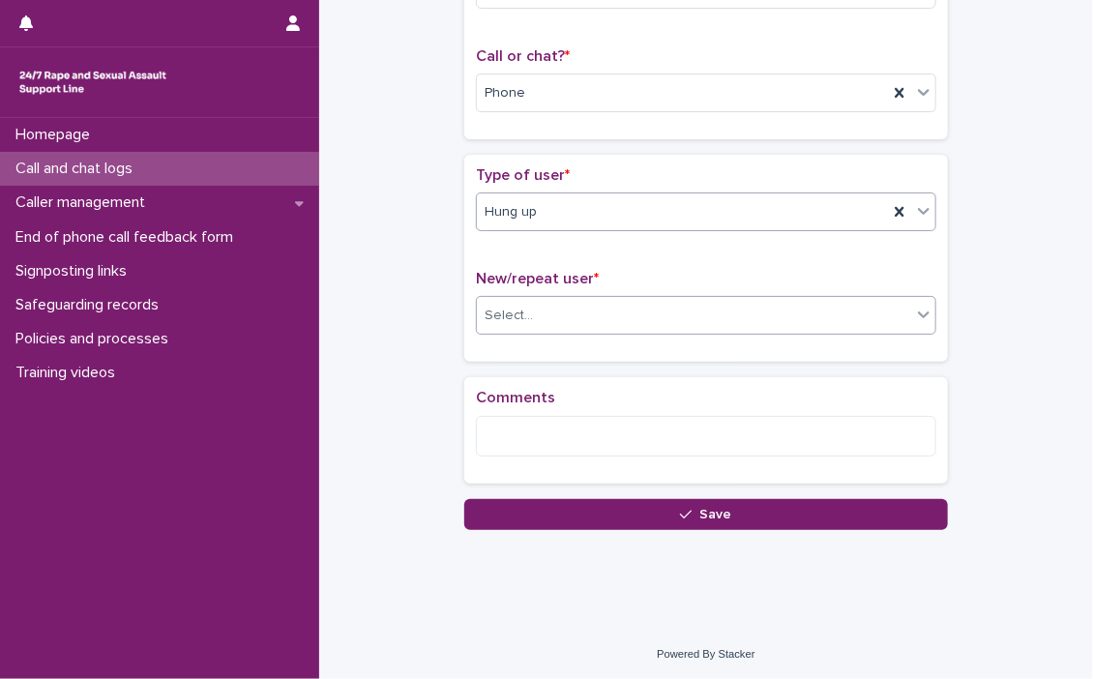
click at [919, 313] on icon at bounding box center [924, 315] width 12 height 7
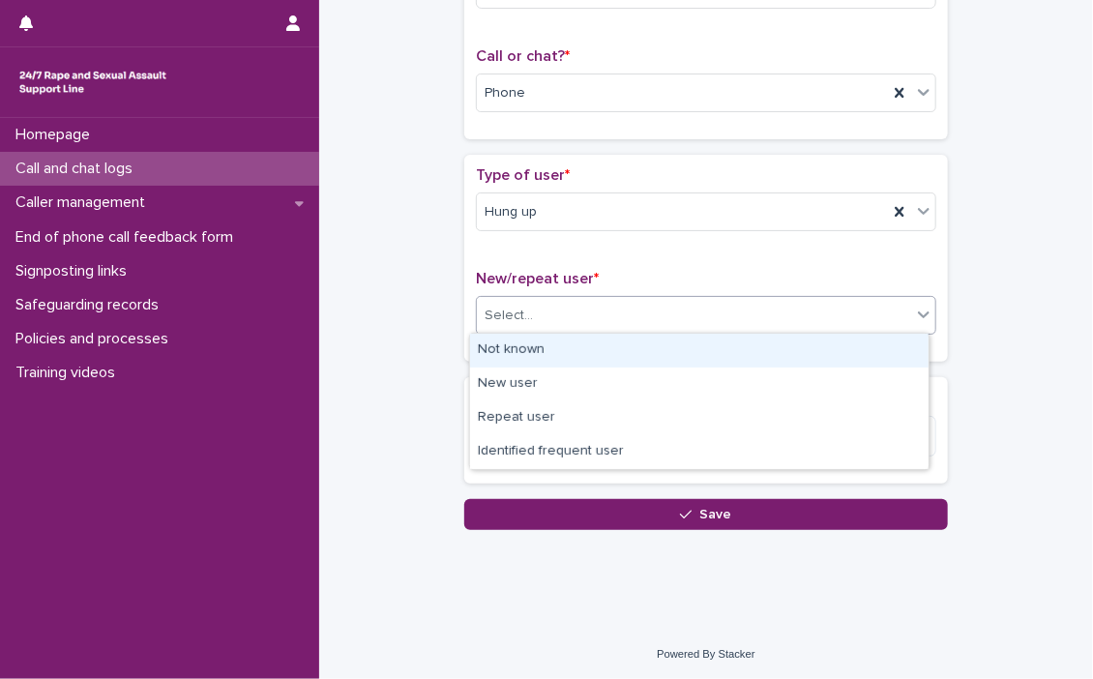
click at [557, 348] on div "Not known" at bounding box center [699, 351] width 459 height 34
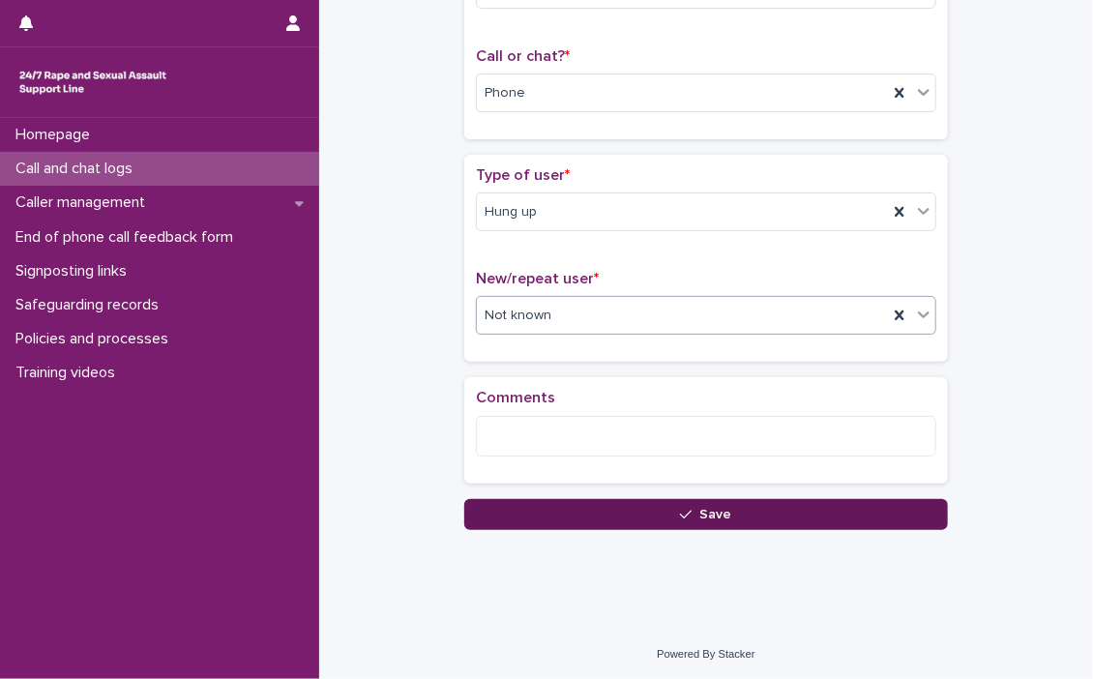
click at [720, 508] on span "Save" at bounding box center [716, 515] width 32 height 14
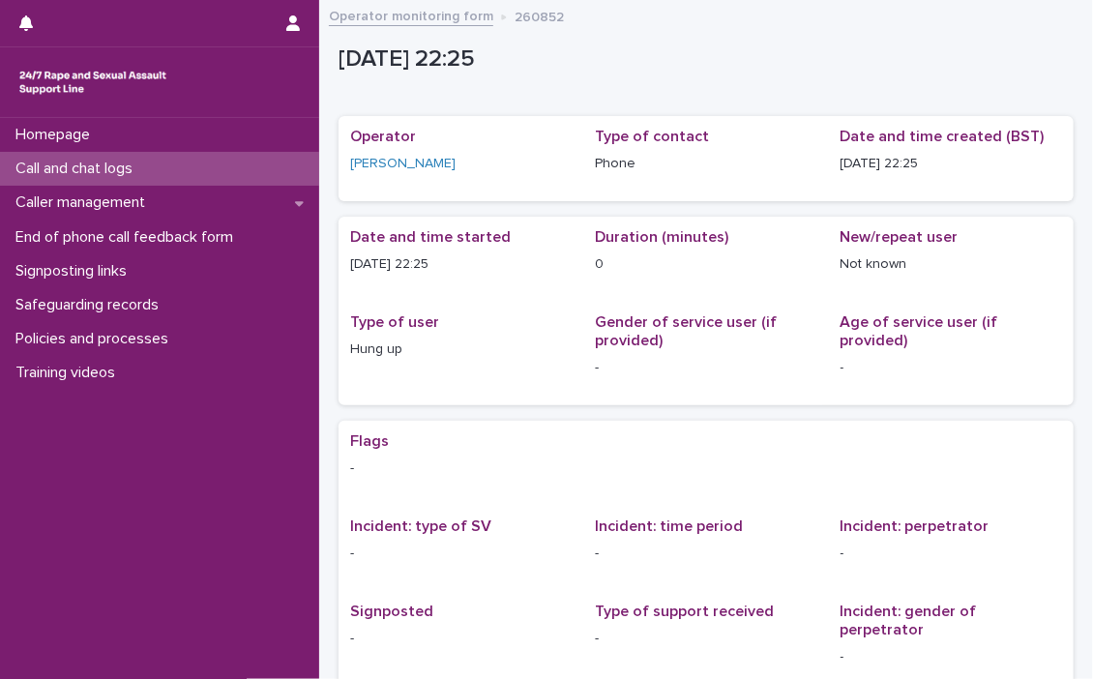
drag, startPoint x: 50, startPoint y: 164, endPoint x: 1092, endPoint y: 223, distance: 1043.7
click at [50, 164] on p "Call and chat logs" at bounding box center [78, 169] width 140 height 18
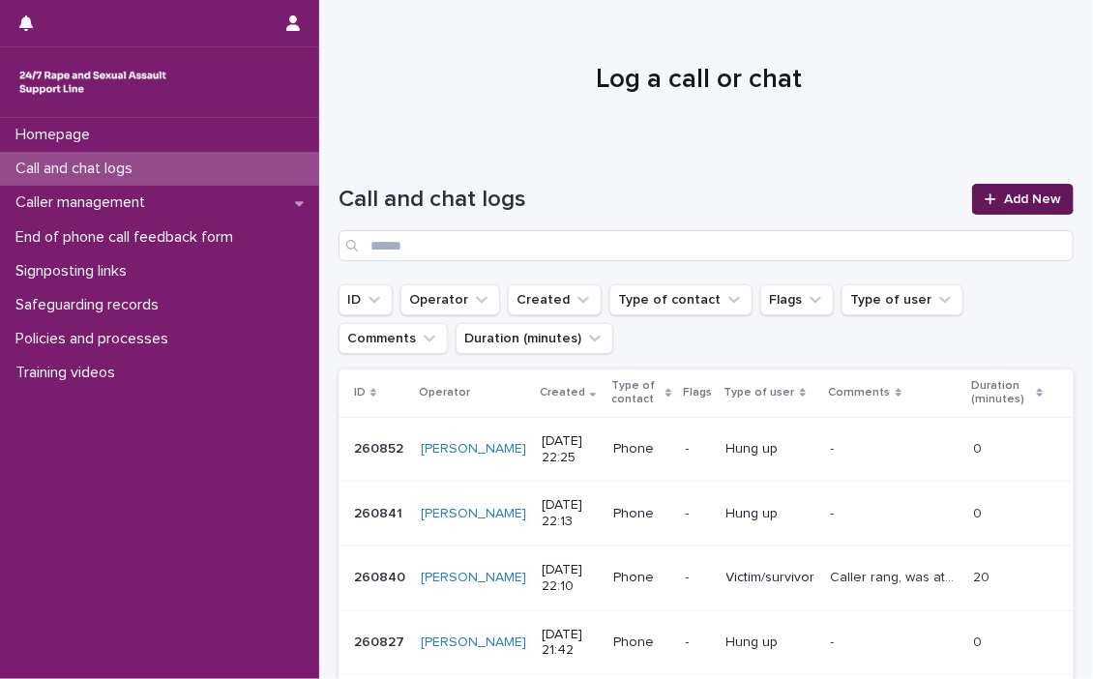
click at [1025, 193] on span "Add New" at bounding box center [1032, 200] width 57 height 14
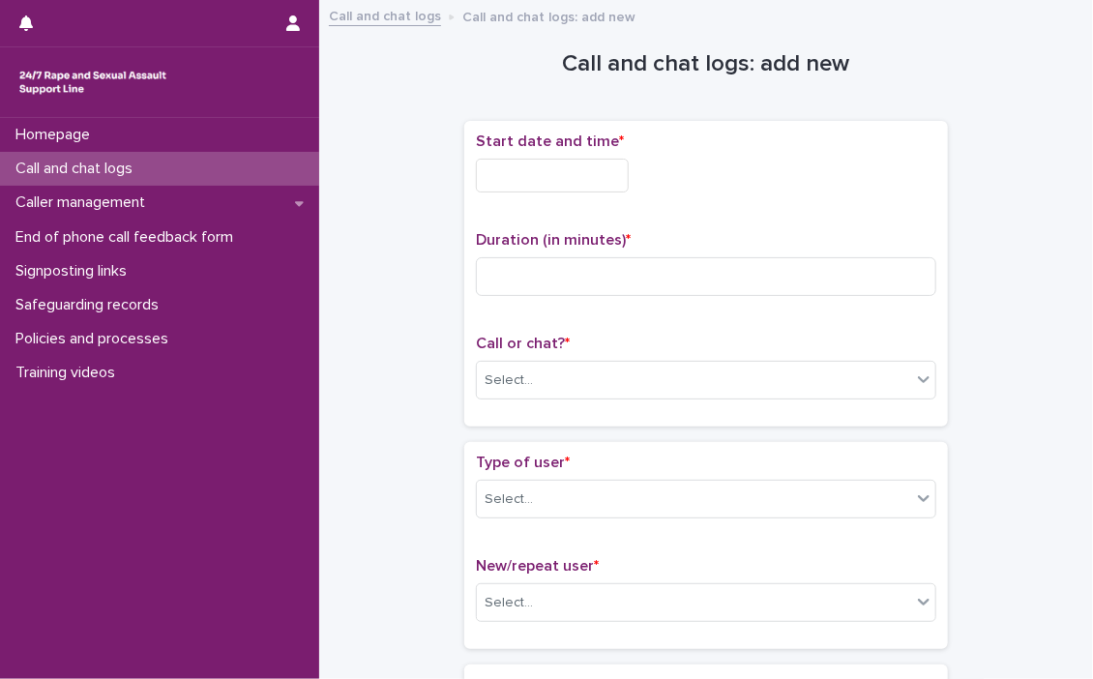
click at [512, 171] on input "text" at bounding box center [552, 176] width 153 height 34
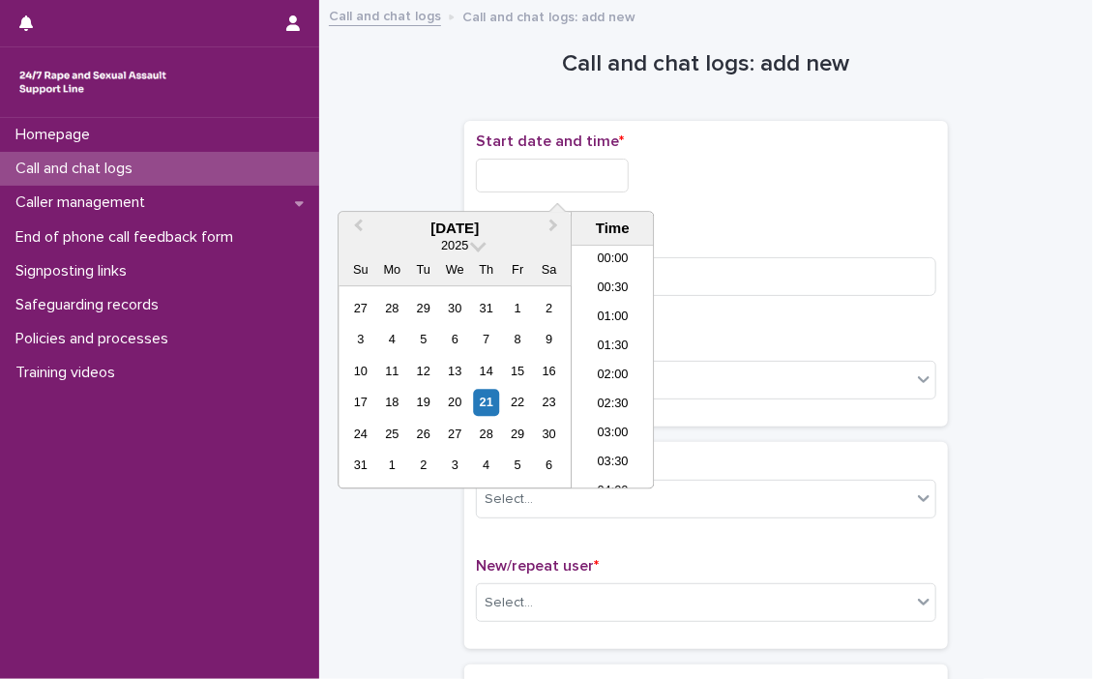
scroll to position [1150, 0]
click at [604, 409] on li "22:30" at bounding box center [613, 416] width 82 height 29
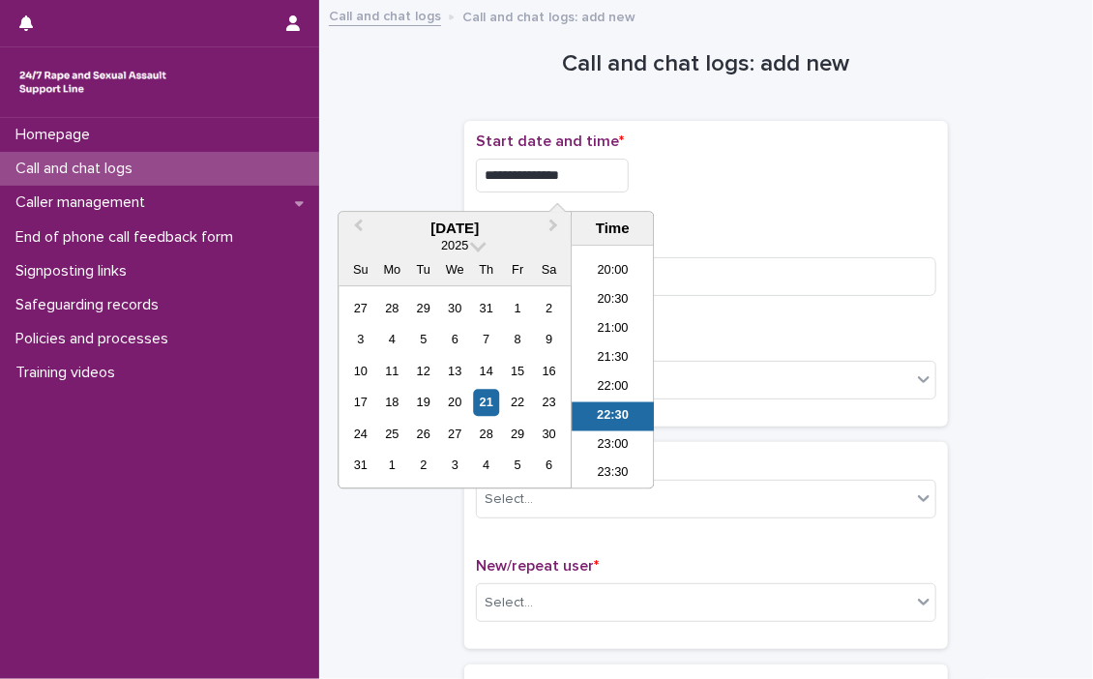
click at [593, 173] on input "**********" at bounding box center [552, 176] width 153 height 34
type input "**********"
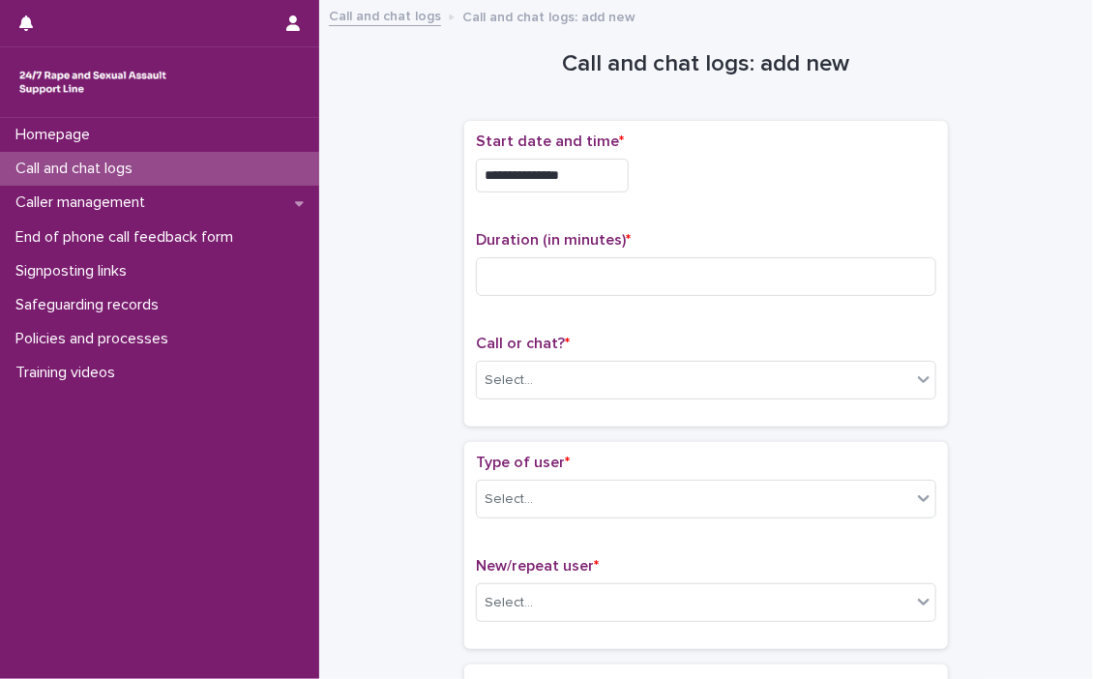
click at [765, 204] on div "**********" at bounding box center [706, 170] width 461 height 75
click at [635, 270] on input at bounding box center [706, 276] width 461 height 39
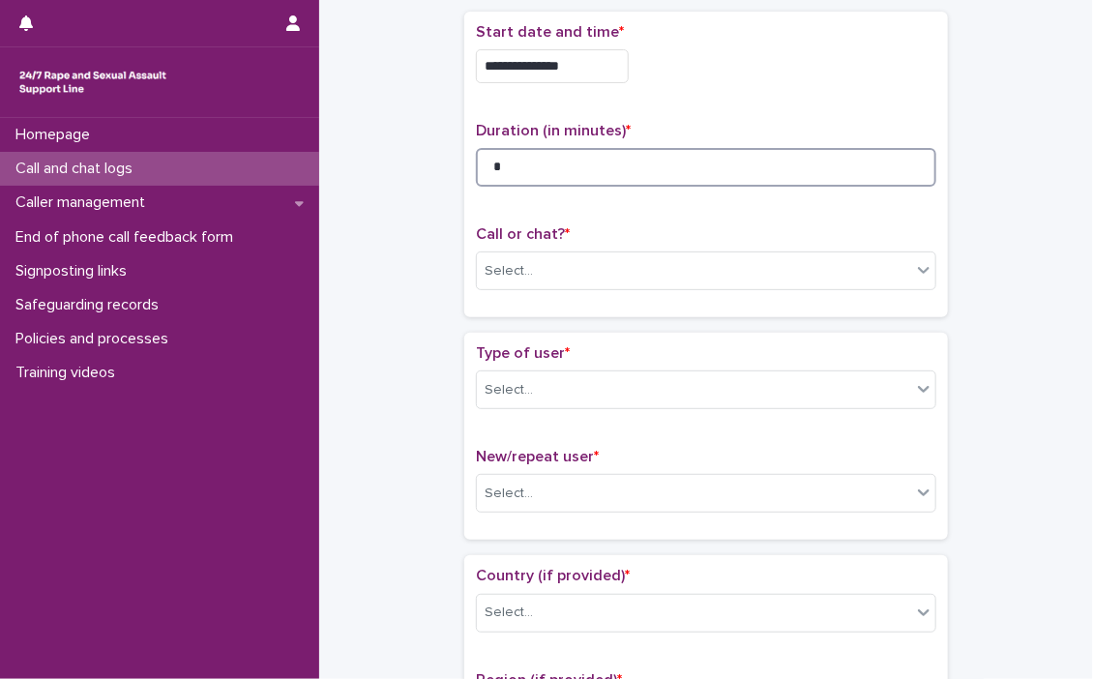
scroll to position [193, 0]
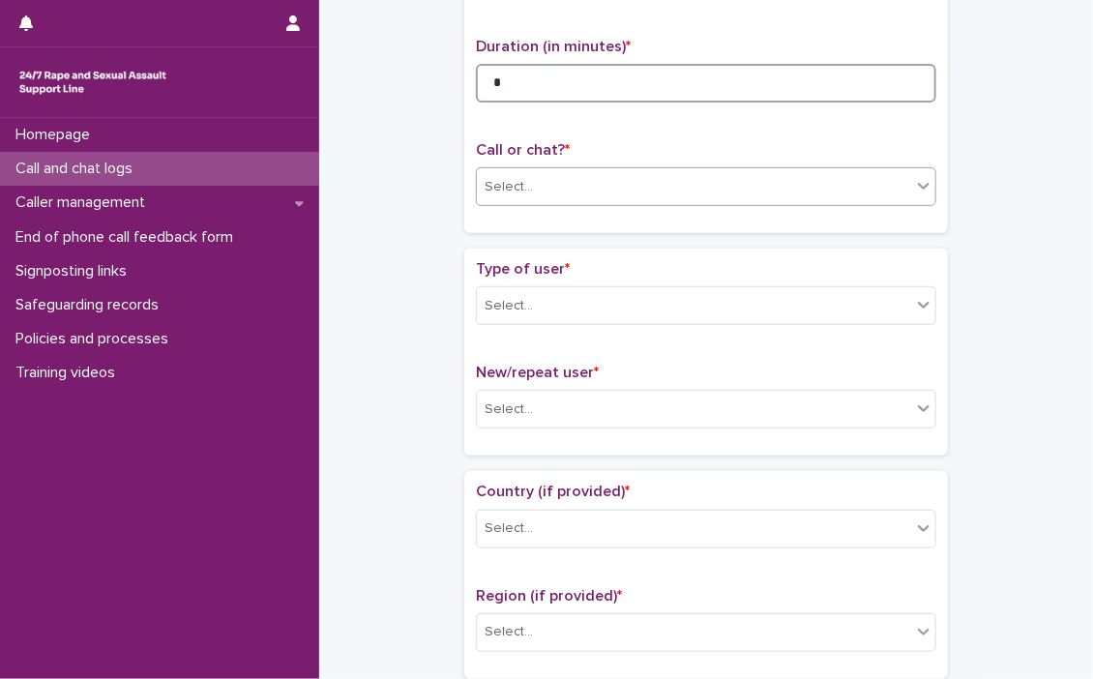
type input "*"
click at [916, 179] on icon at bounding box center [923, 185] width 19 height 19
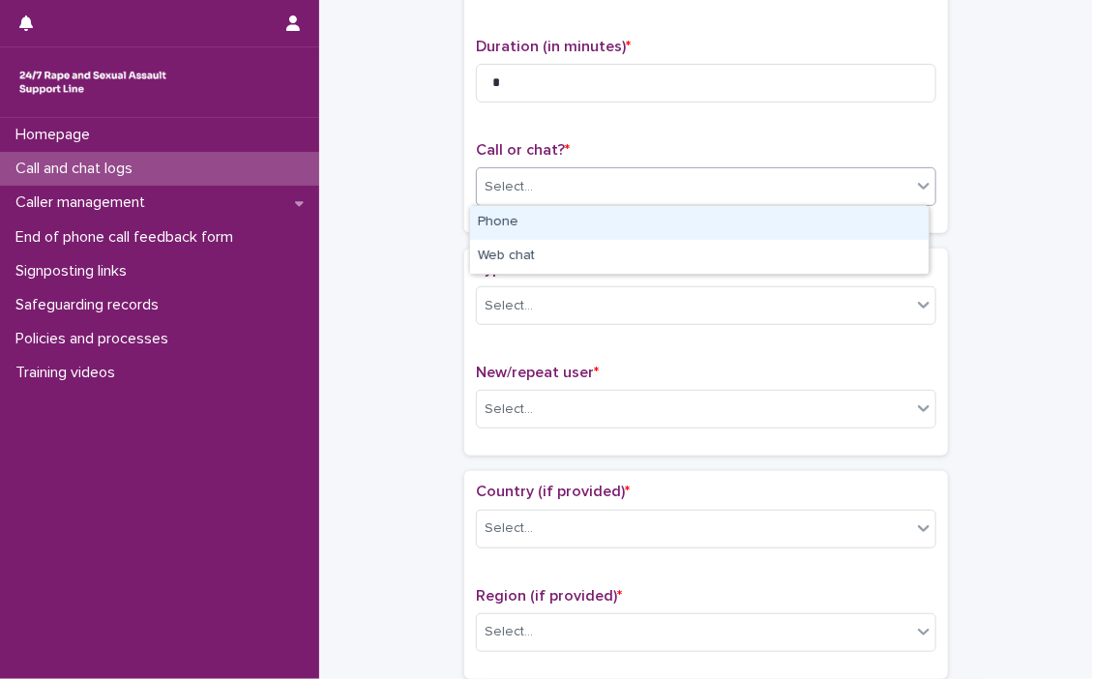
click at [601, 225] on div "Phone" at bounding box center [699, 223] width 459 height 34
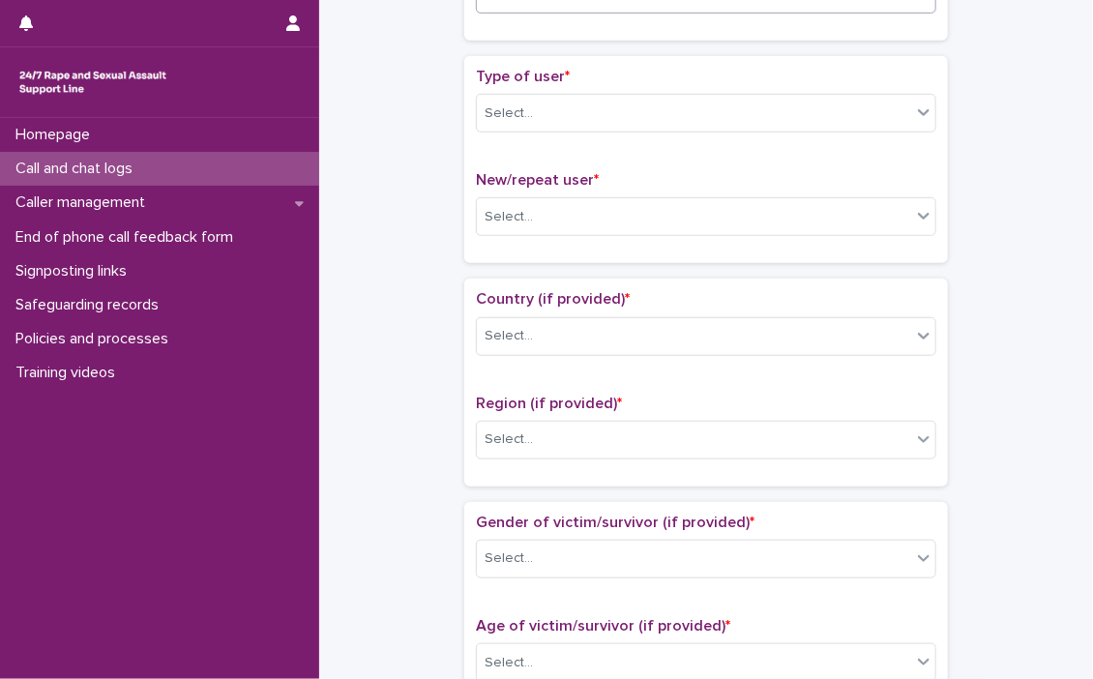
scroll to position [387, 0]
click at [920, 117] on icon at bounding box center [923, 111] width 19 height 19
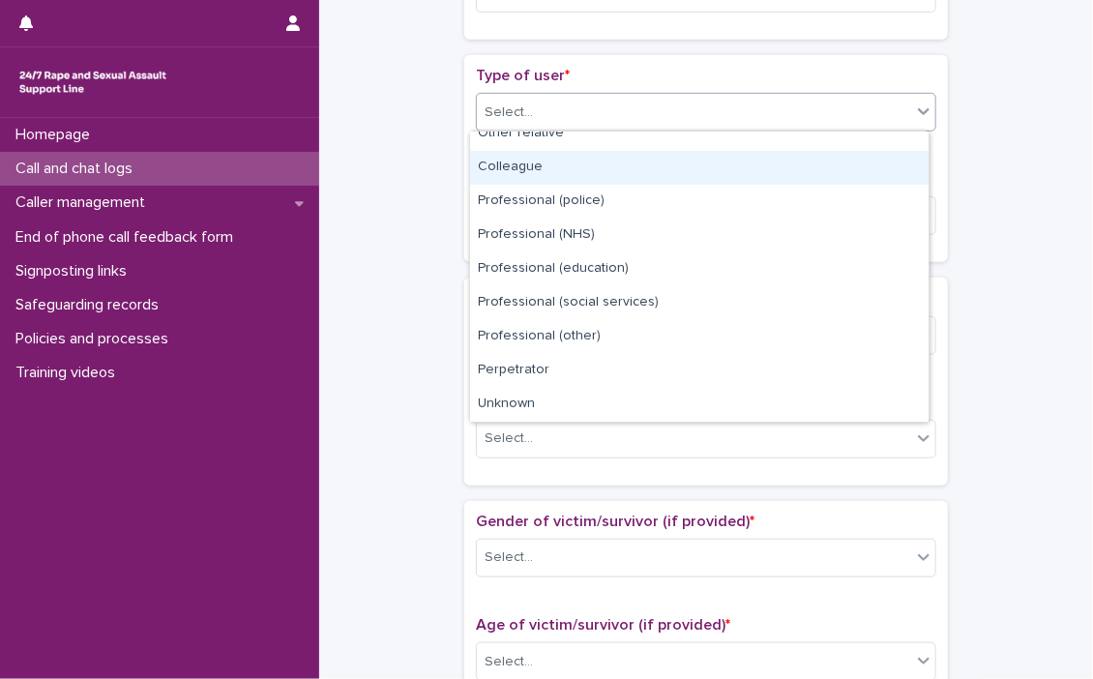
scroll to position [217, 0]
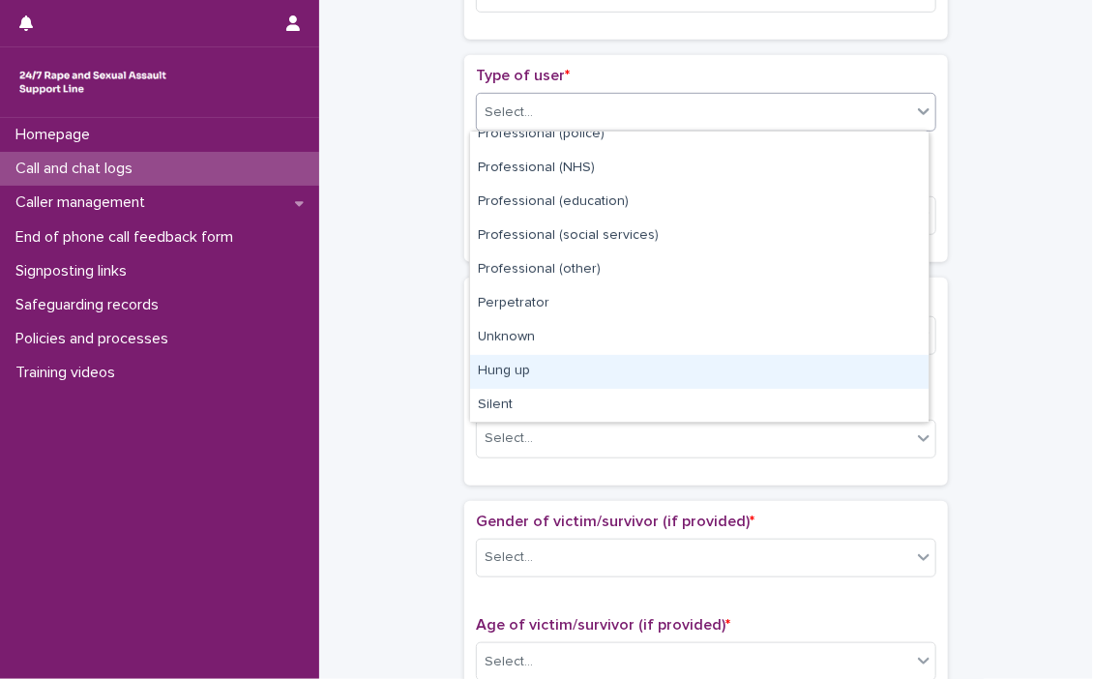
click at [521, 369] on div "Hung up" at bounding box center [699, 372] width 459 height 34
click at [521, 369] on div "Country (if provided) * Select... Region (if provided) * Select..." at bounding box center [706, 381] width 461 height 184
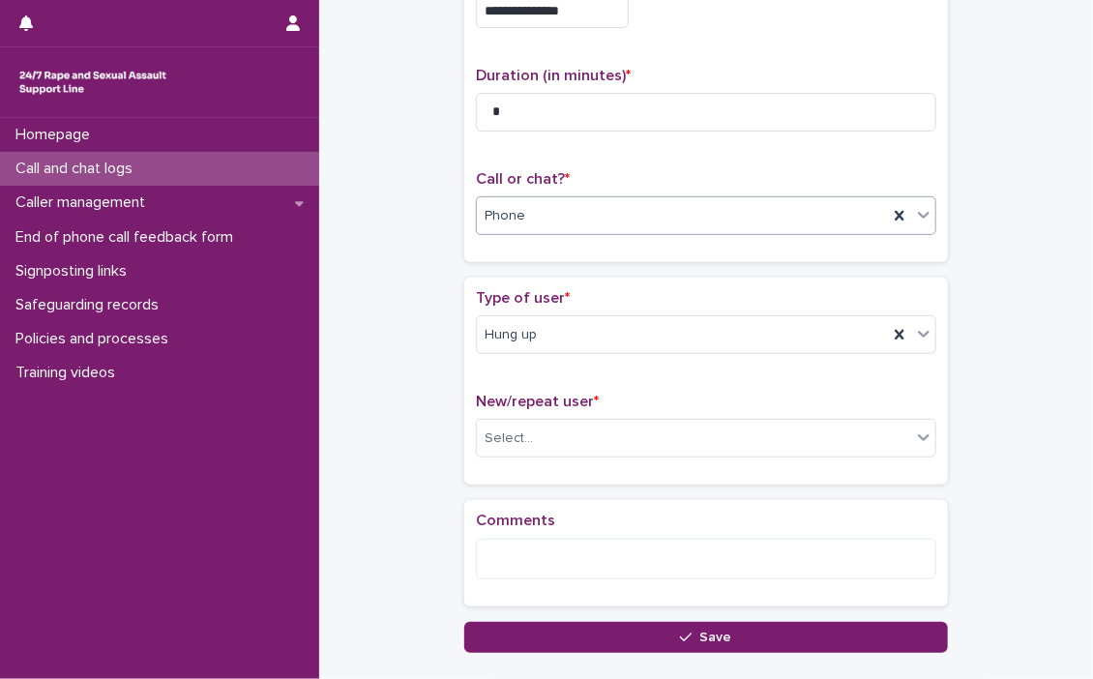
scroll to position [193, 0]
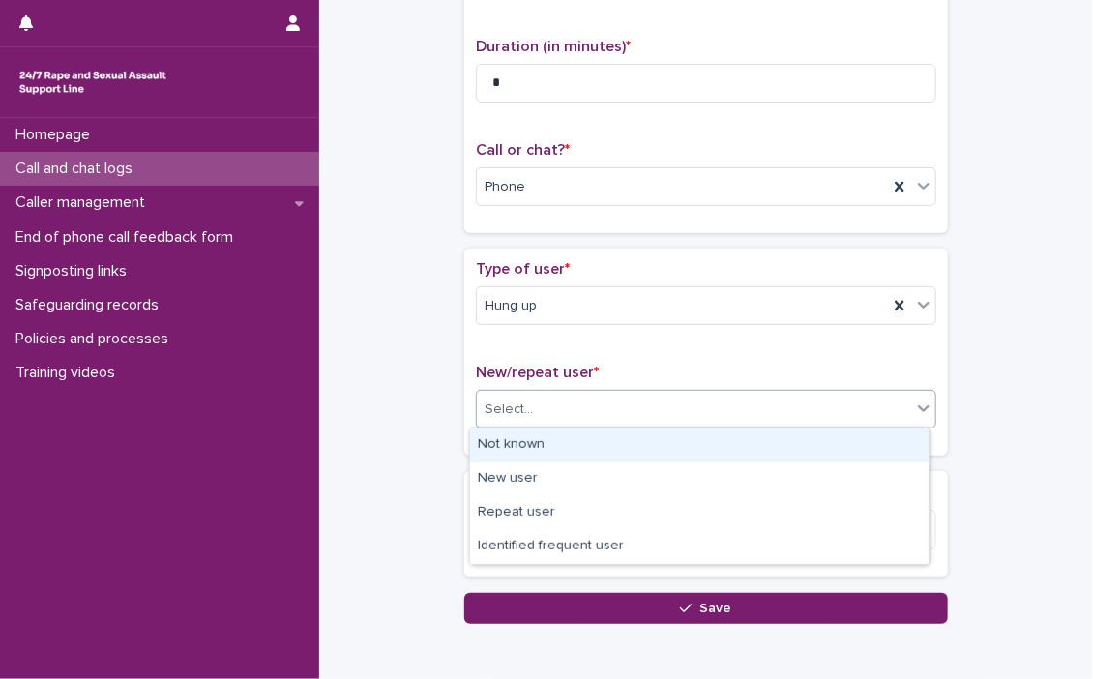
click at [914, 411] on icon at bounding box center [923, 408] width 19 height 19
click at [755, 449] on div "Not known" at bounding box center [699, 446] width 459 height 34
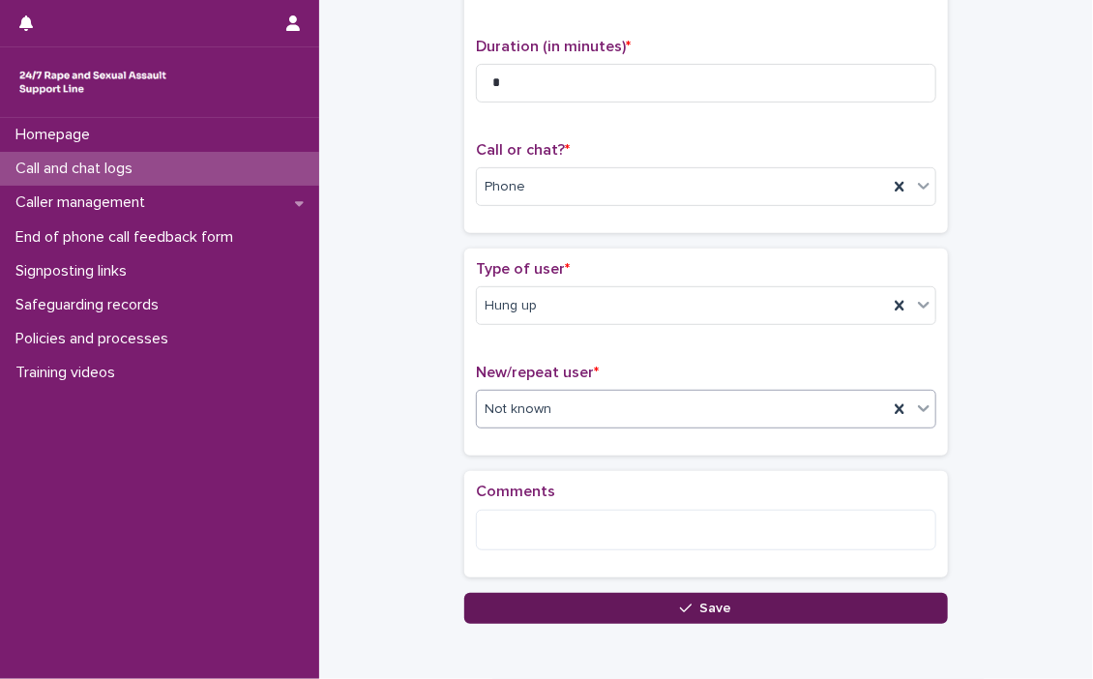
click at [731, 605] on button "Save" at bounding box center [706, 608] width 484 height 31
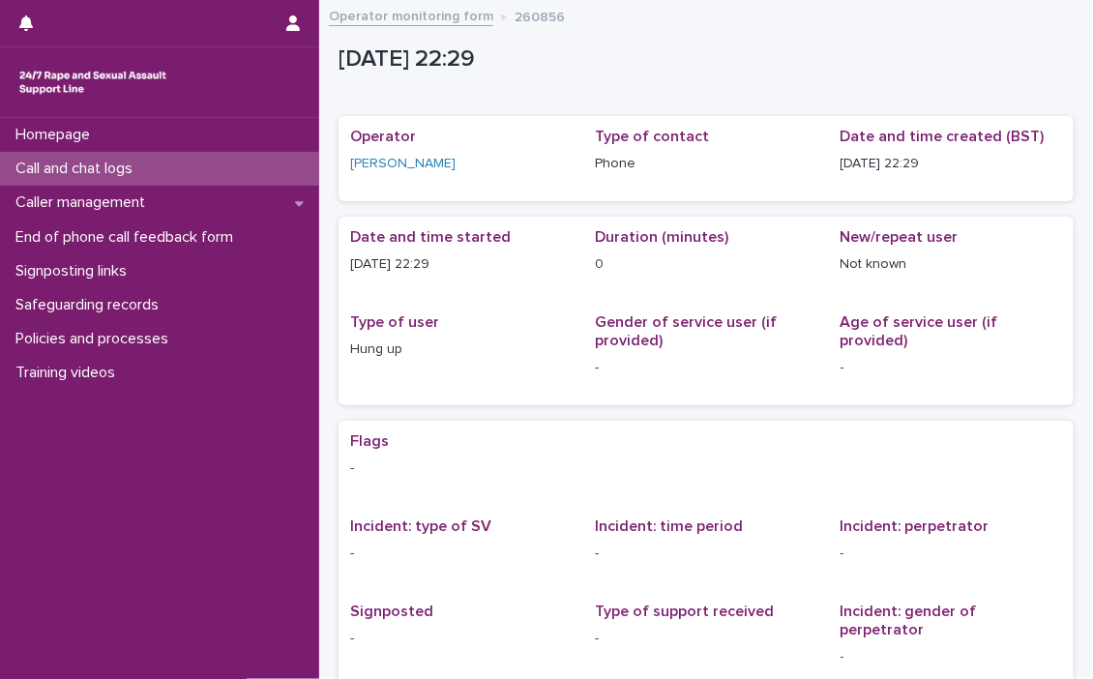
click at [54, 162] on p "Call and chat logs" at bounding box center [78, 169] width 140 height 18
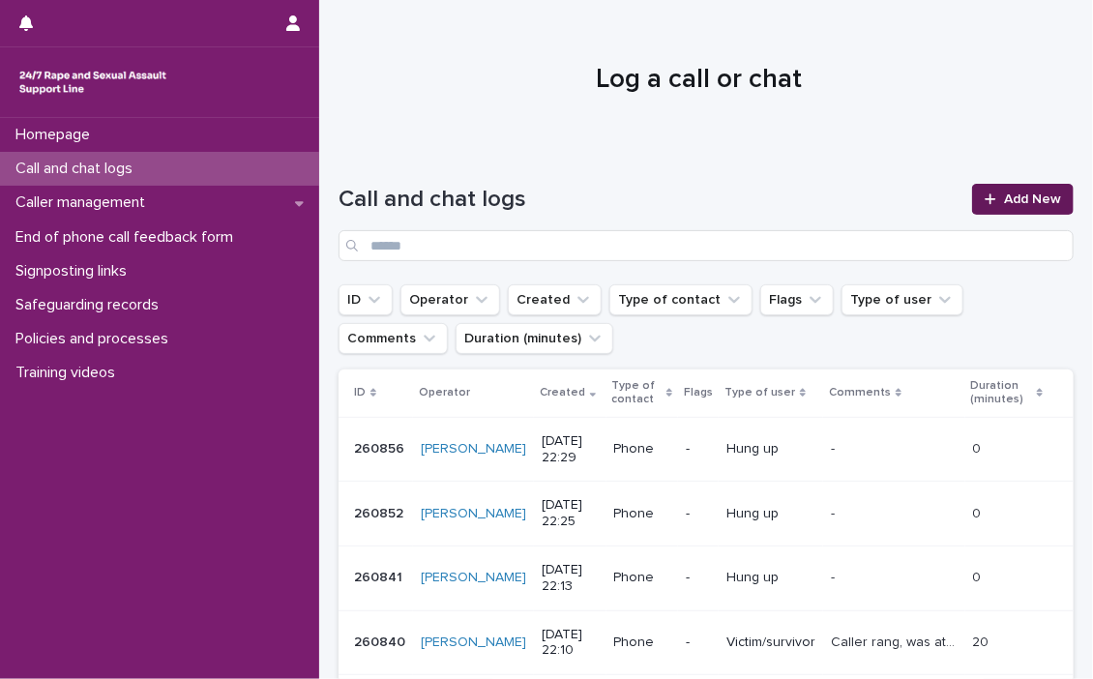
click at [1012, 194] on span "Add New" at bounding box center [1032, 200] width 57 height 14
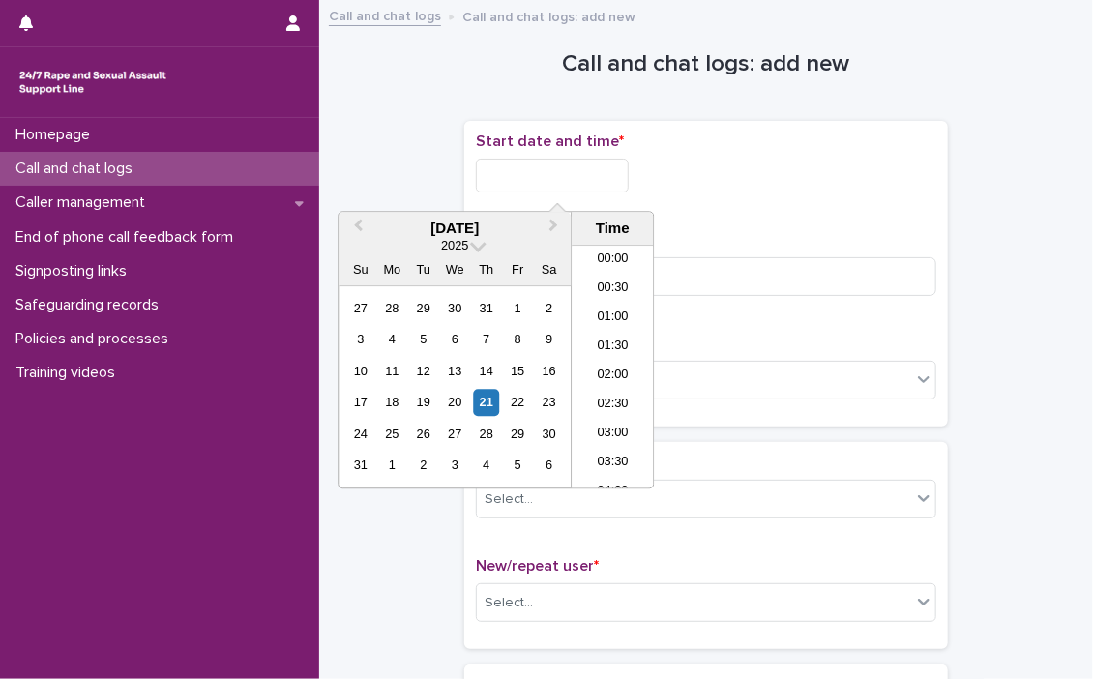
click at [530, 180] on input "text" at bounding box center [552, 176] width 153 height 34
drag, startPoint x: 616, startPoint y: 382, endPoint x: 619, endPoint y: 338, distance: 44.6
click at [616, 383] on li "22:00" at bounding box center [613, 387] width 82 height 29
click at [604, 181] on input "**********" at bounding box center [552, 176] width 153 height 34
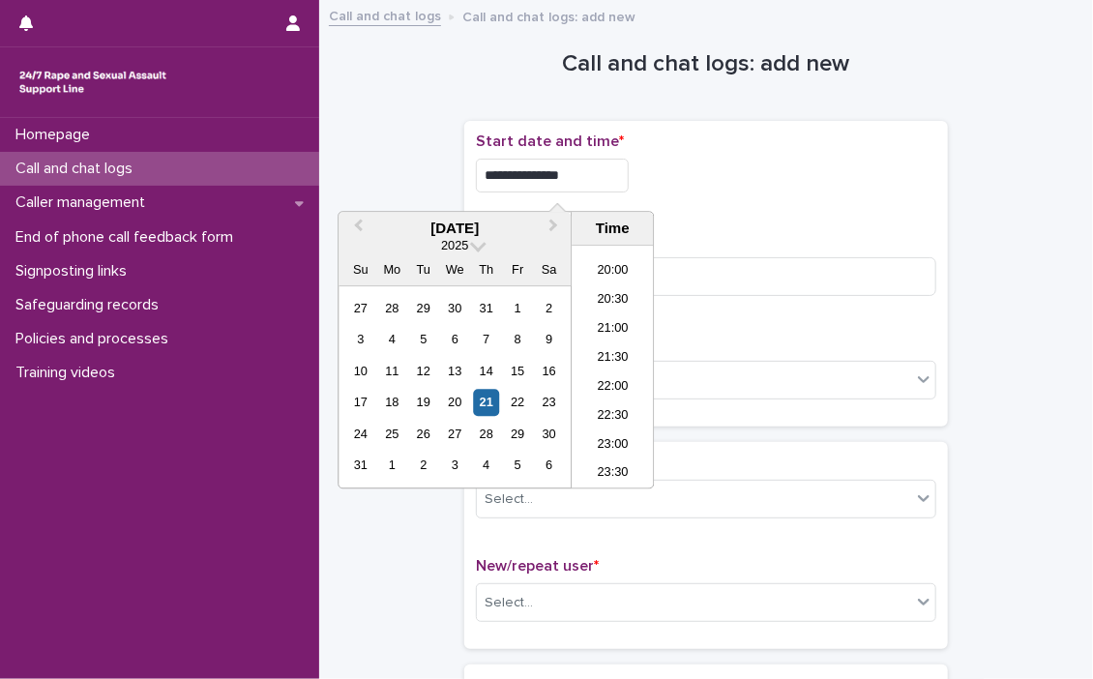
type input "**********"
click at [765, 178] on div "**********" at bounding box center [706, 176] width 461 height 34
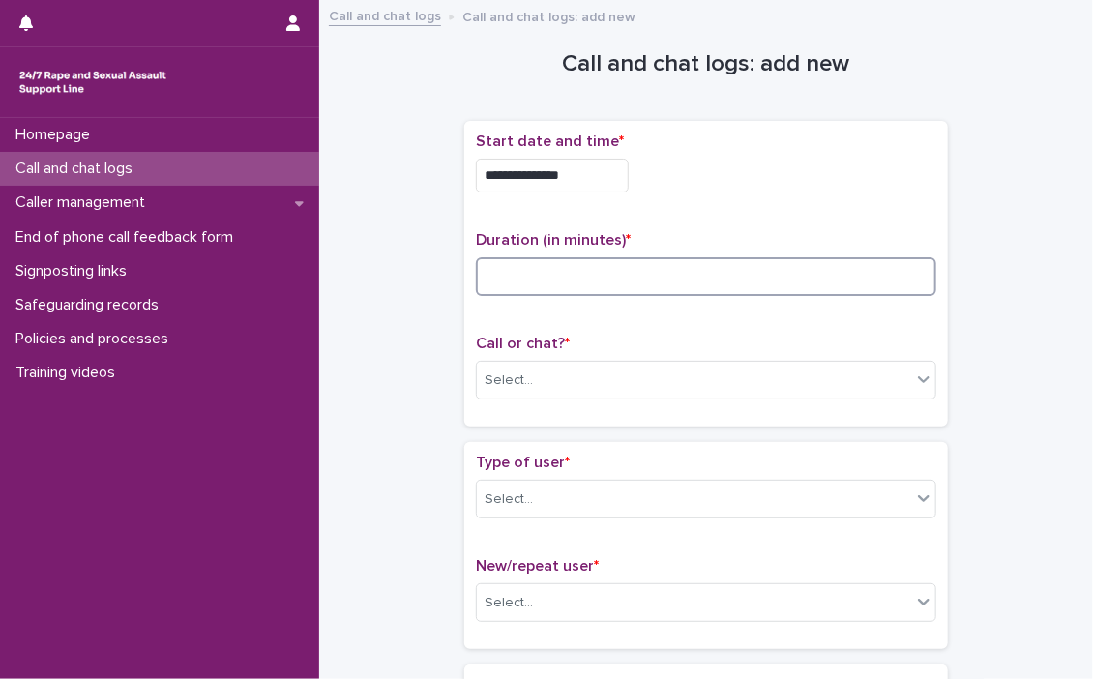
click at [592, 272] on input at bounding box center [706, 276] width 461 height 39
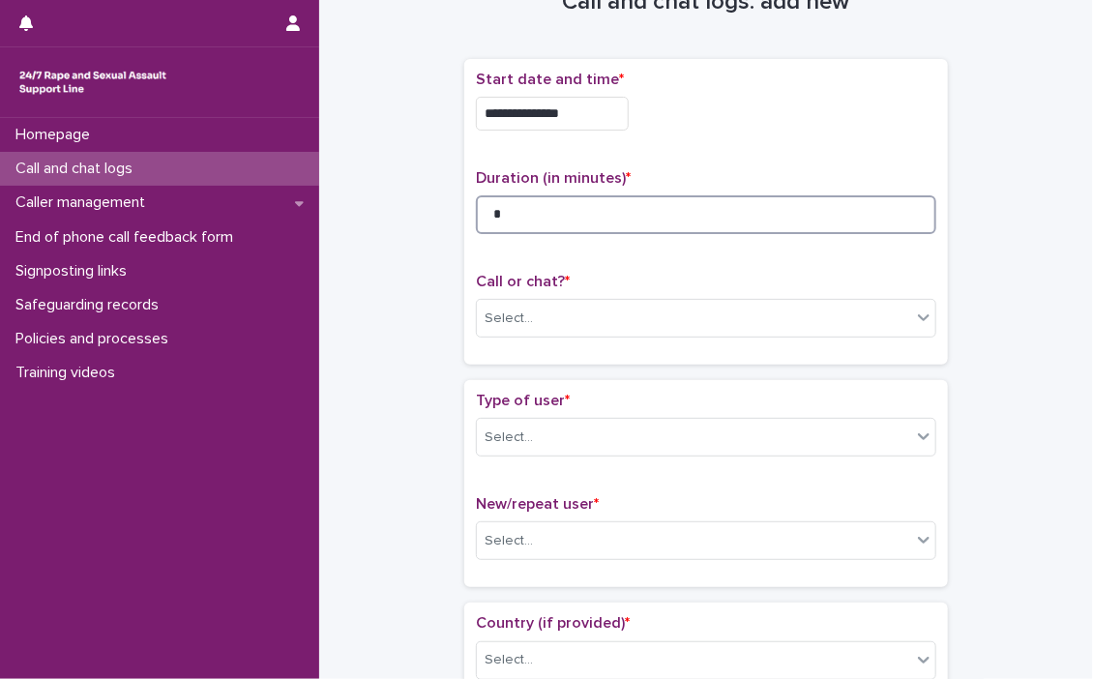
scroll to position [97, 0]
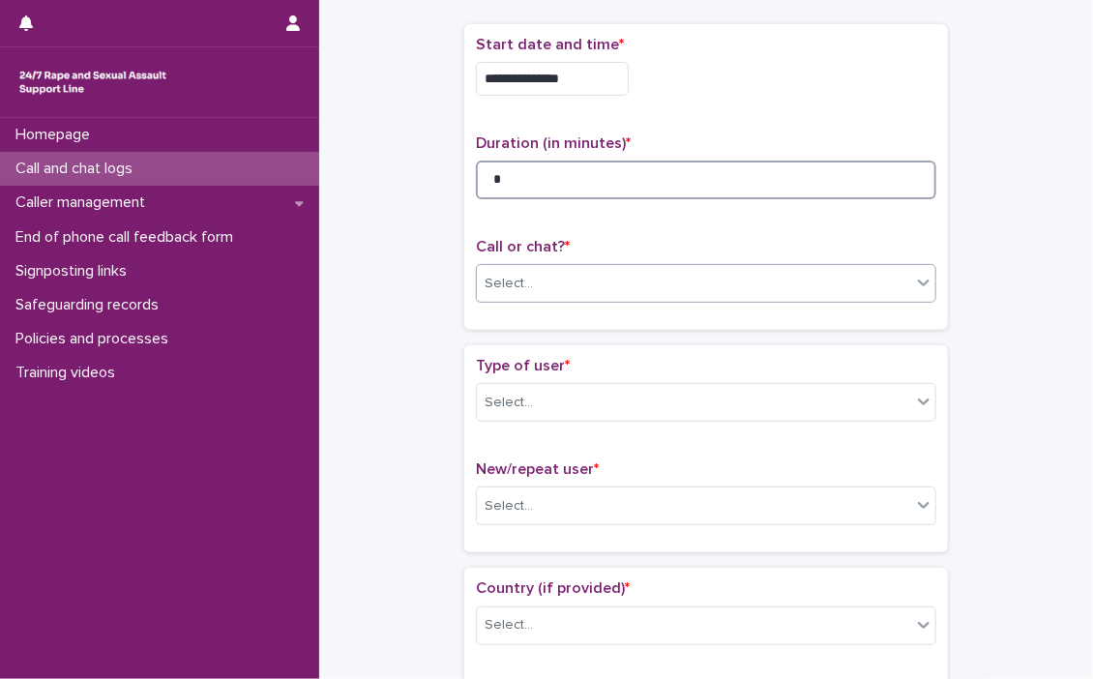
type input "*"
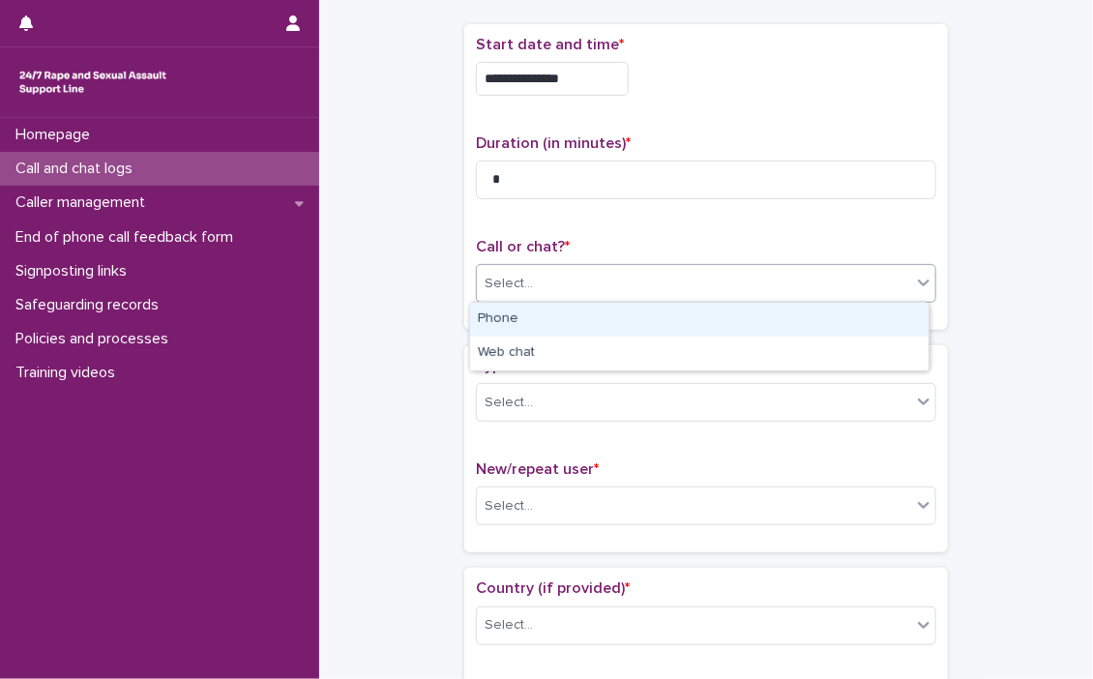
click at [921, 286] on icon at bounding box center [923, 282] width 19 height 19
click at [921, 291] on icon at bounding box center [923, 282] width 19 height 19
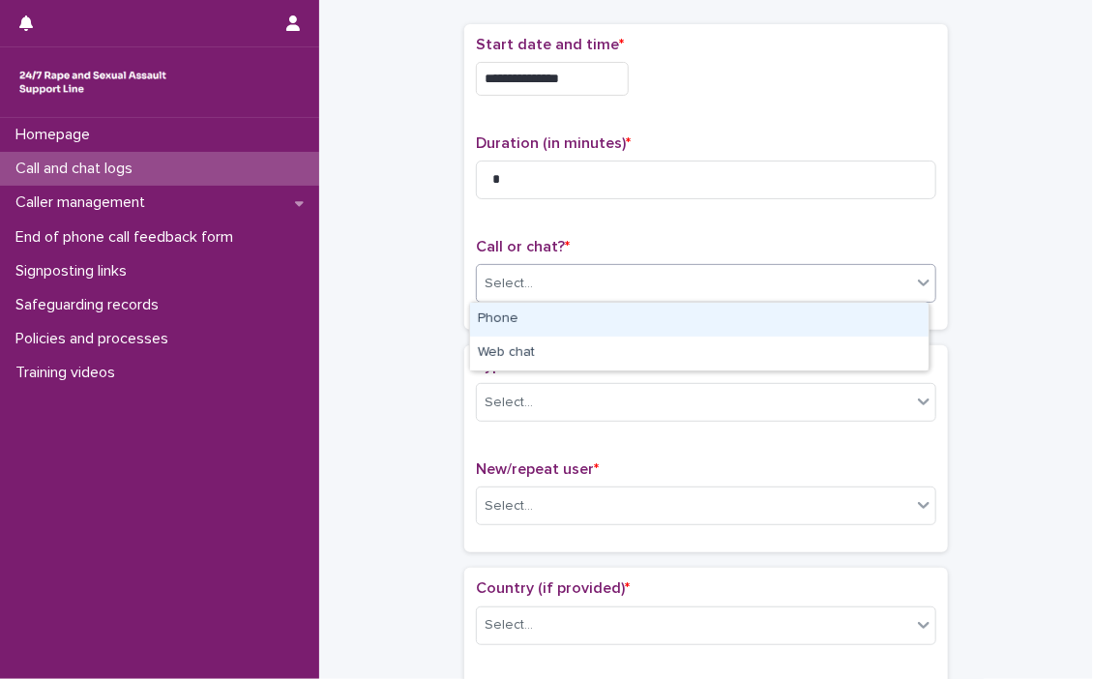
click at [643, 315] on div "Phone" at bounding box center [699, 320] width 459 height 34
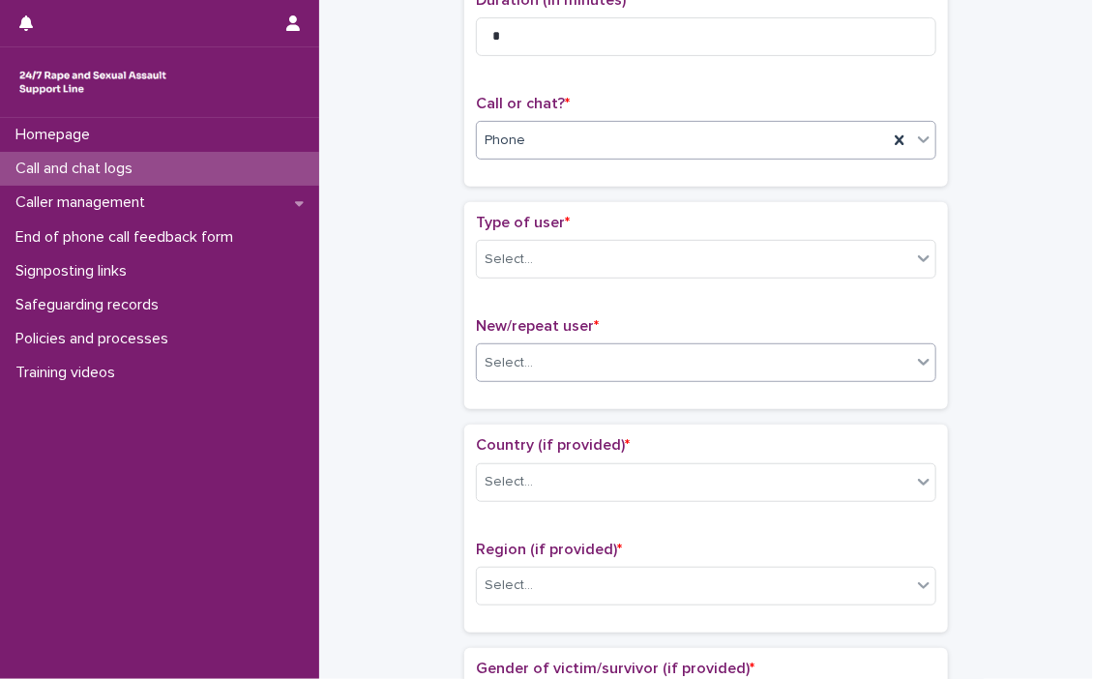
scroll to position [290, 0]
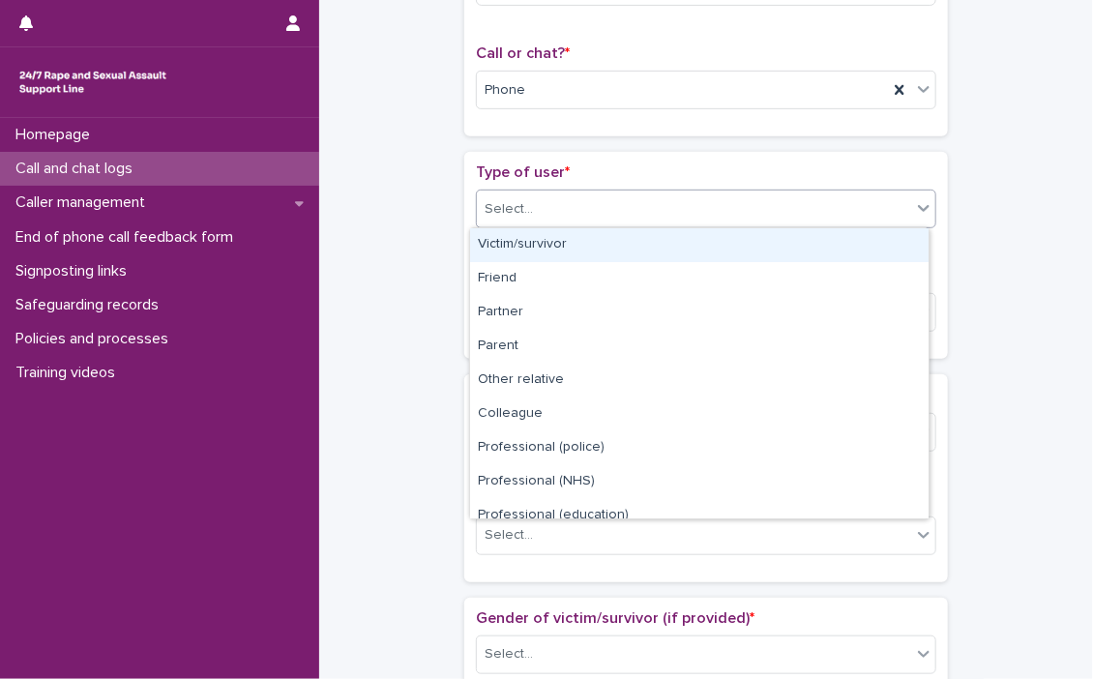
click at [914, 208] on icon at bounding box center [923, 207] width 19 height 19
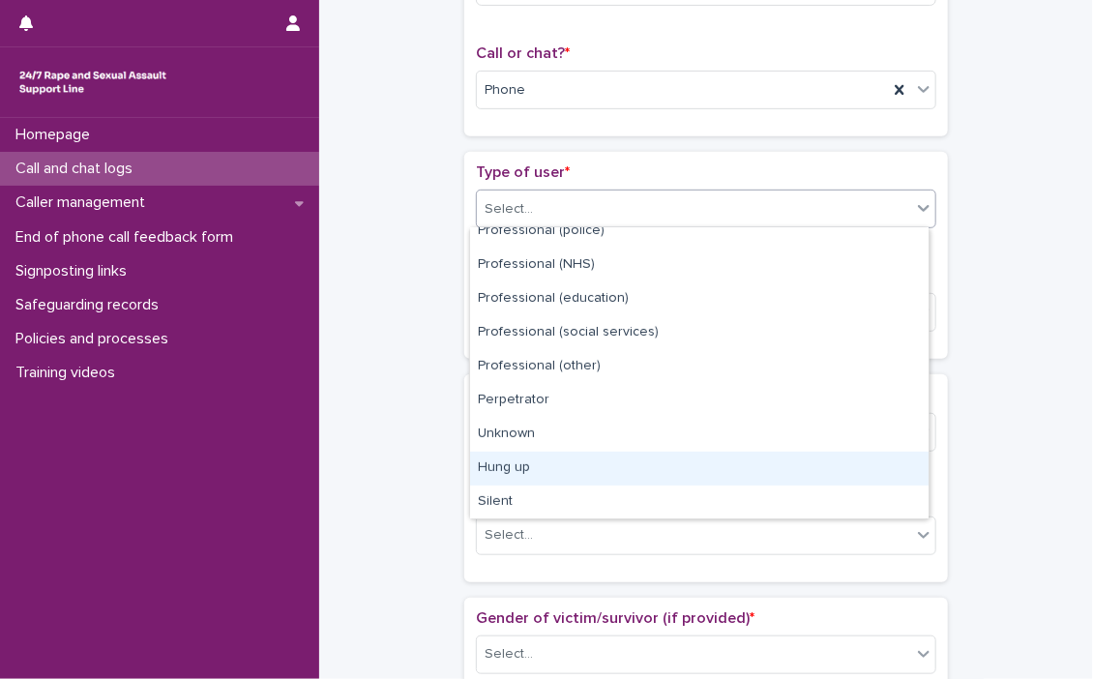
click at [514, 466] on div "Hung up" at bounding box center [699, 469] width 459 height 34
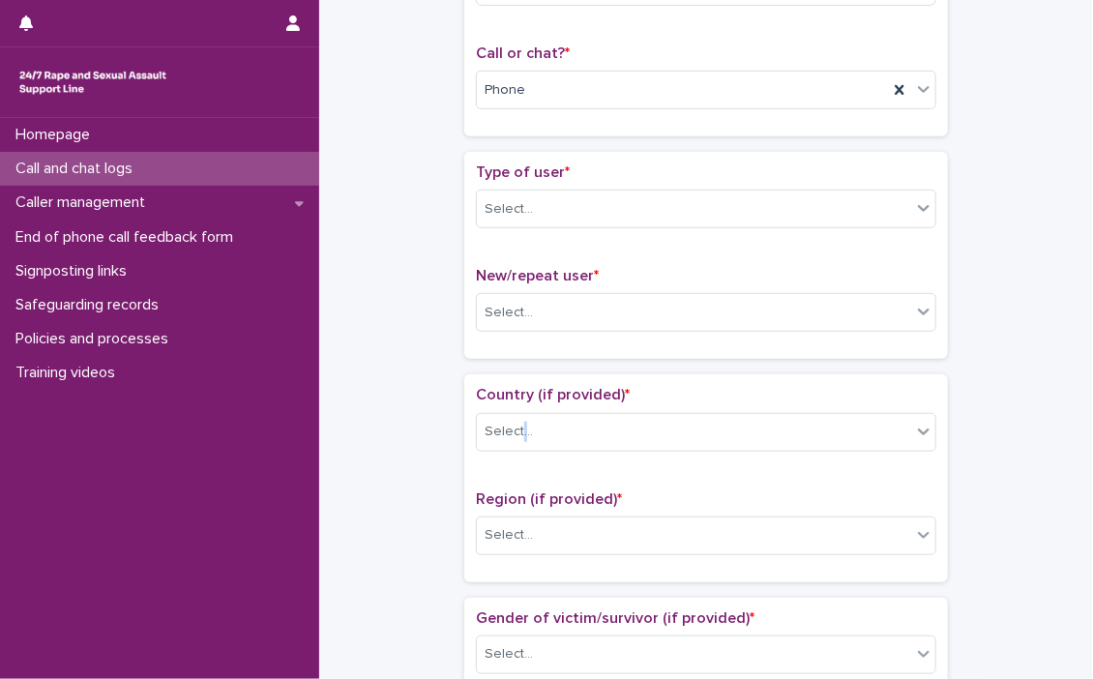
click at [514, 466] on div "Country (if provided) * Select... Region (if provided) * Select..." at bounding box center [706, 478] width 461 height 184
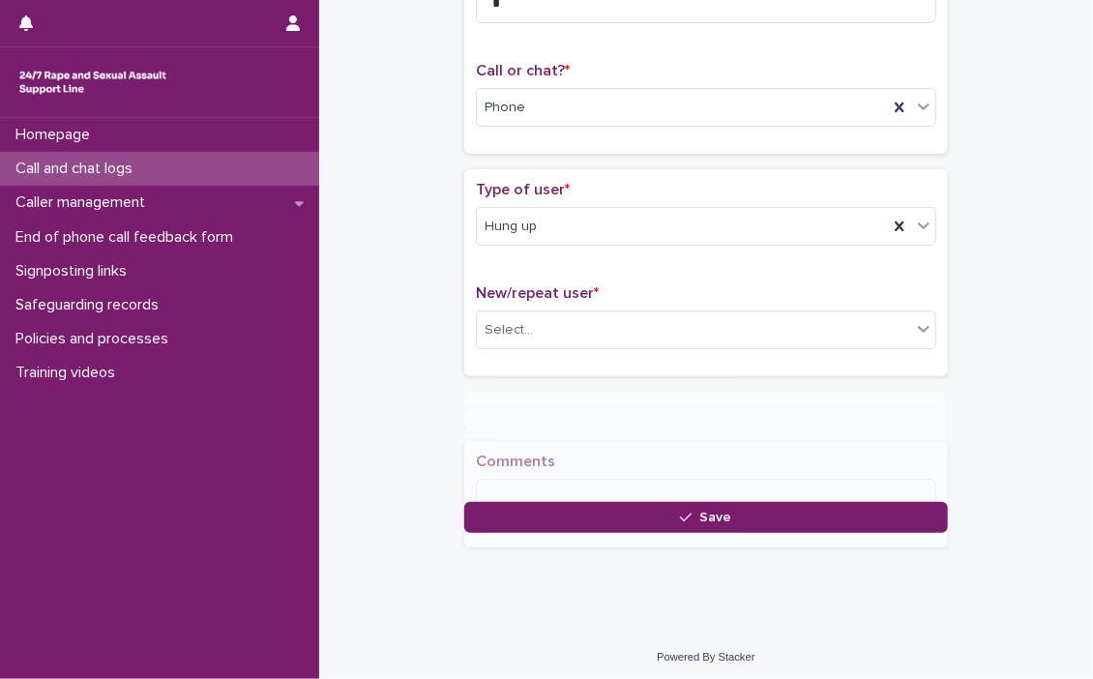
scroll to position [287, 0]
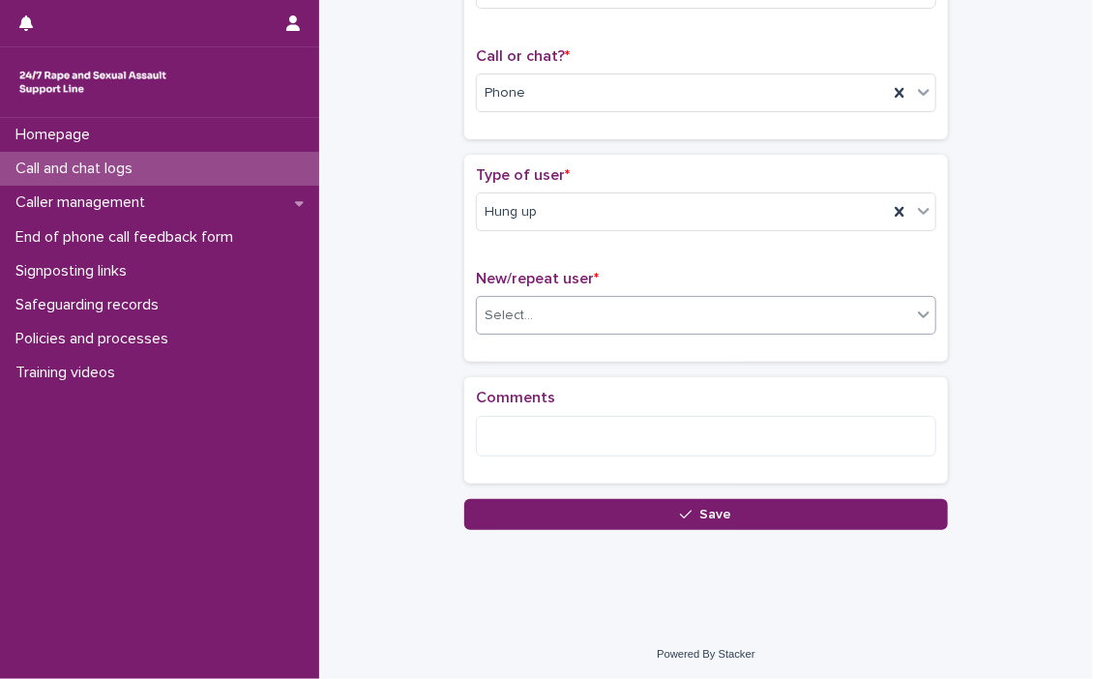
click at [918, 313] on icon at bounding box center [924, 315] width 12 height 7
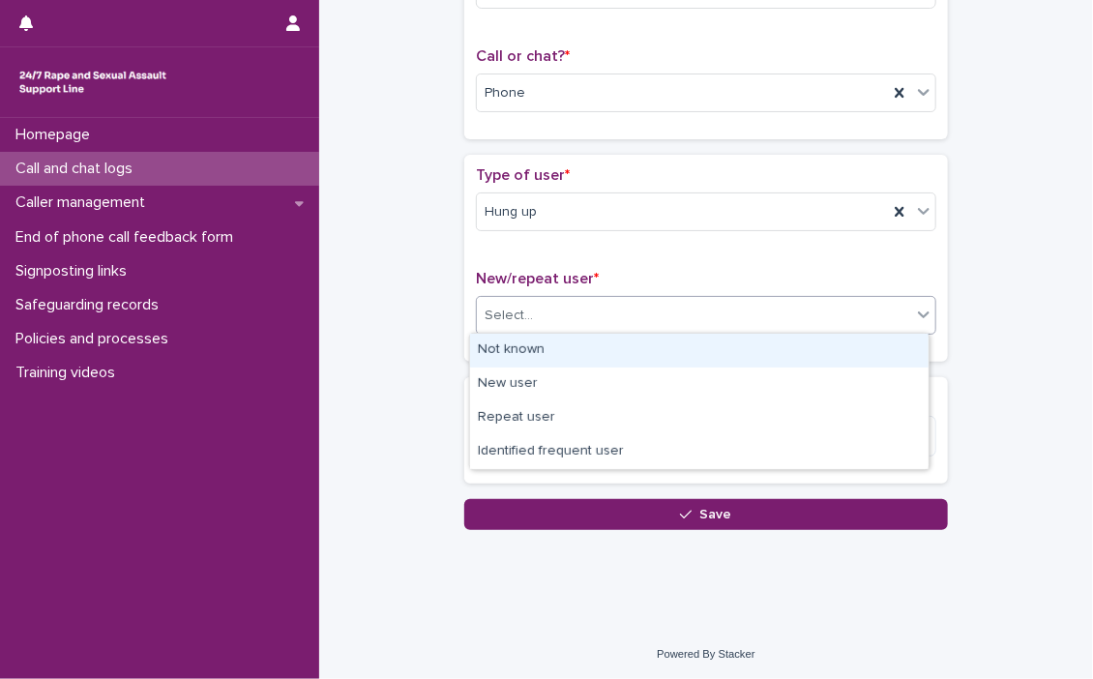
click at [632, 349] on div "Not known" at bounding box center [699, 351] width 459 height 34
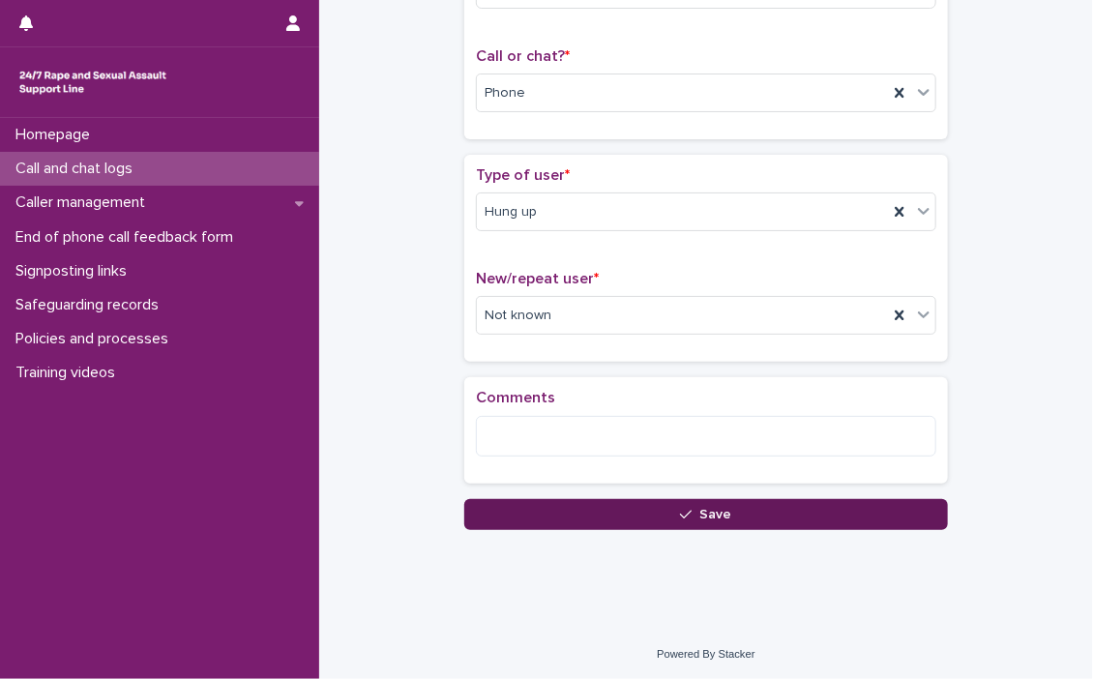
click at [727, 511] on button "Save" at bounding box center [706, 514] width 484 height 31
